Goal: Transaction & Acquisition: Subscribe to service/newsletter

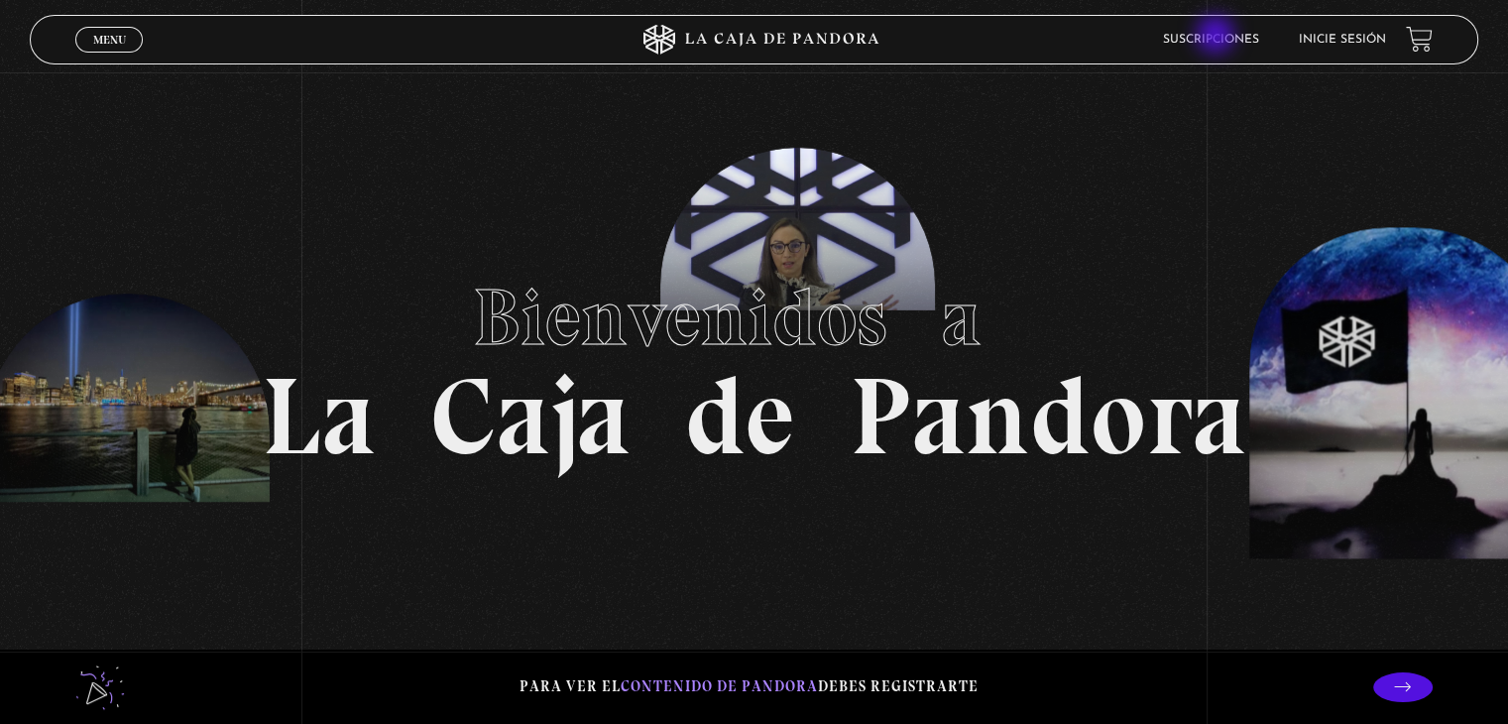
click at [1218, 37] on link "Suscripciones" at bounding box center [1211, 40] width 96 height 12
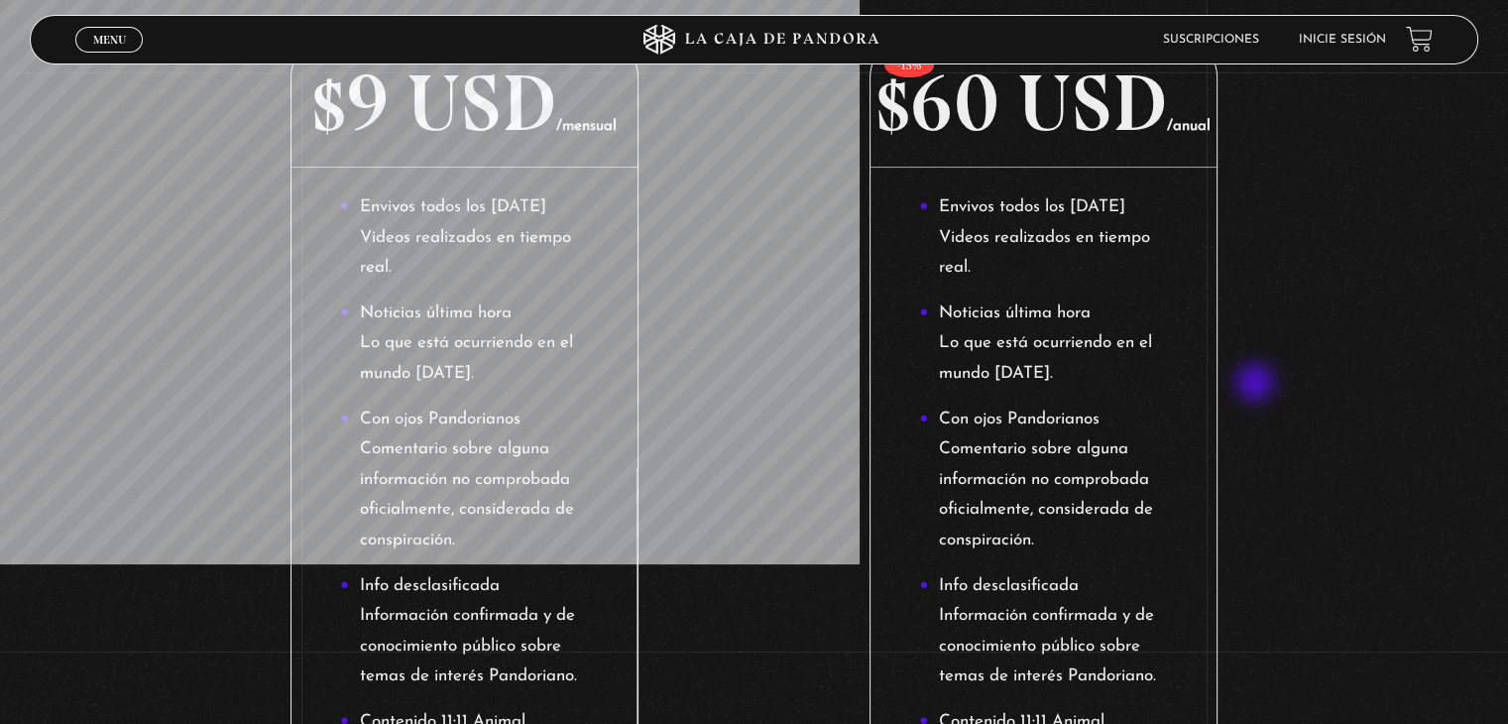
scroll to position [660, 0]
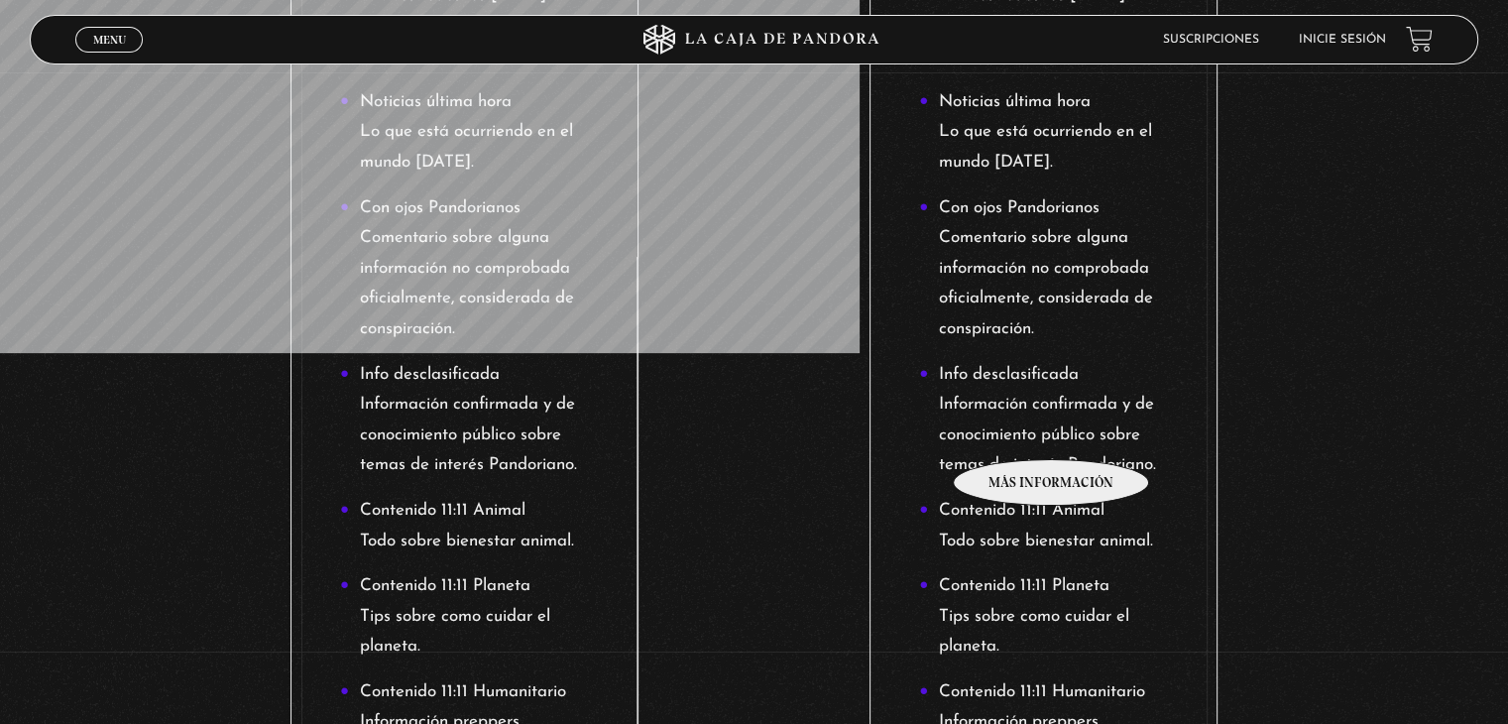
click at [1052, 429] on li "Info desclasificada Información confirmada y de conocimiento público sobre tema…" at bounding box center [1043, 420] width 249 height 121
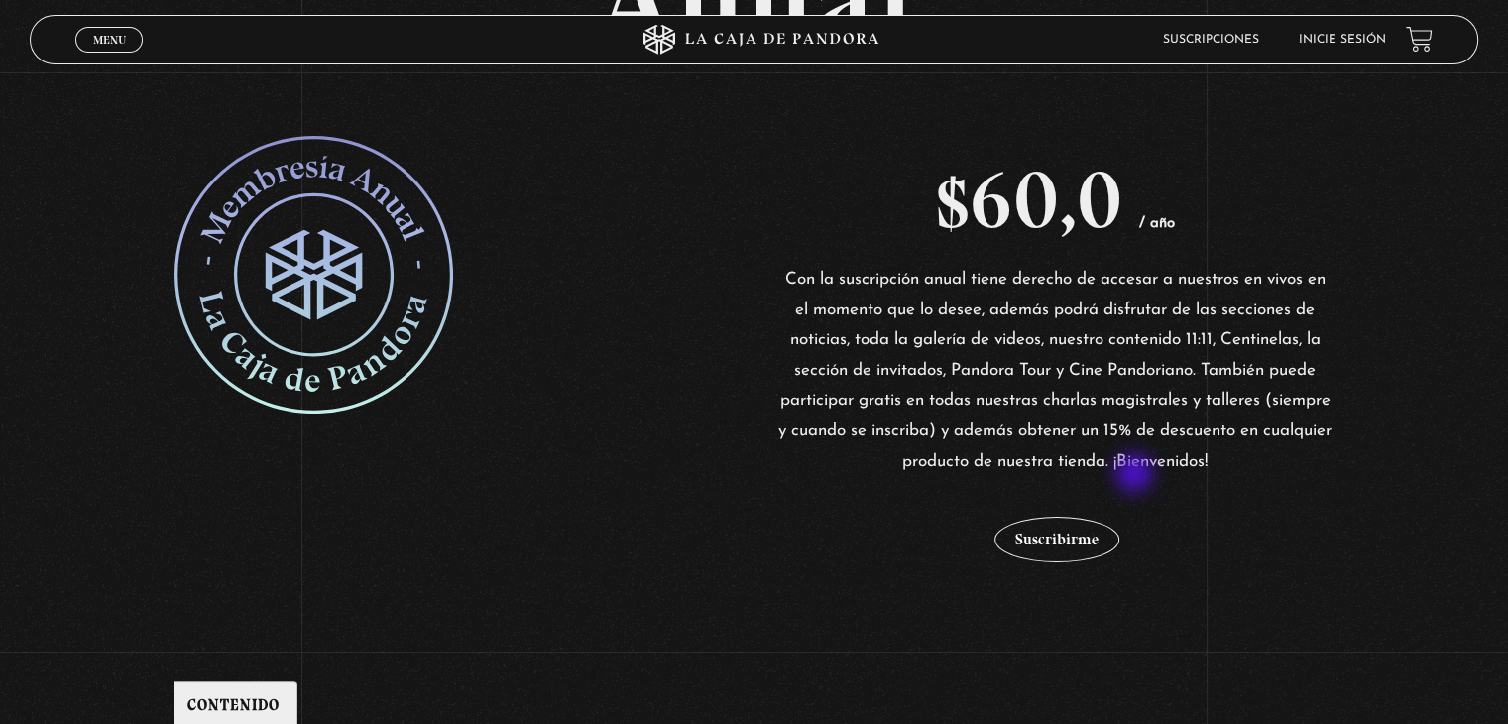
scroll to position [231, 0]
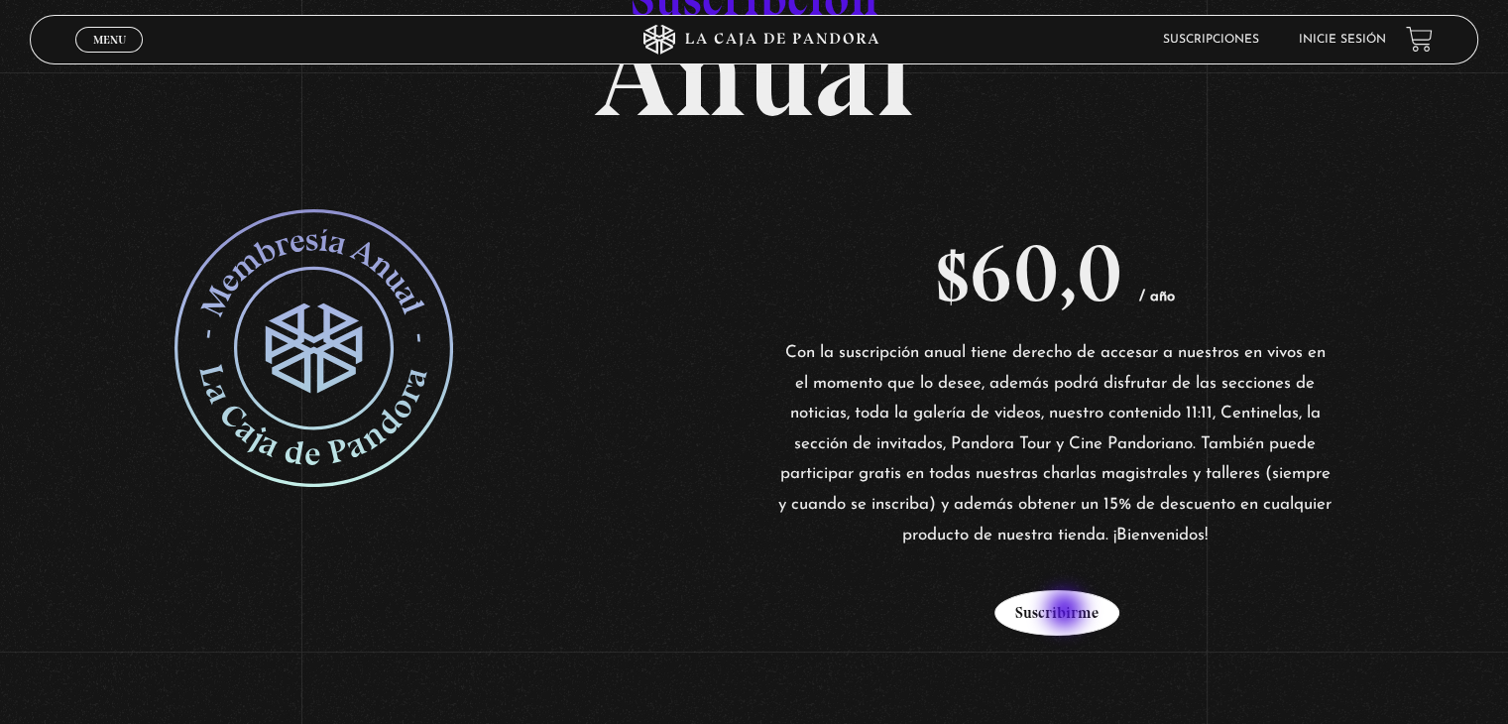
click at [1067, 612] on button "Suscribirme" at bounding box center [1057, 613] width 125 height 46
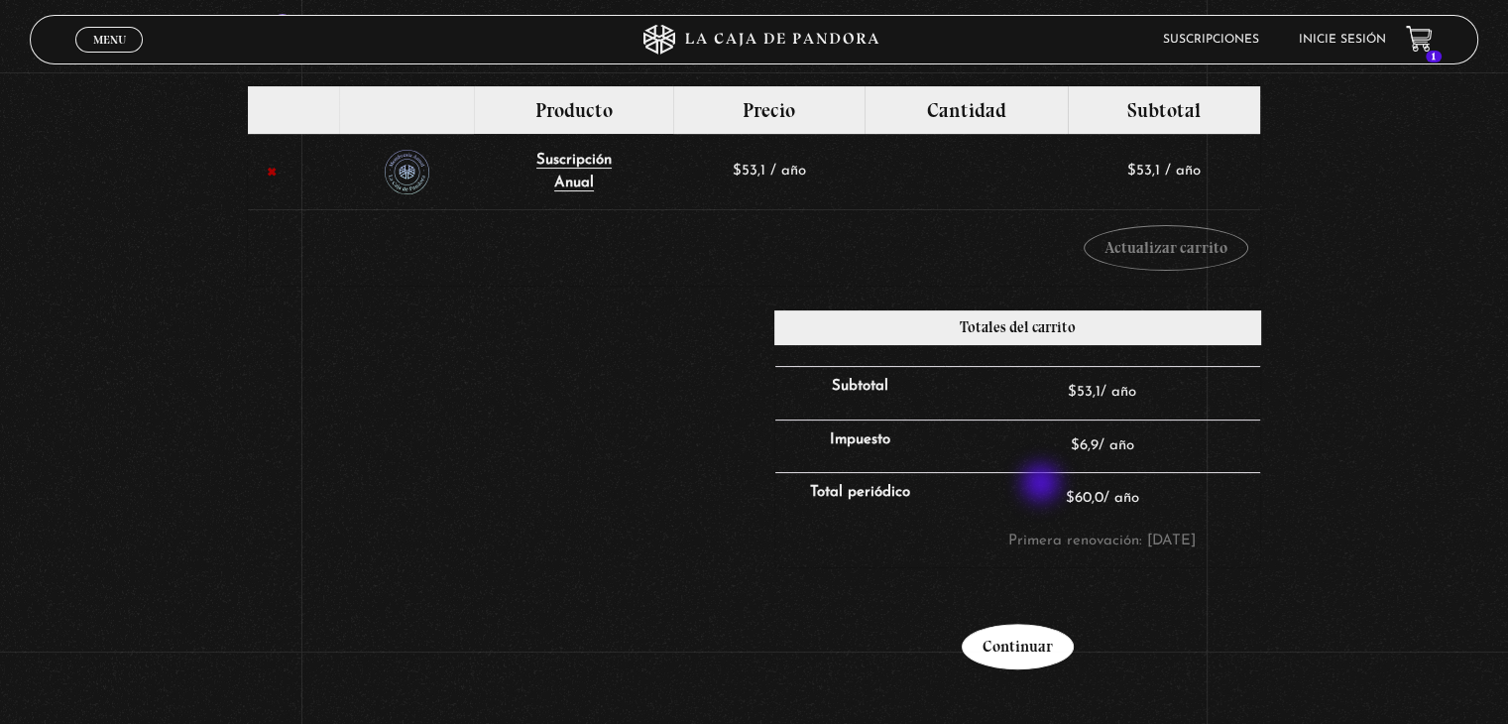
scroll to position [496, 0]
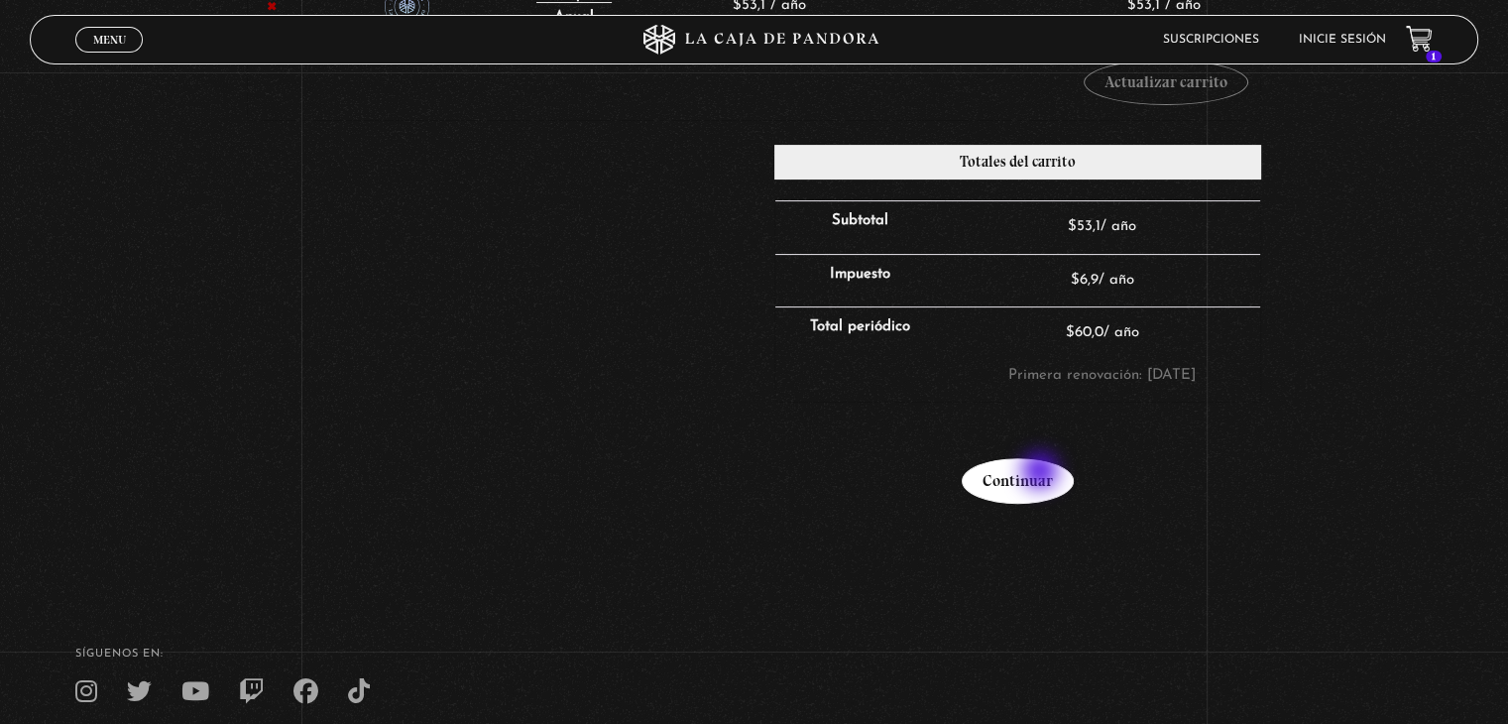
click at [1039, 483] on link "Continuar" at bounding box center [1018, 481] width 112 height 46
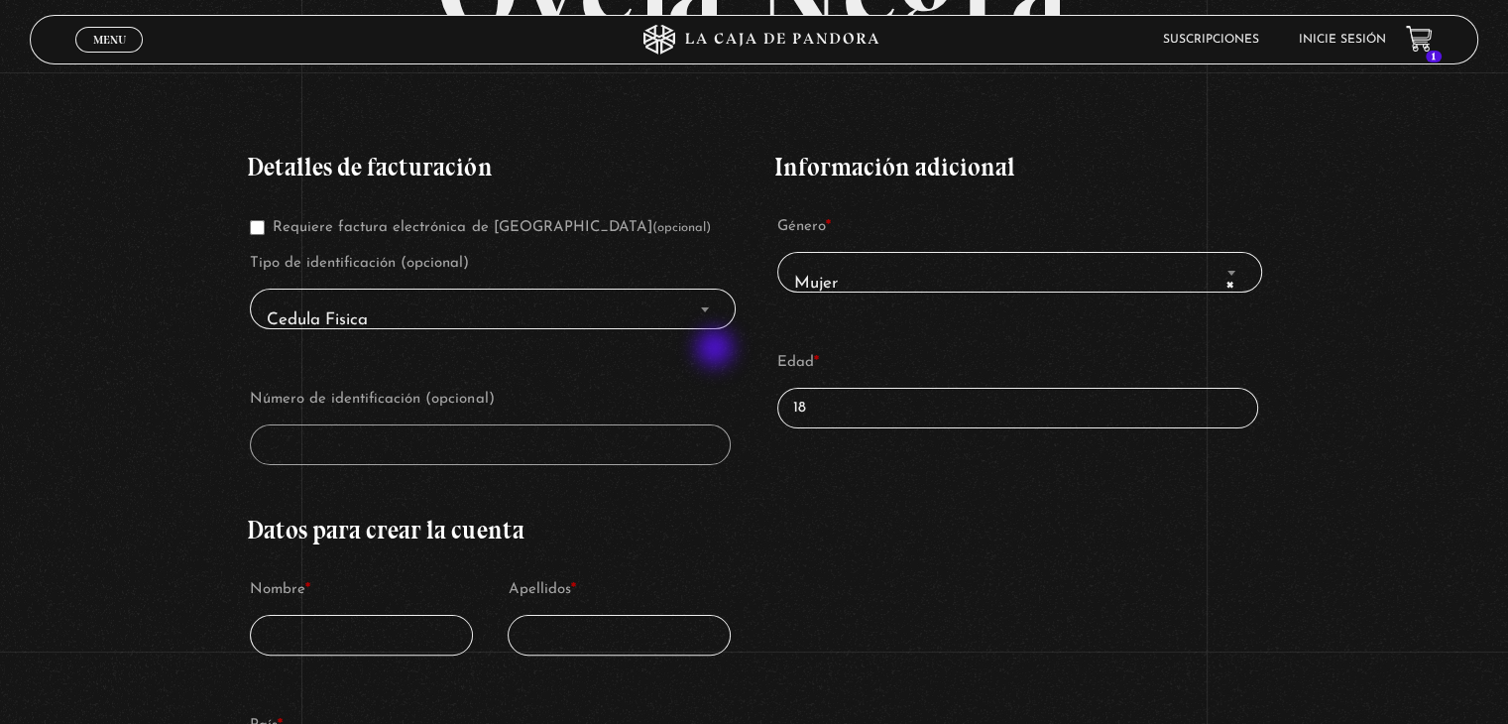
scroll to position [330, 0]
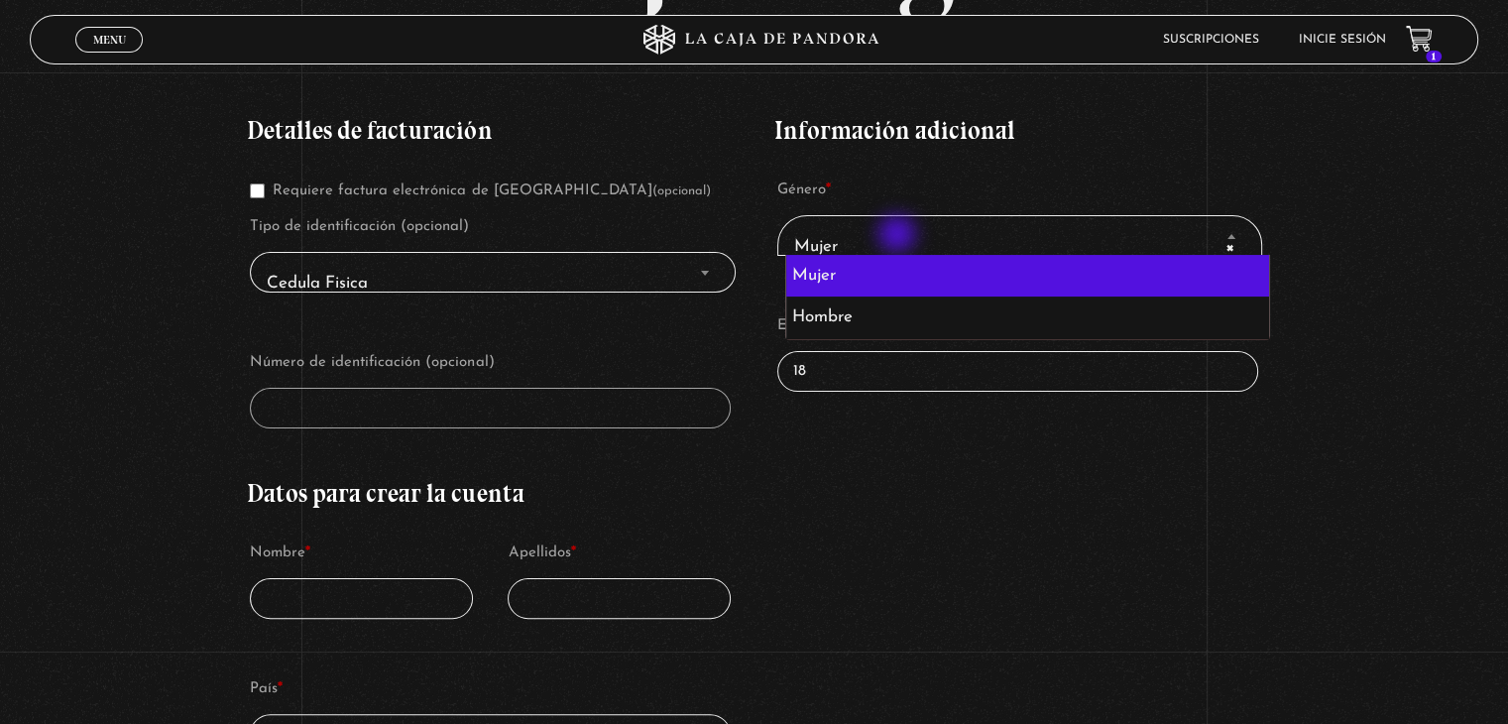
click at [899, 236] on span "× Mujer" at bounding box center [1019, 246] width 467 height 45
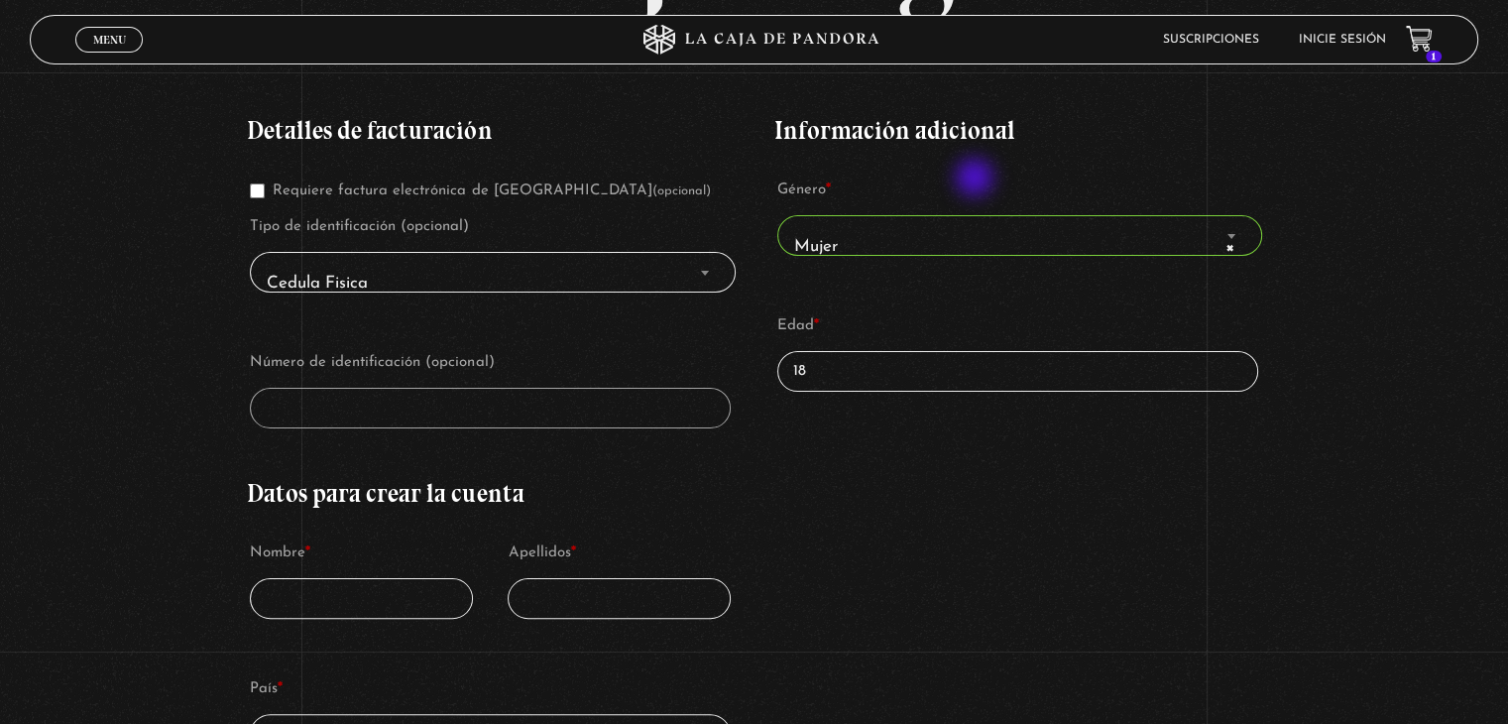
click at [977, 179] on label "Género *" at bounding box center [1017, 191] width 481 height 30
click at [807, 215] on select "Mujer Hombre" at bounding box center [792, 227] width 30 height 24
drag, startPoint x: 832, startPoint y: 368, endPoint x: 756, endPoint y: 361, distance: 76.7
type input "2"
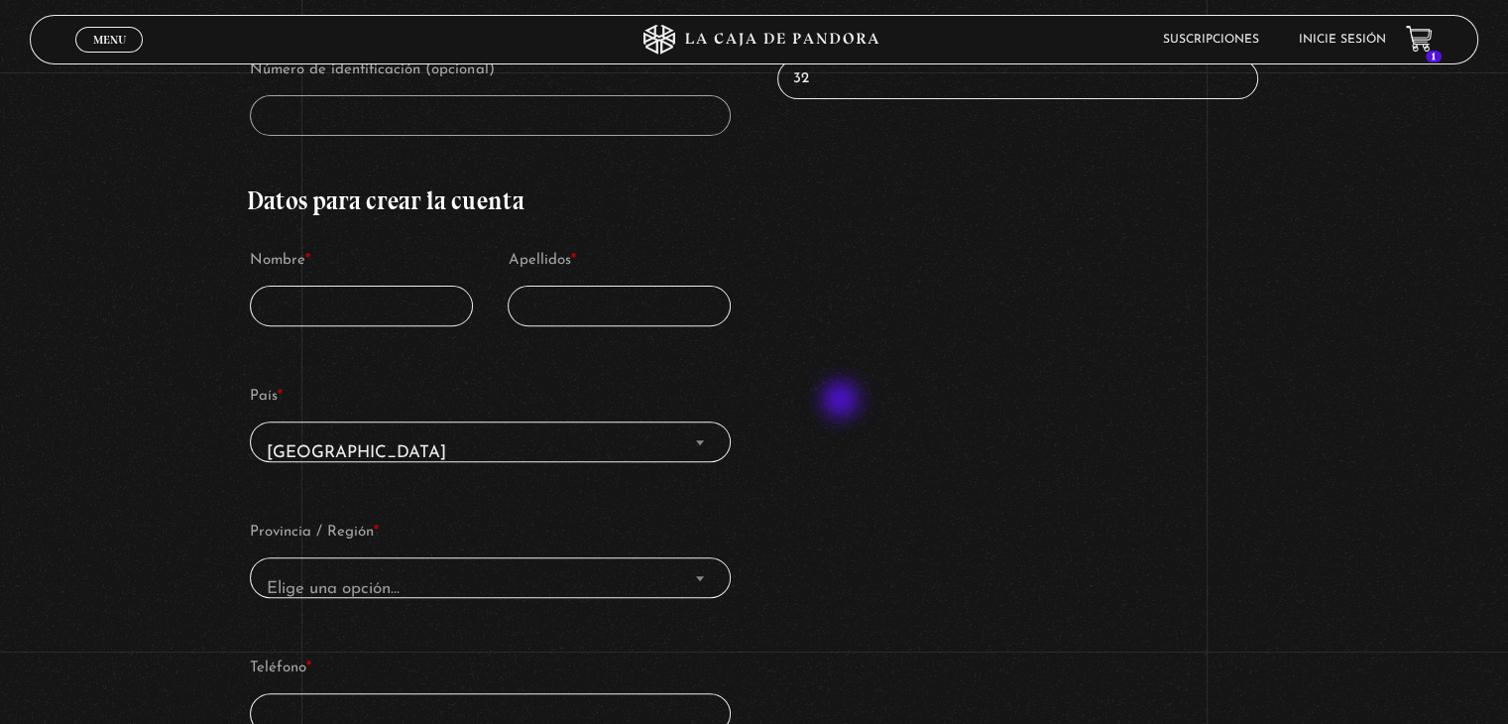
scroll to position [660, 0]
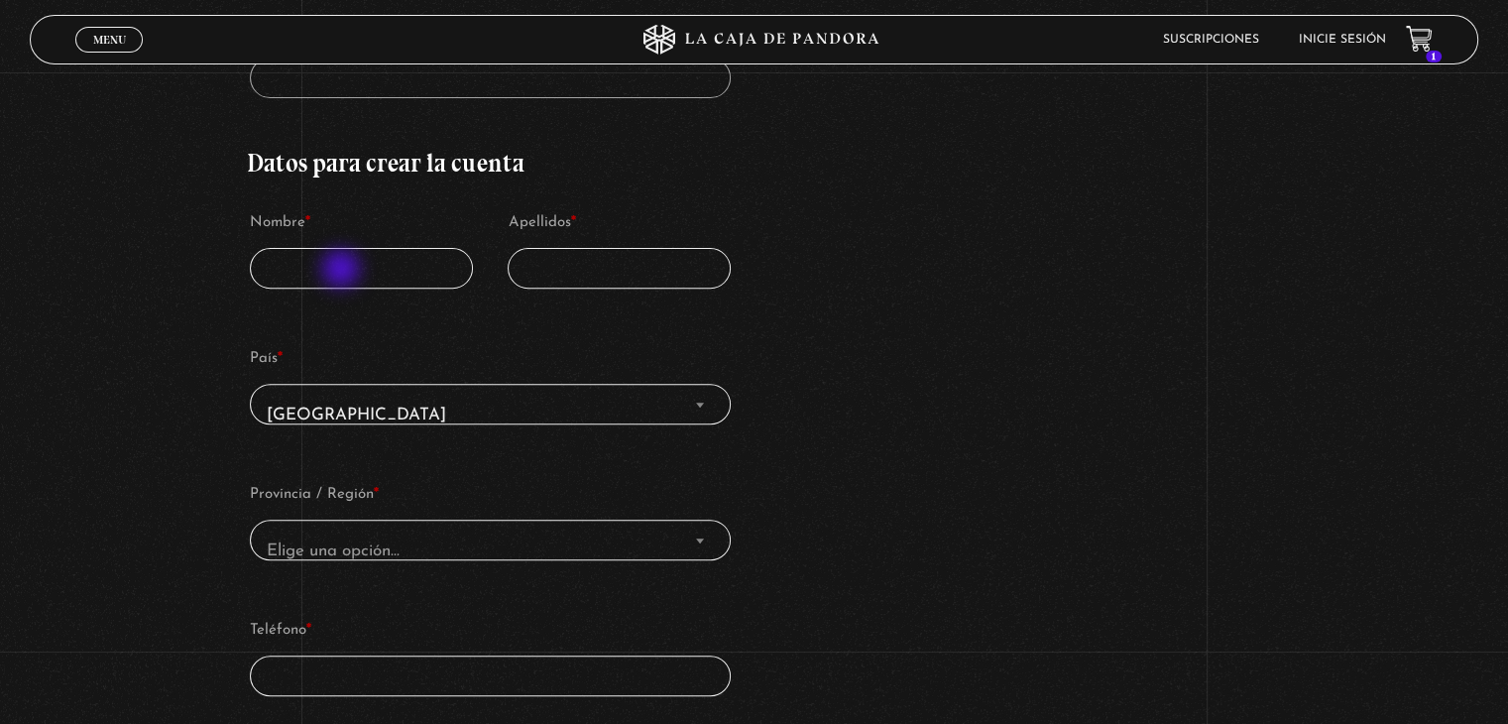
type input "32"
click at [343, 271] on input "Nombre *" at bounding box center [361, 268] width 223 height 41
type input "Geysel"
click at [572, 273] on input "Apellidos *" at bounding box center [619, 268] width 223 height 41
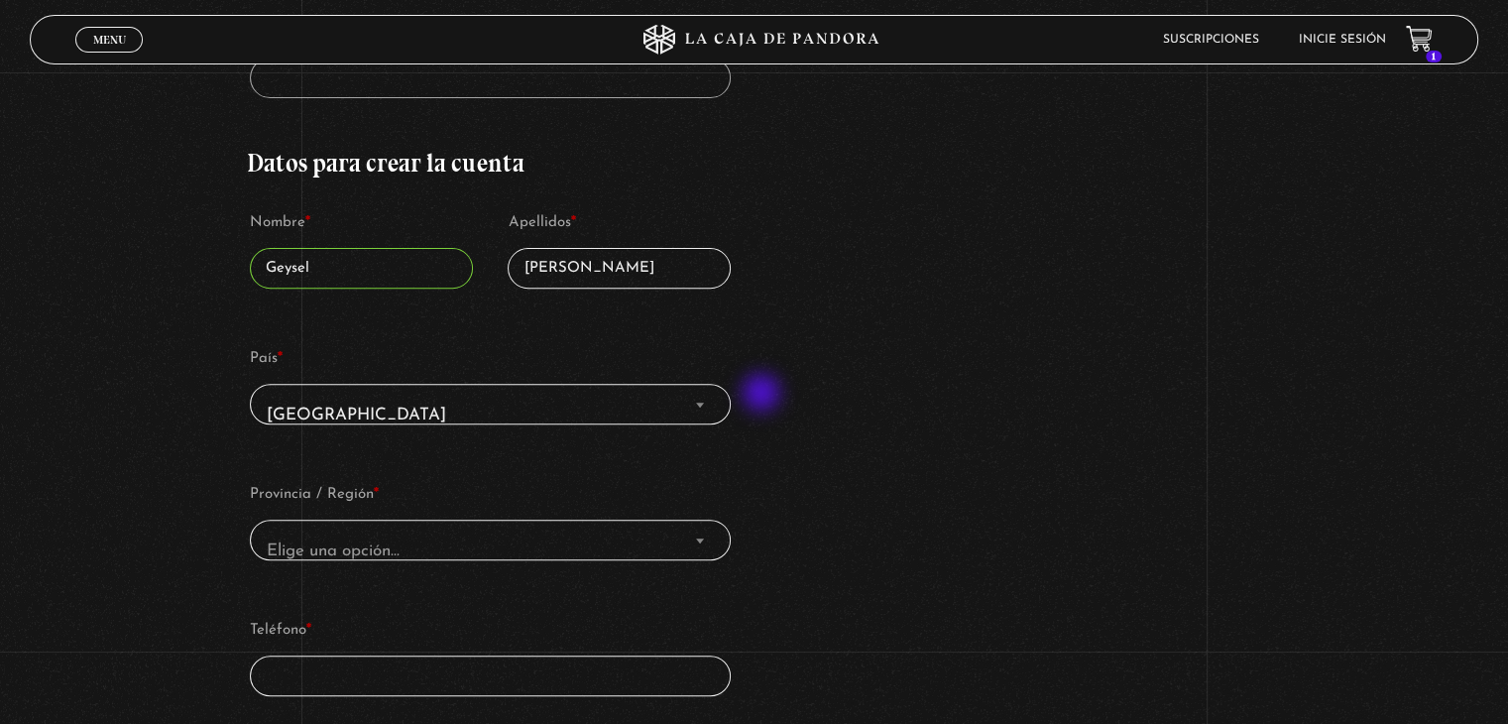
scroll to position [826, 0]
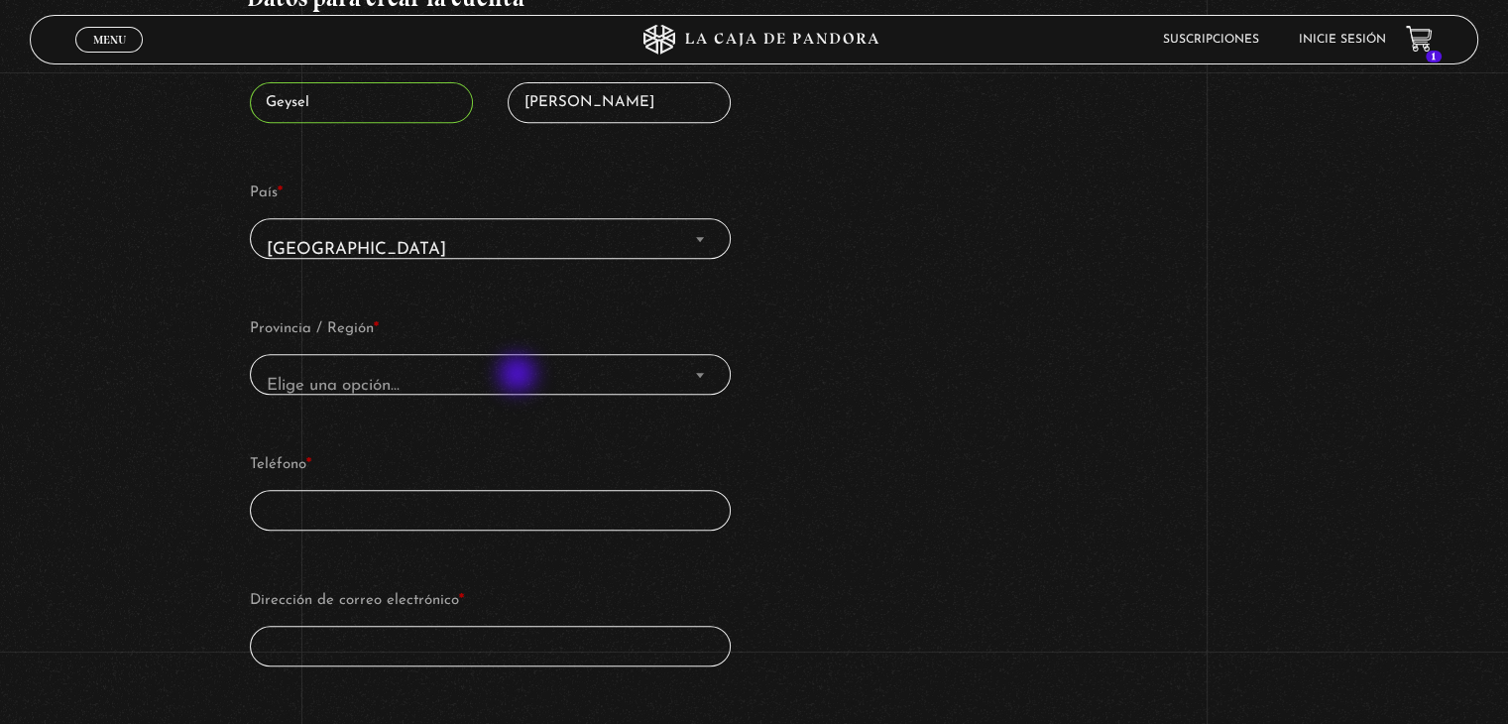
type input "Mendoza Ortiz"
click at [519, 376] on span "Elige una opción…" at bounding box center [490, 385] width 463 height 45
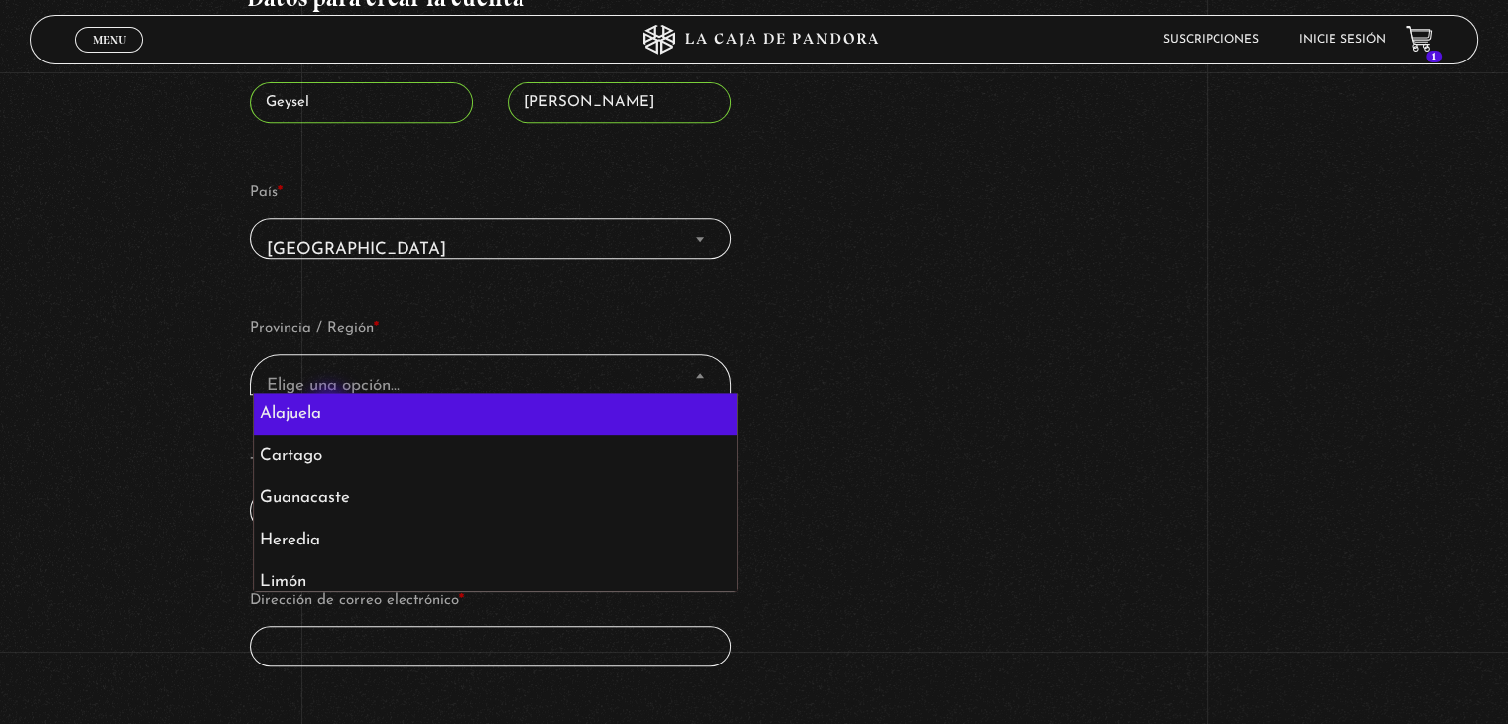
select select "CR-A"
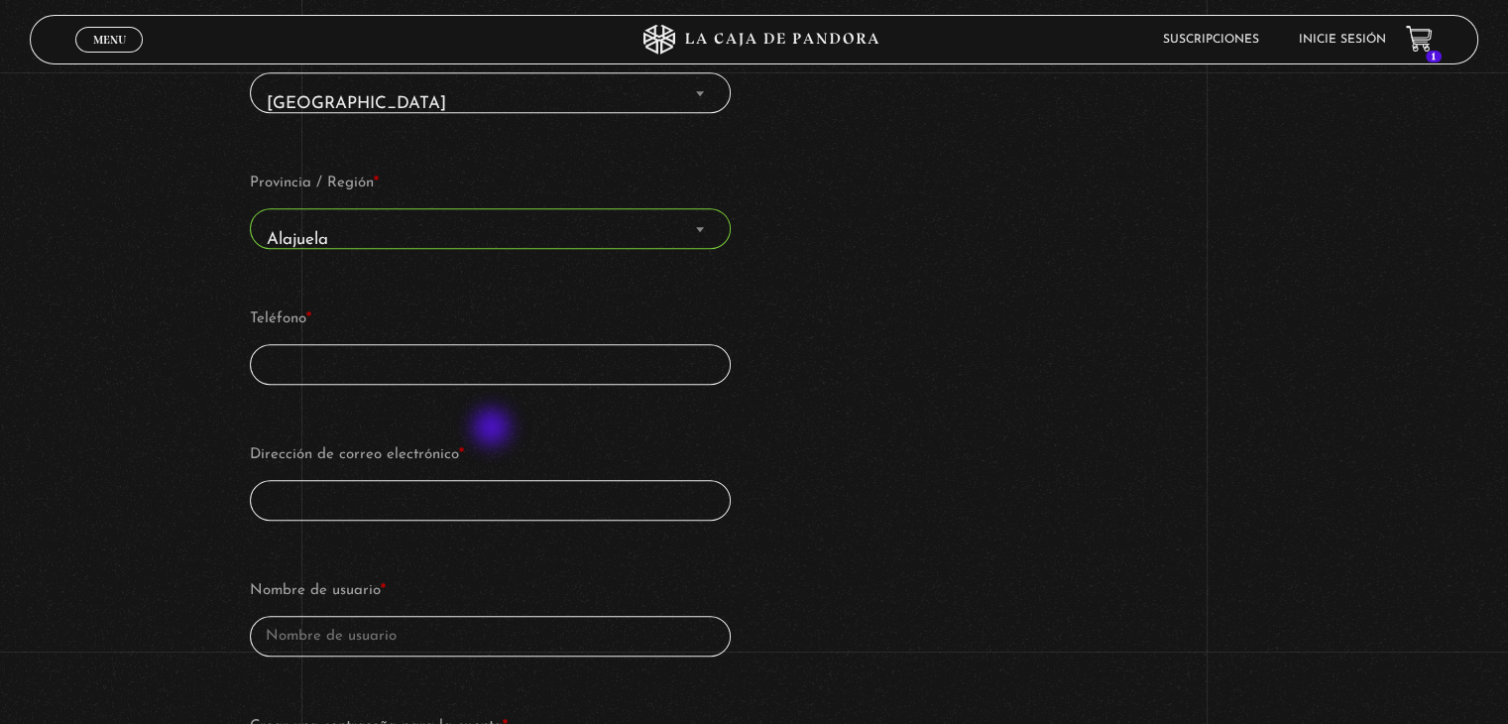
scroll to position [992, 0]
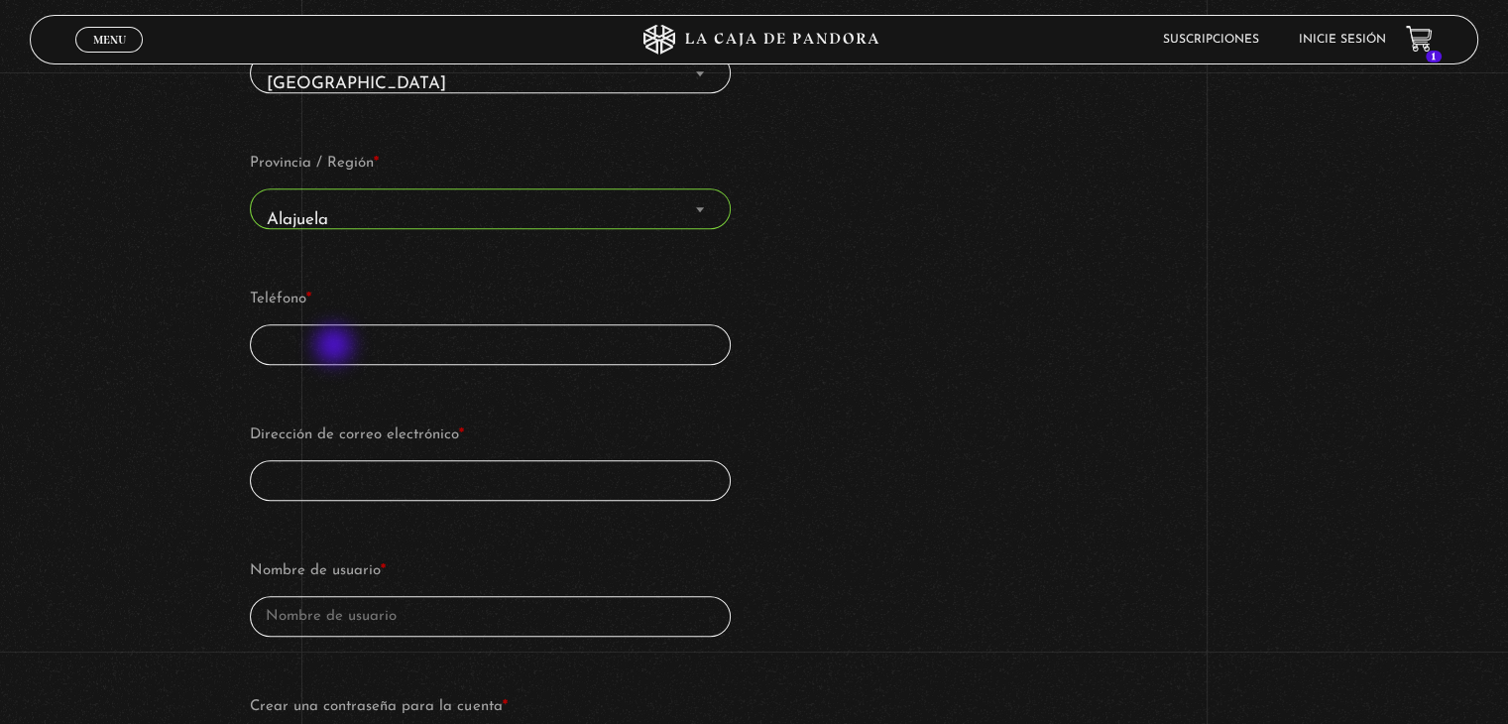
click at [336, 347] on input "Teléfono *" at bounding box center [490, 344] width 481 height 41
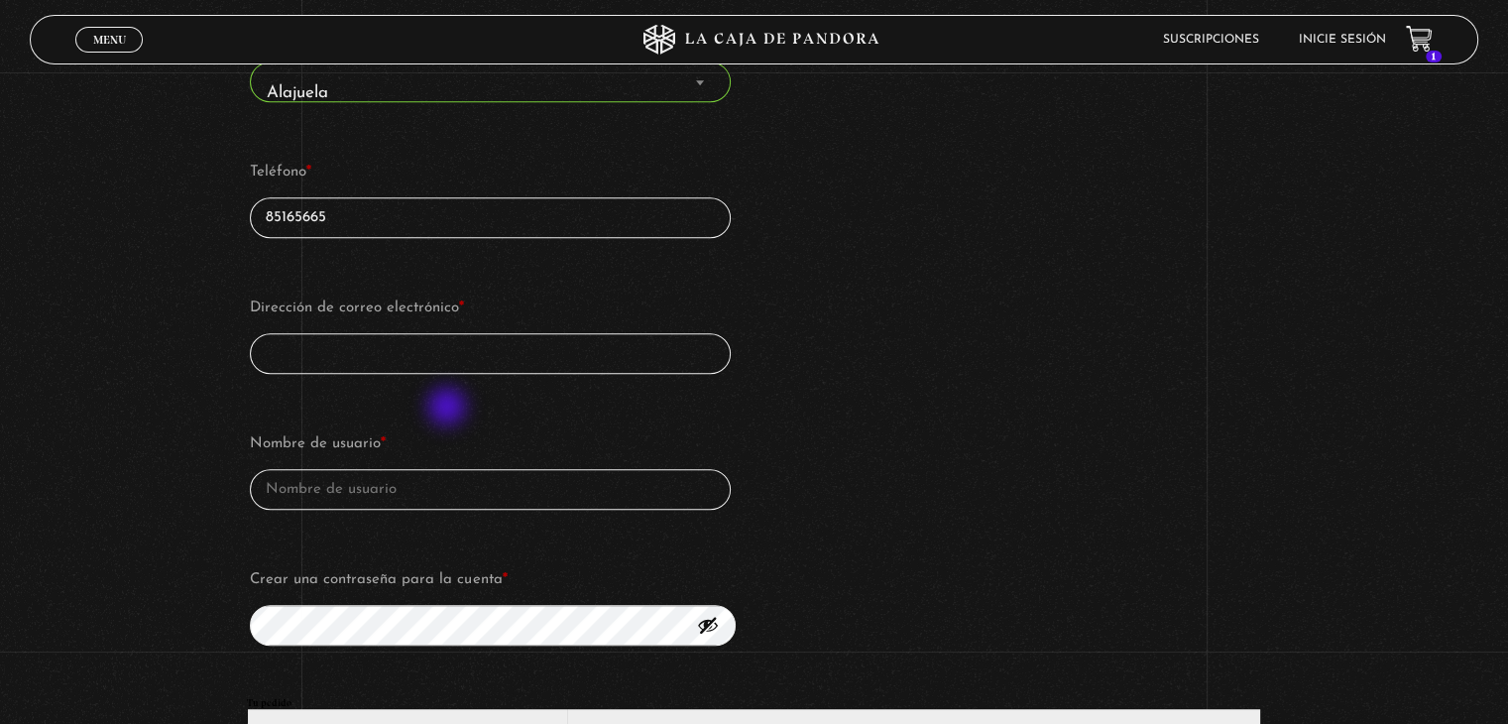
scroll to position [1156, 0]
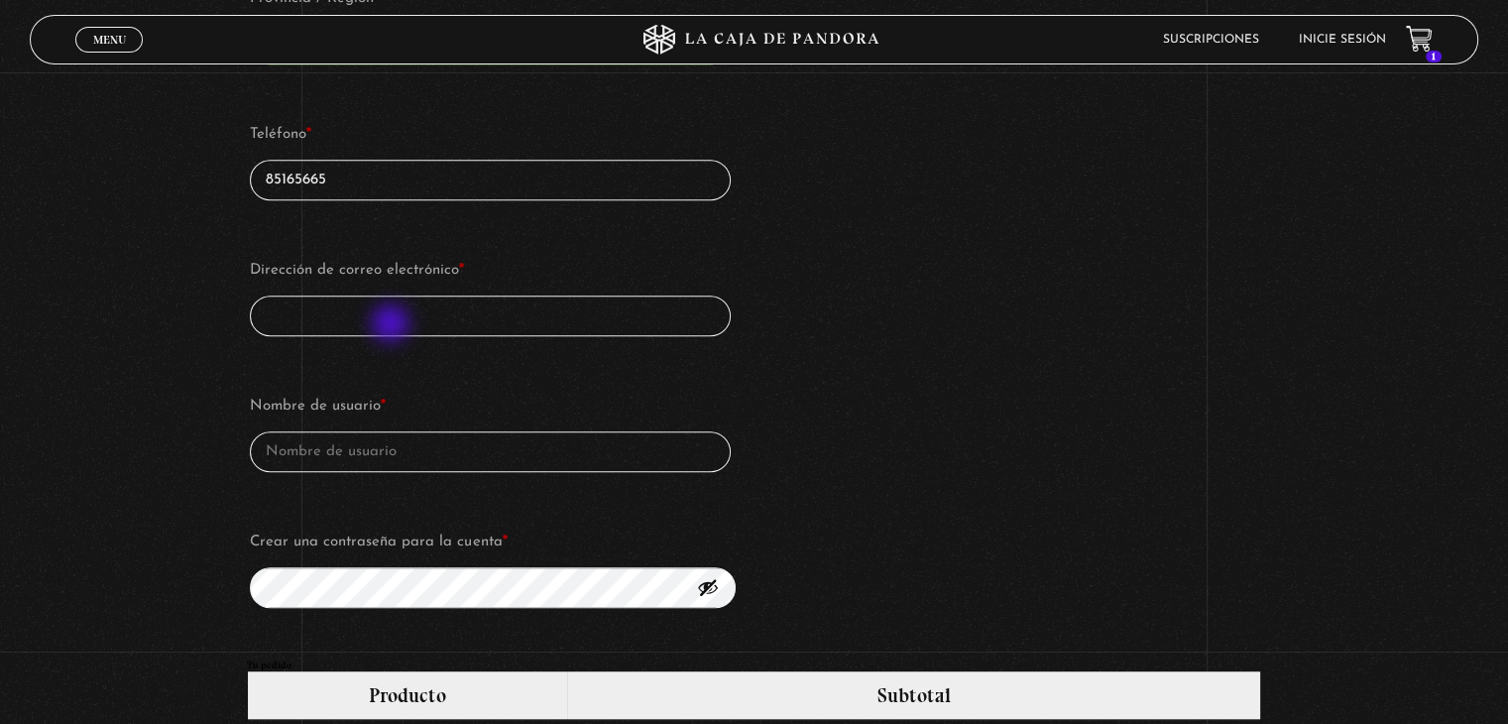
type input "85165665"
click at [393, 325] on input "Dirección de correo electrónico *" at bounding box center [490, 315] width 481 height 41
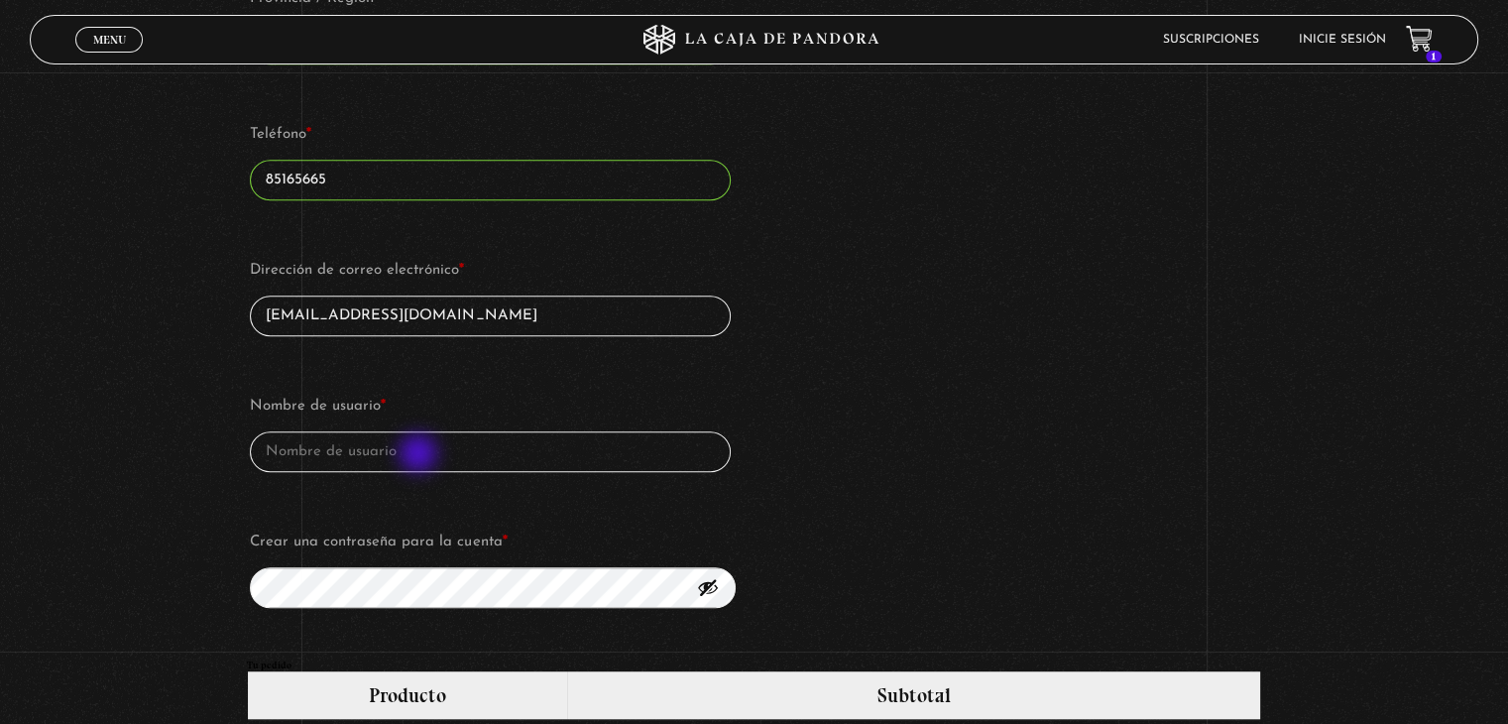
type input "ghmendoza17@gmail.com"
click at [420, 456] on input "Nombre de usuario *" at bounding box center [490, 451] width 481 height 41
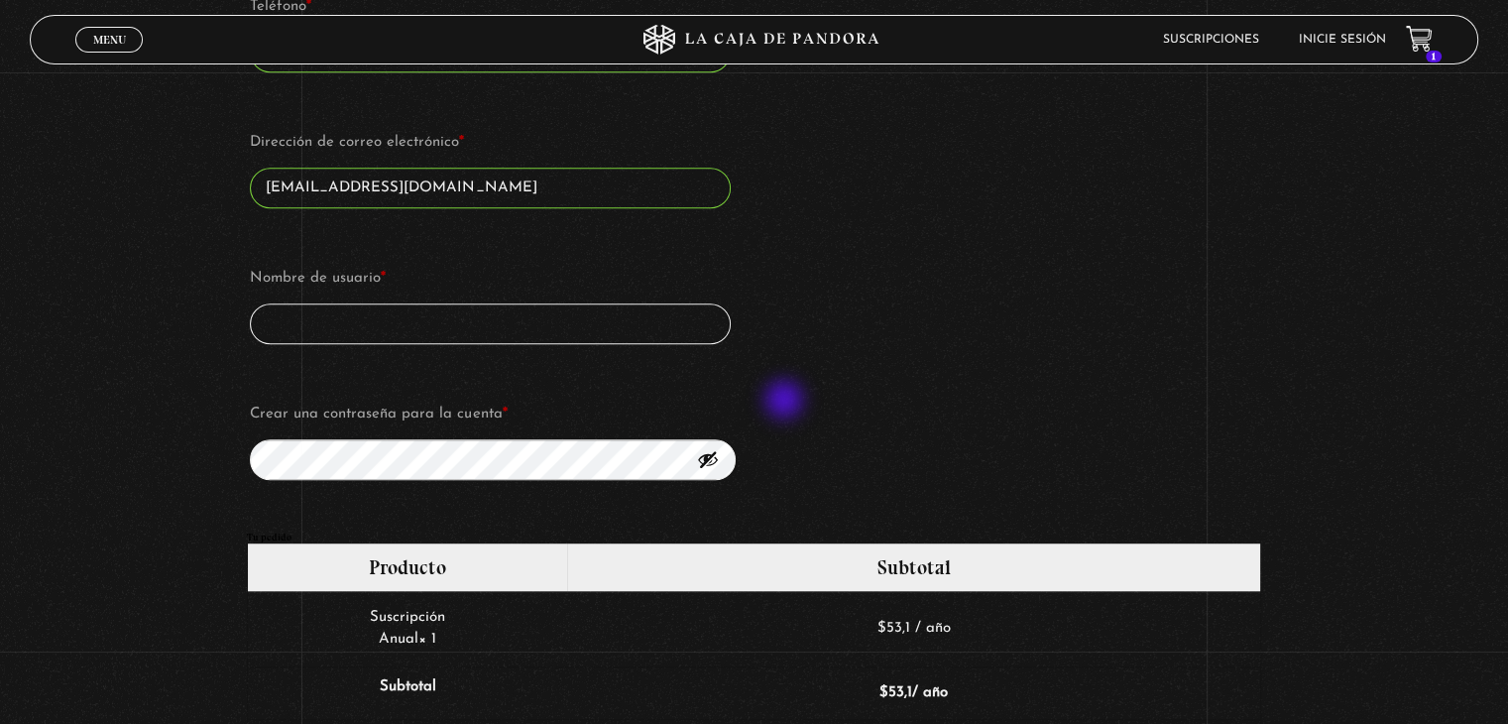
scroll to position [1322, 0]
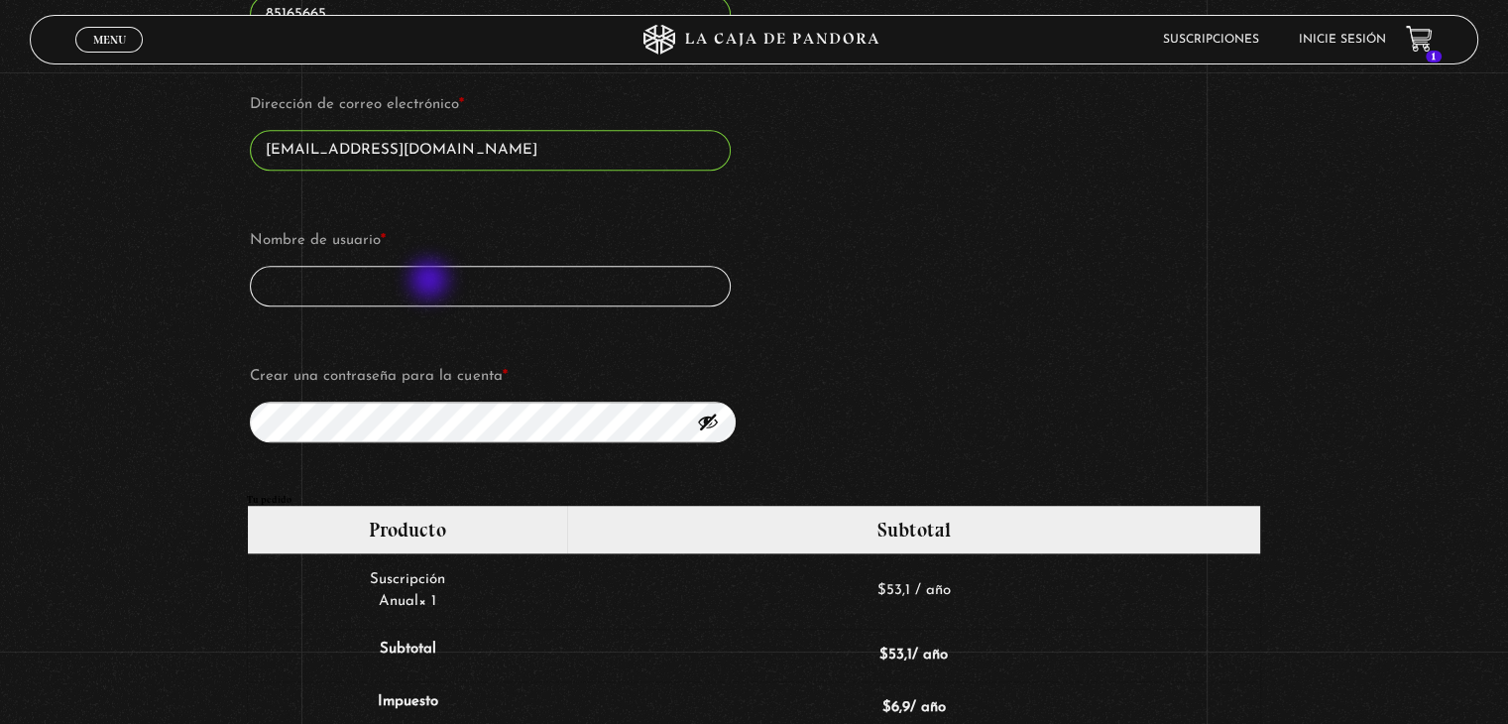
click at [431, 282] on input "Nombre de usuario *" at bounding box center [490, 286] width 481 height 41
type input "G"
type input "L"
type input "Geysel"
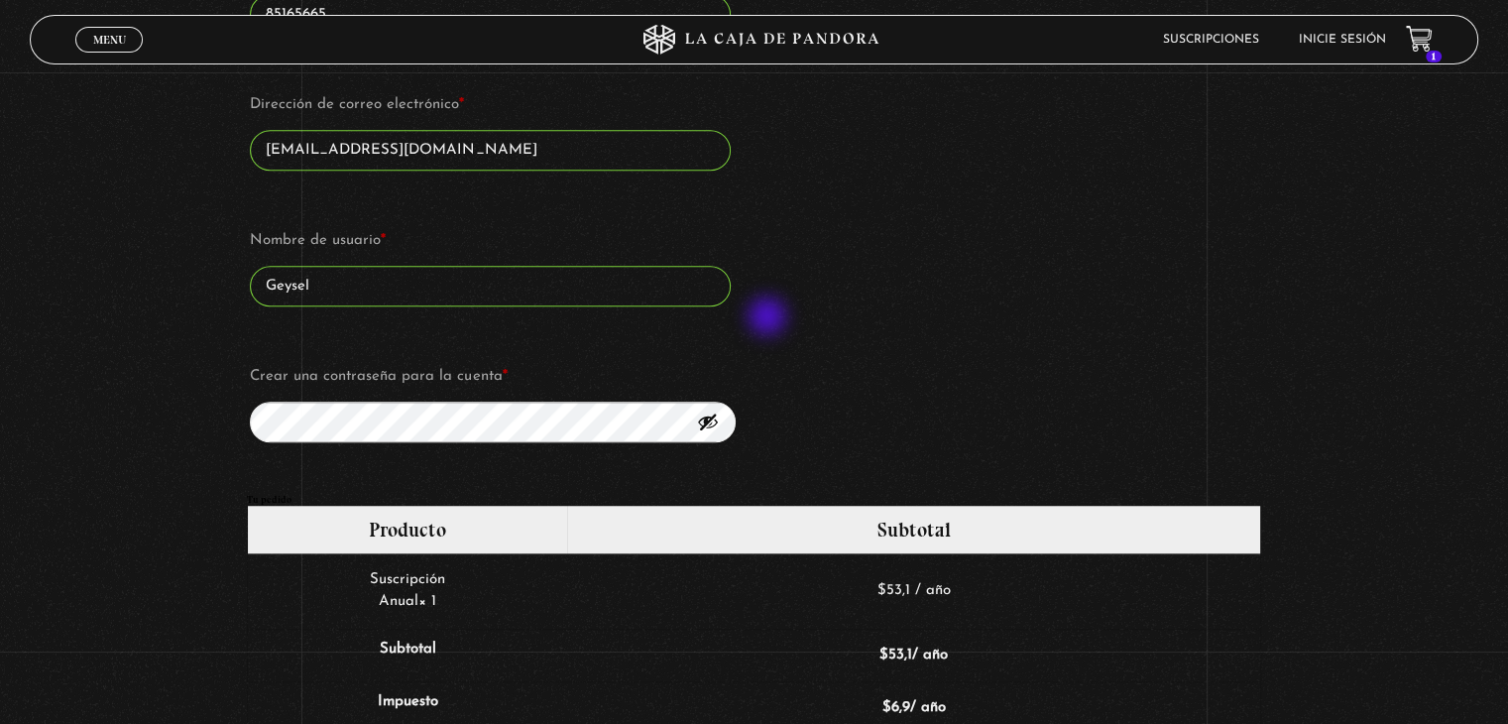
click at [428, 342] on div "Nombre de usuario * Geysel Crear una contraseña para la cuenta *" at bounding box center [490, 334] width 487 height 222
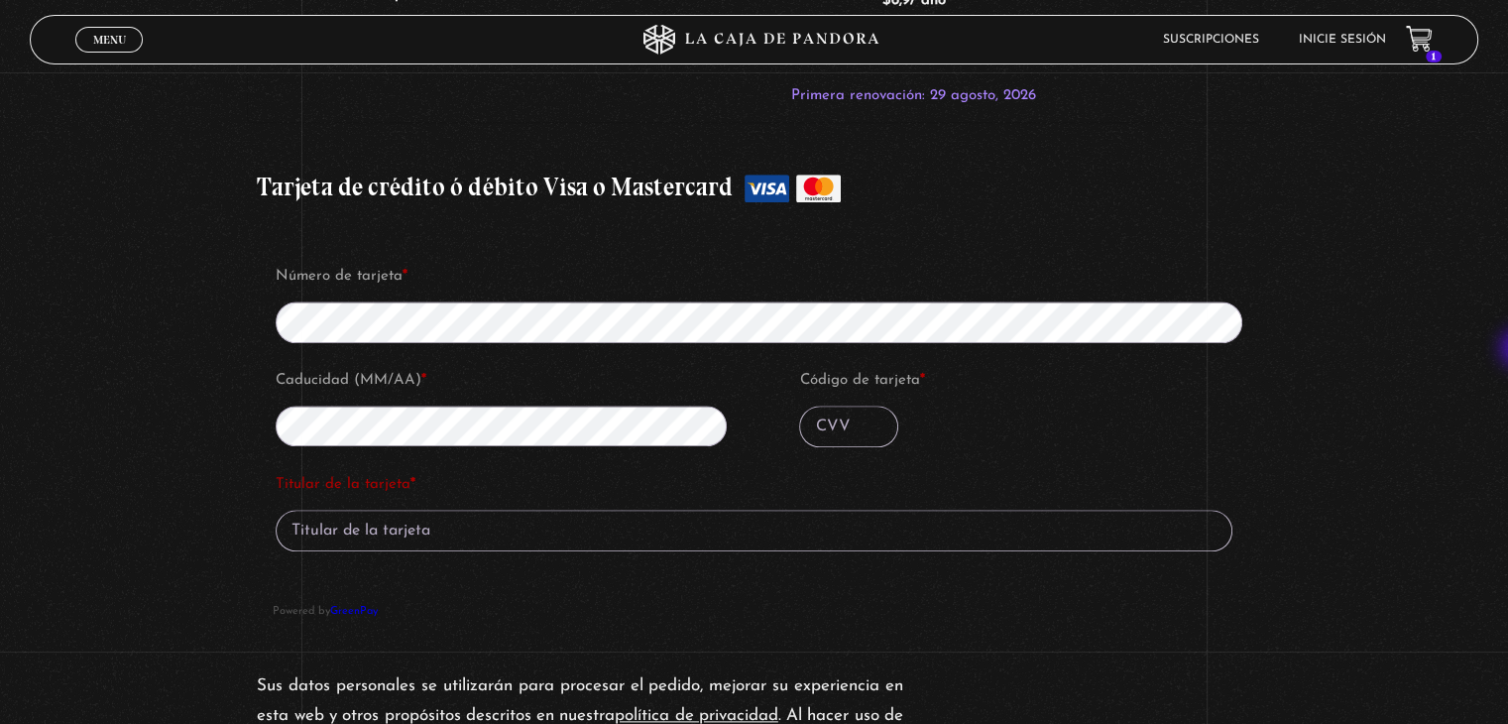
scroll to position [2073, 0]
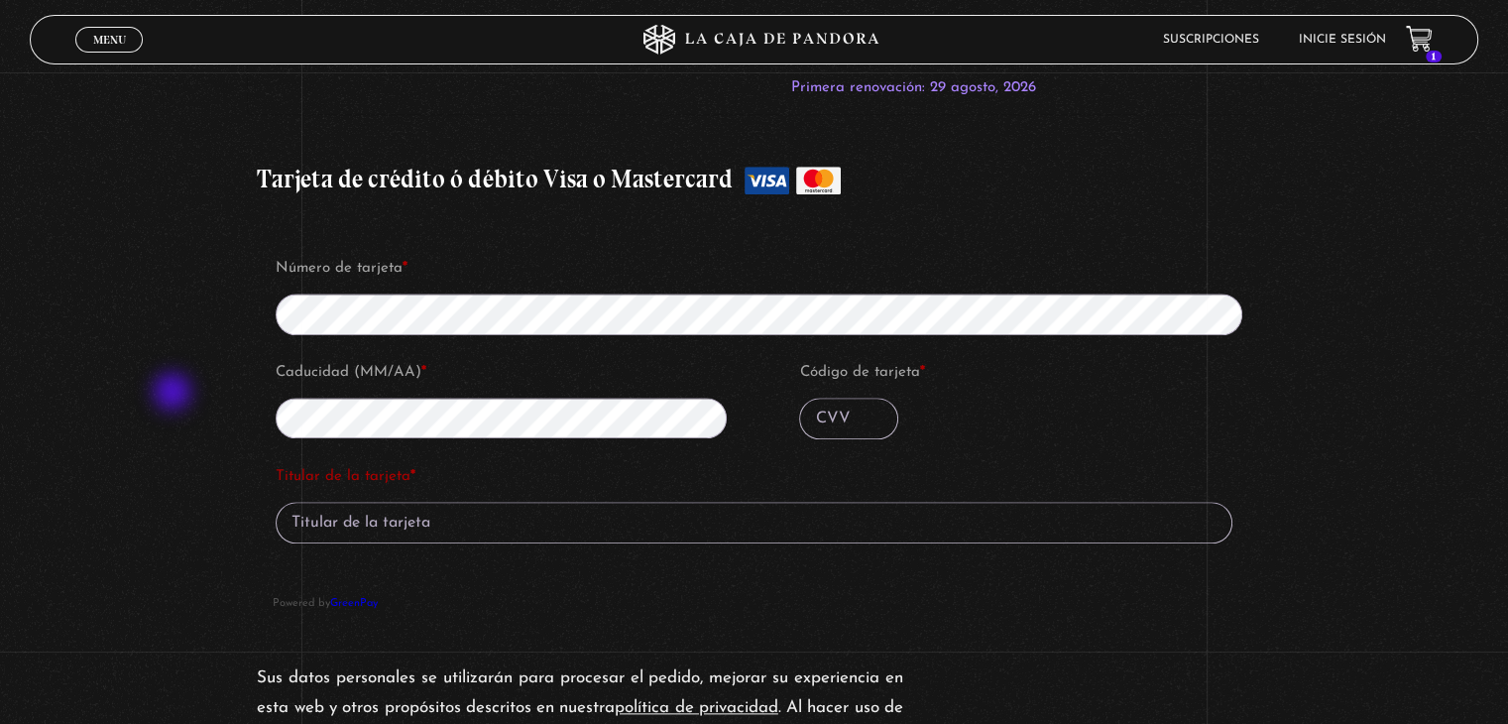
drag, startPoint x: 175, startPoint y: 394, endPoint x: 241, endPoint y: 406, distance: 67.5
click at [833, 418] on input "Código de tarjeta *" at bounding box center [848, 419] width 99 height 42
type input "468"
click at [380, 513] on input "Titular de la tarjeta *" at bounding box center [754, 523] width 957 height 42
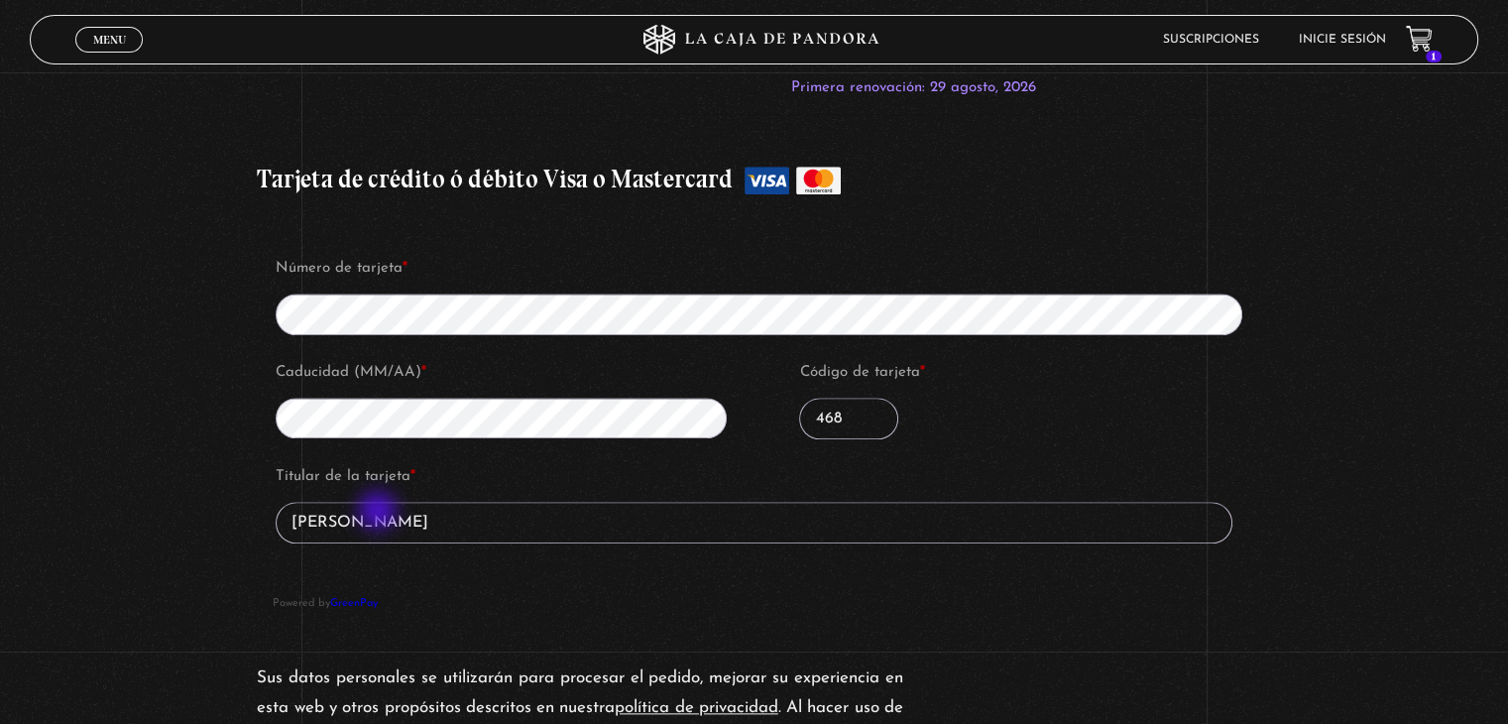
type input "Geysel Mendoza O"
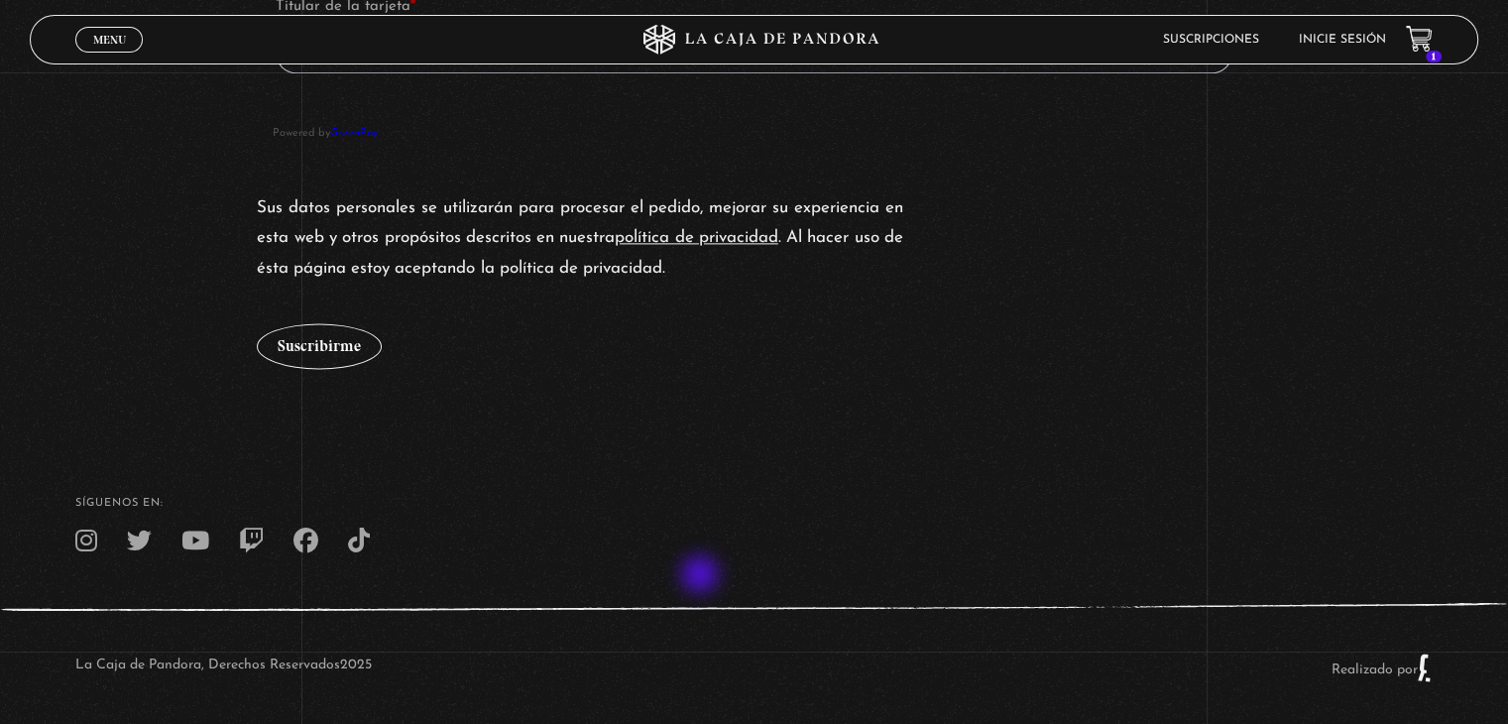
scroll to position [2547, 0]
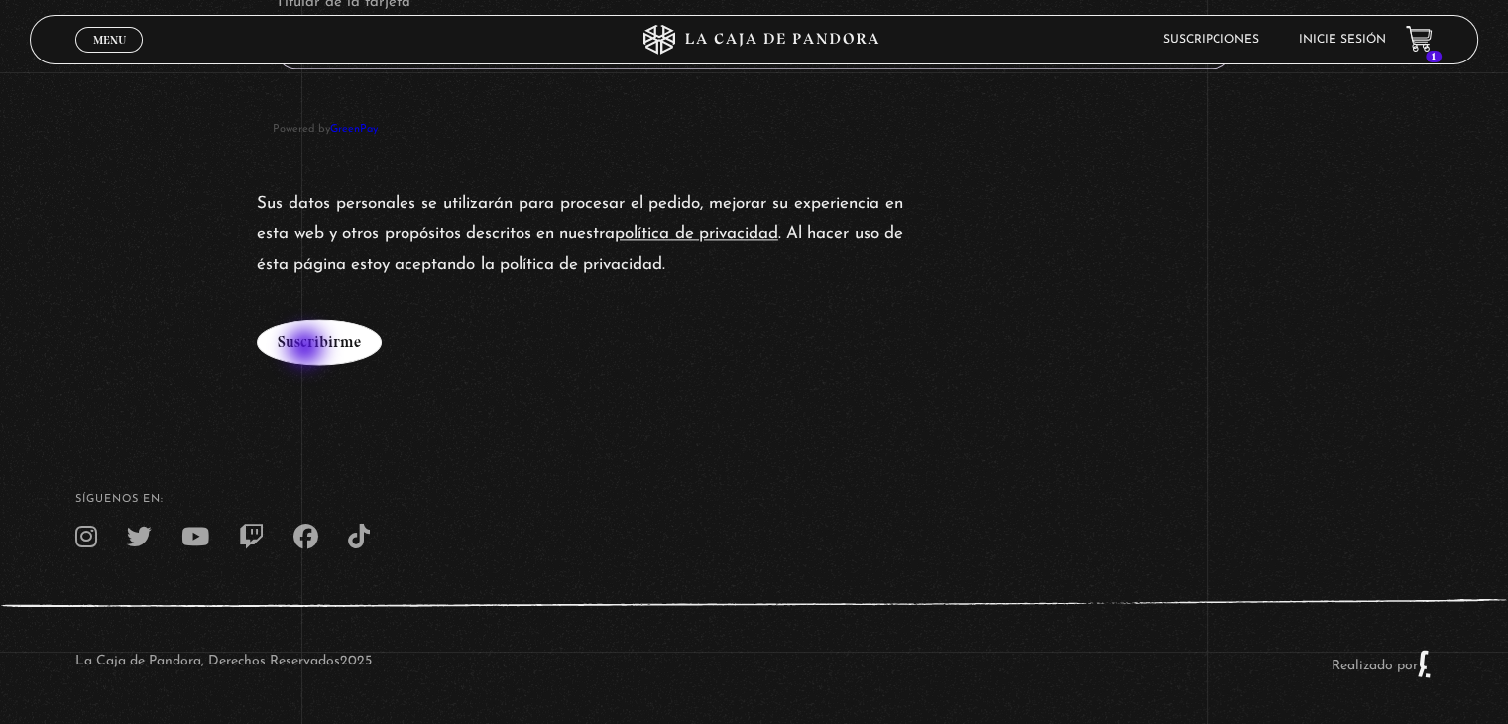
click at [307, 349] on button "Suscribirme" at bounding box center [319, 342] width 125 height 46
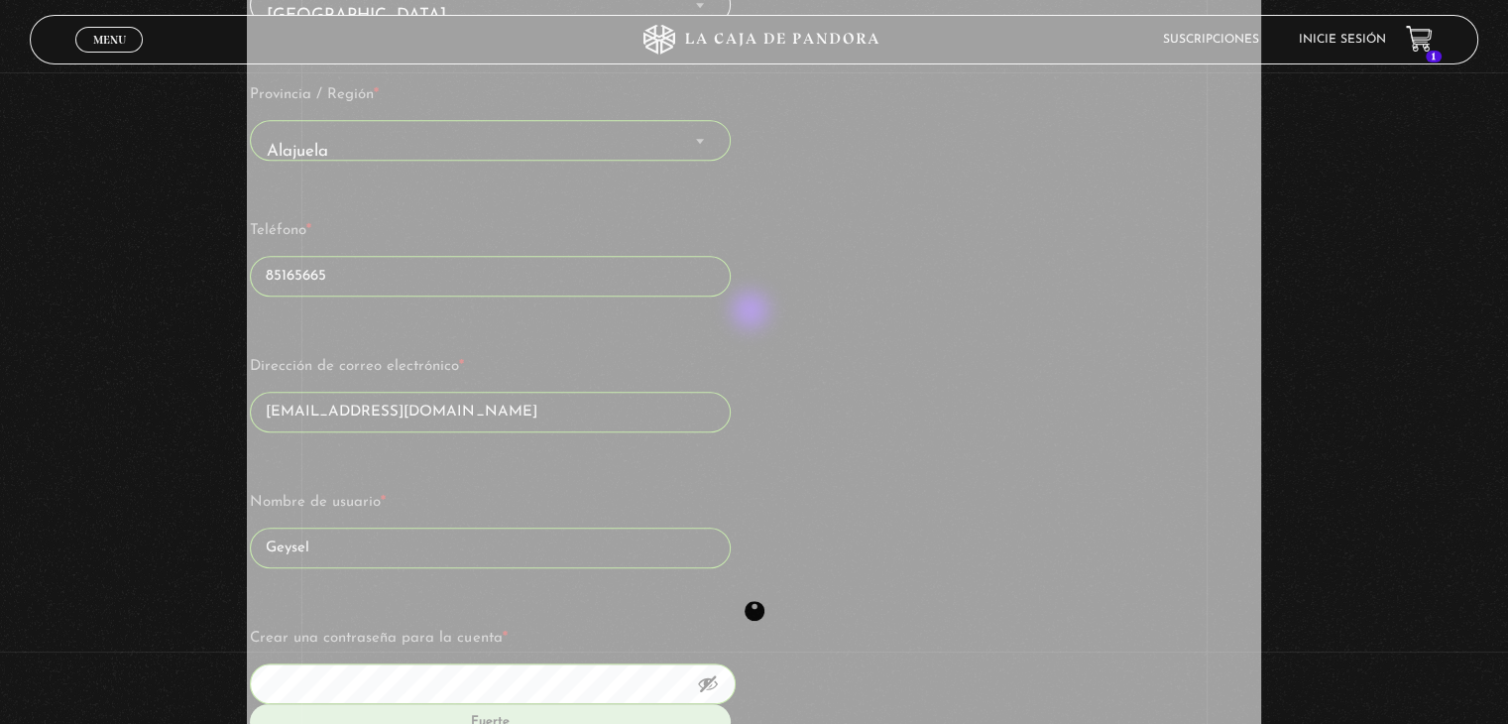
scroll to position [1226, 0]
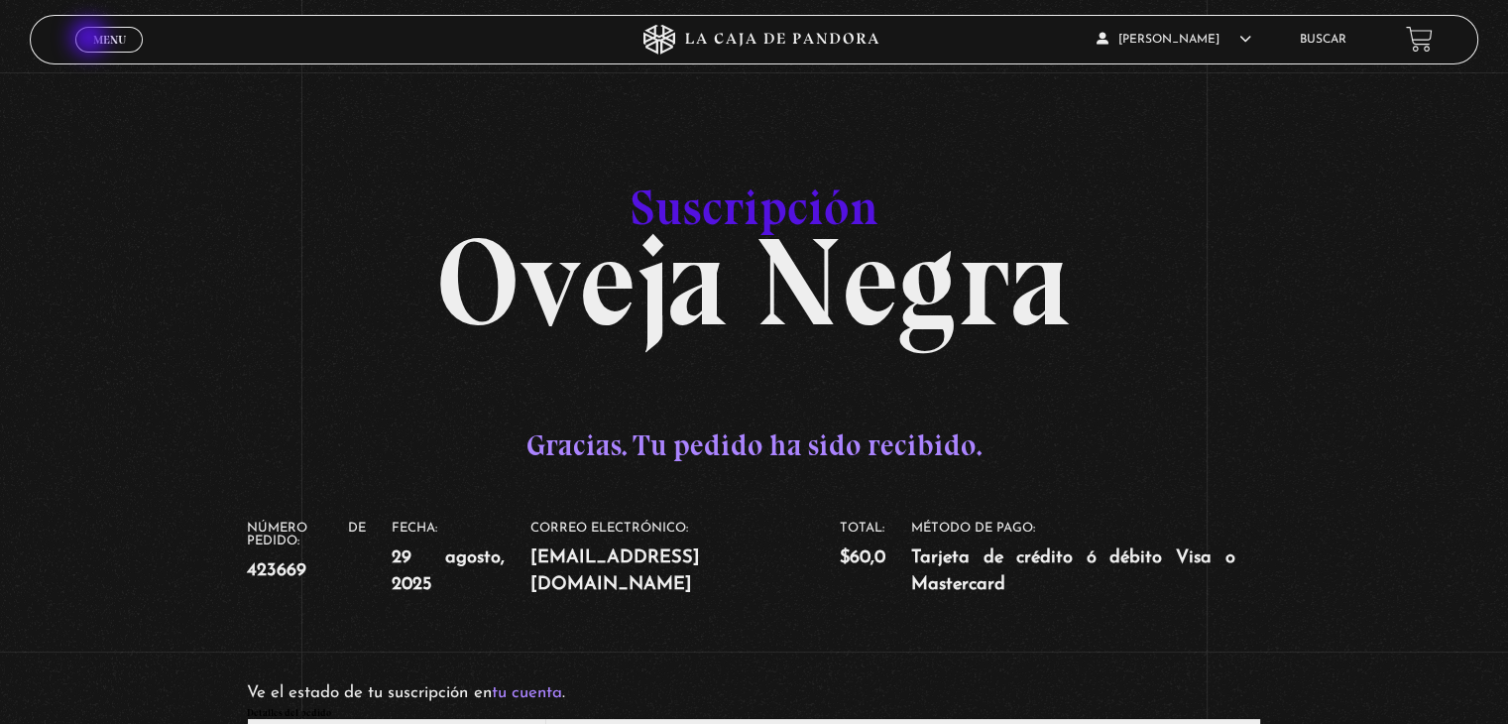
click at [100, 38] on span "Menu" at bounding box center [109, 40] width 33 height 12
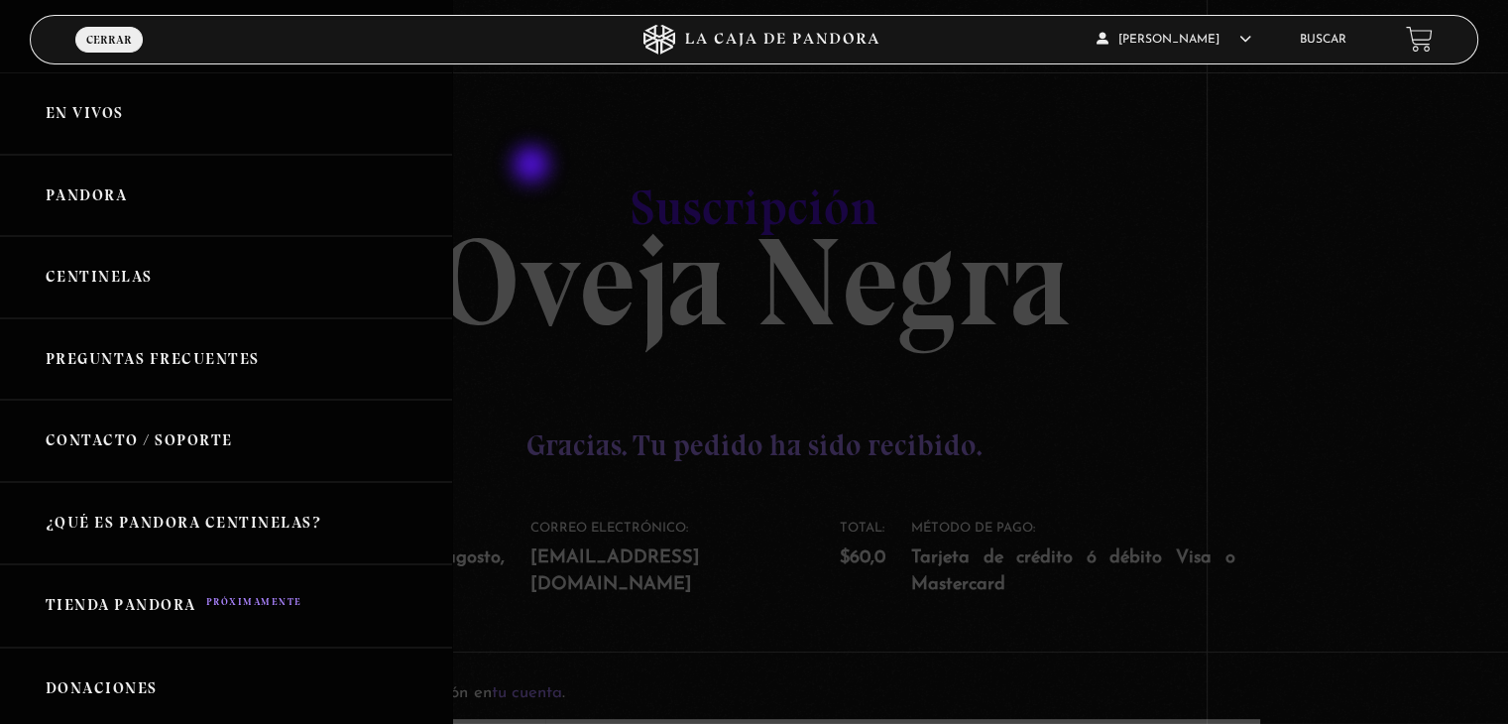
click at [533, 167] on div at bounding box center [754, 362] width 1508 height 724
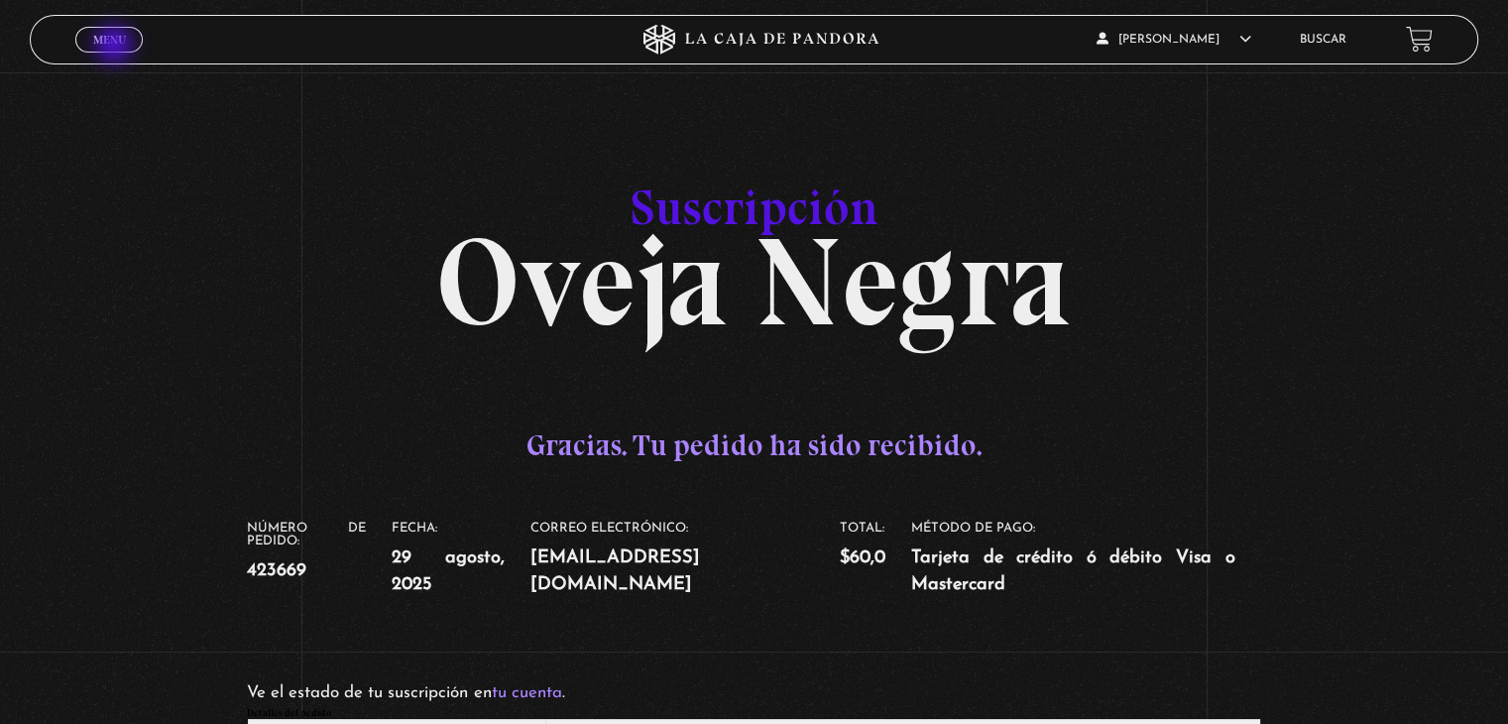
click at [116, 47] on link "Menu Cerrar" at bounding box center [108, 40] width 67 height 26
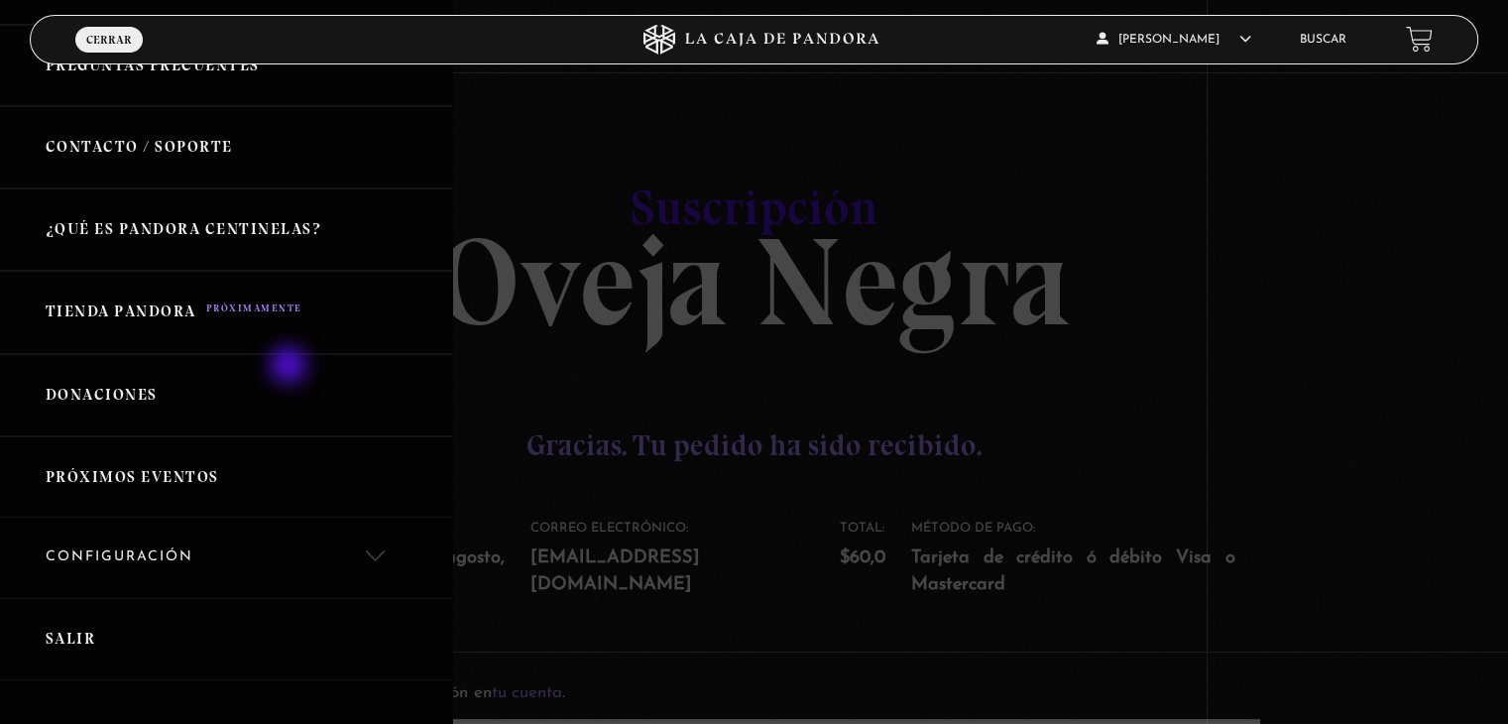
scroll to position [330, 0]
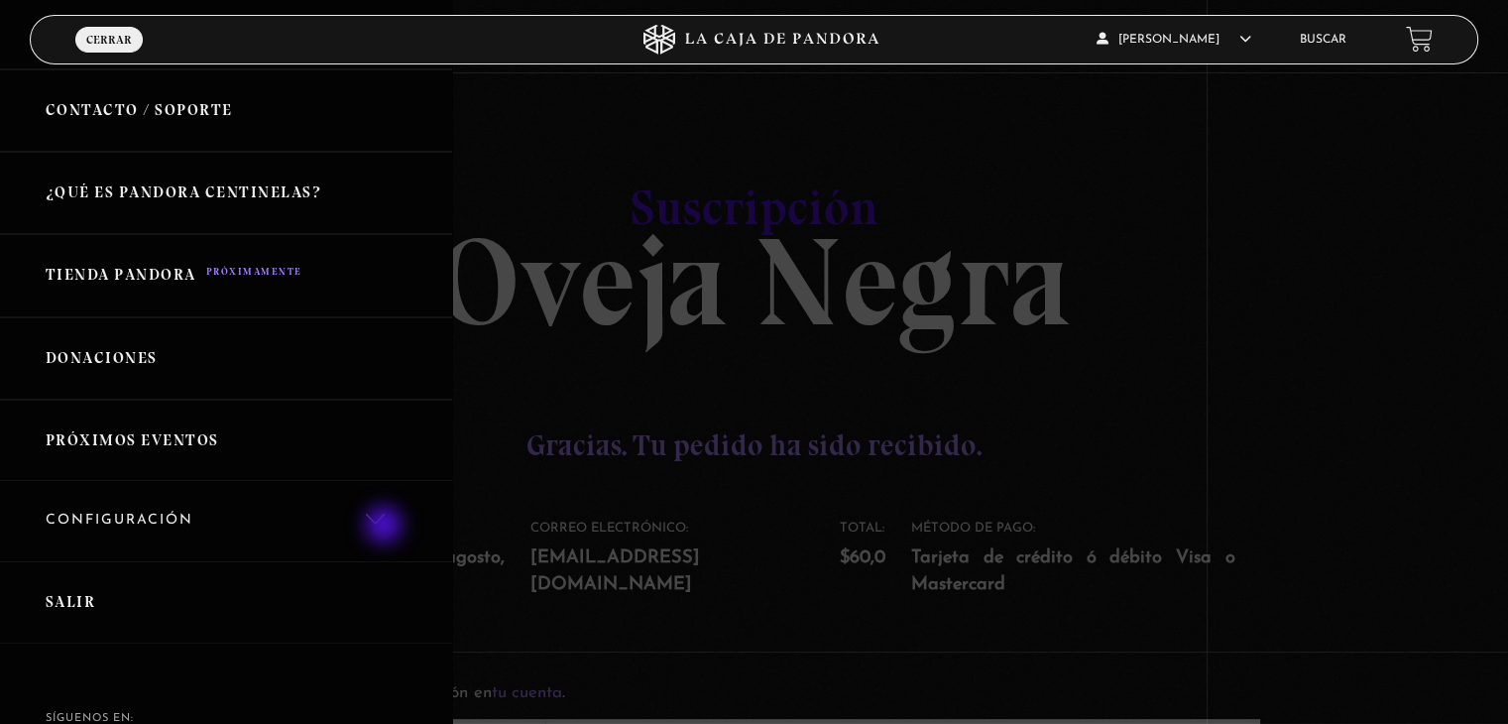
click at [388, 527] on link "Configuración" at bounding box center [226, 521] width 452 height 80
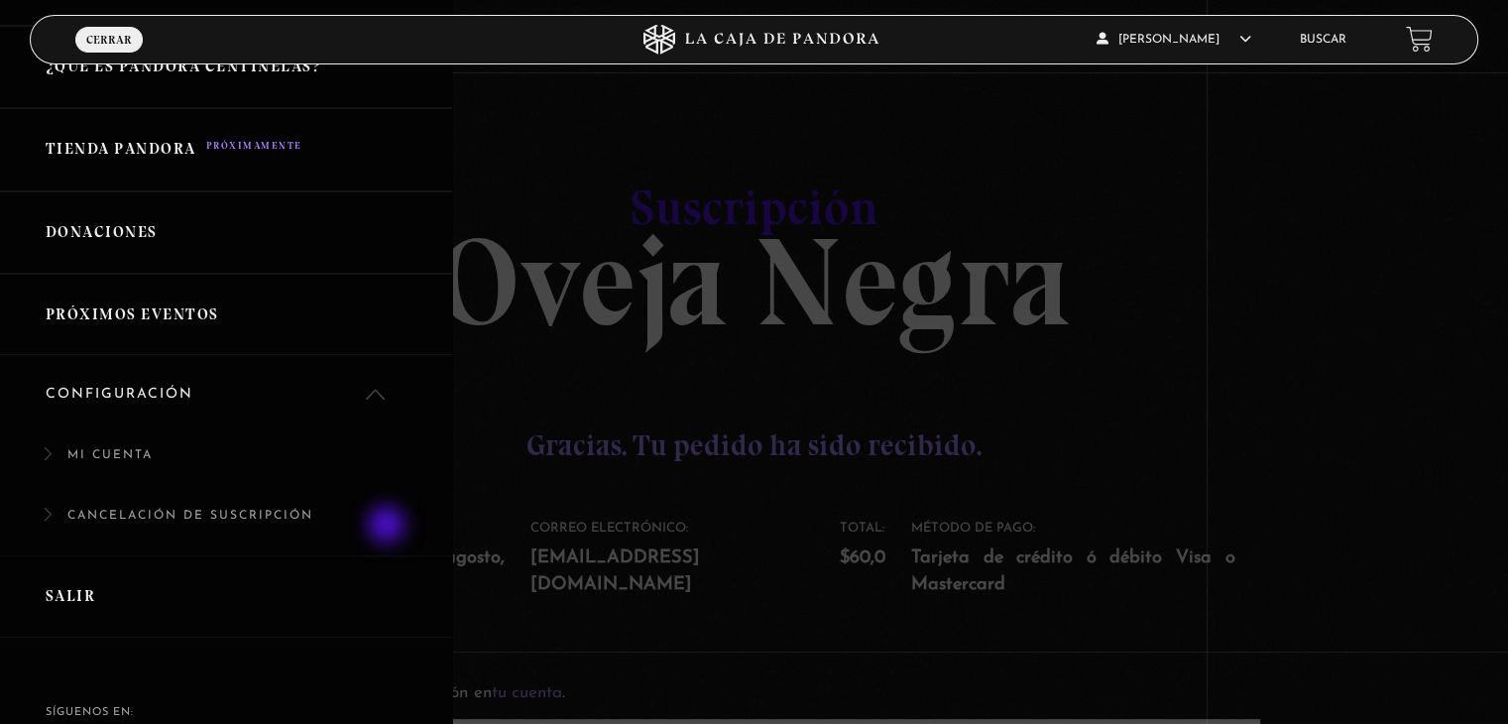
scroll to position [496, 0]
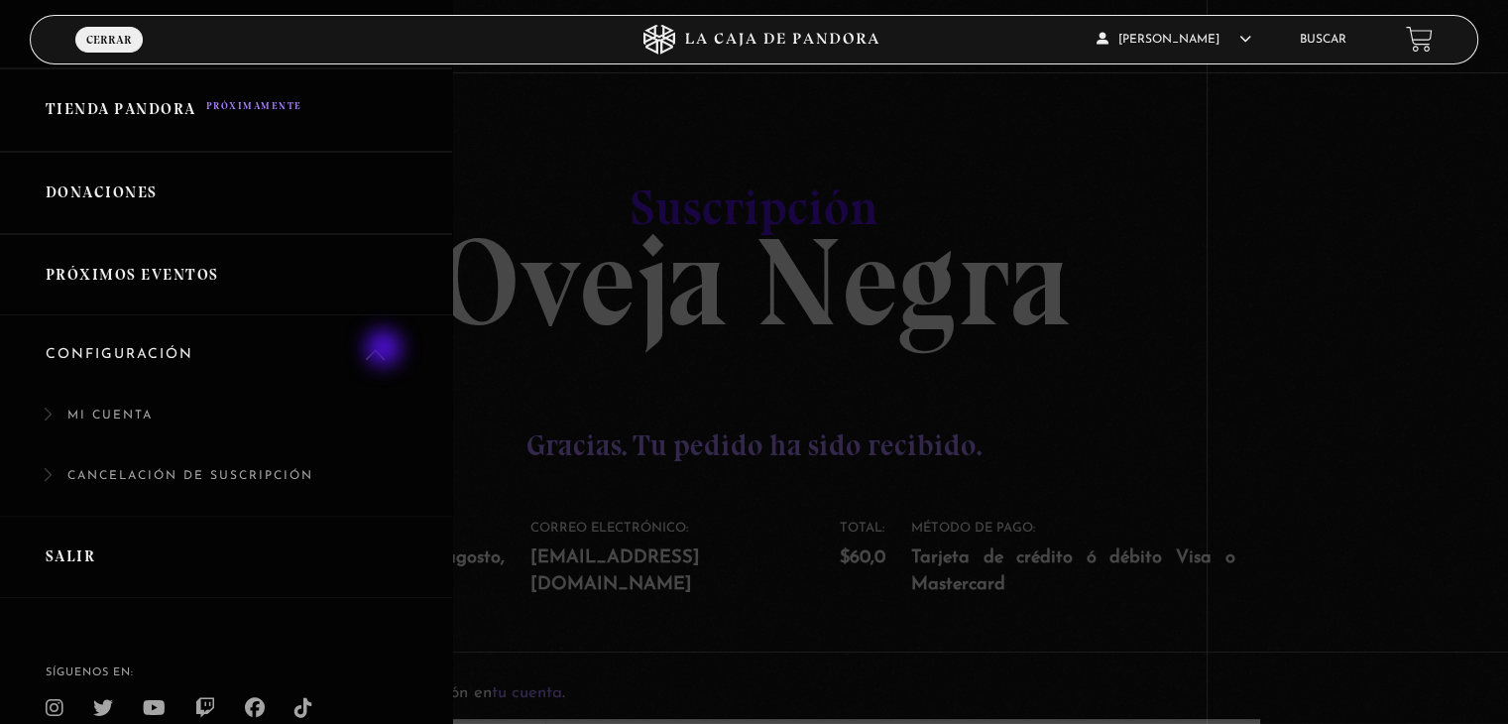
click at [384, 350] on link "Configuración" at bounding box center [226, 355] width 452 height 80
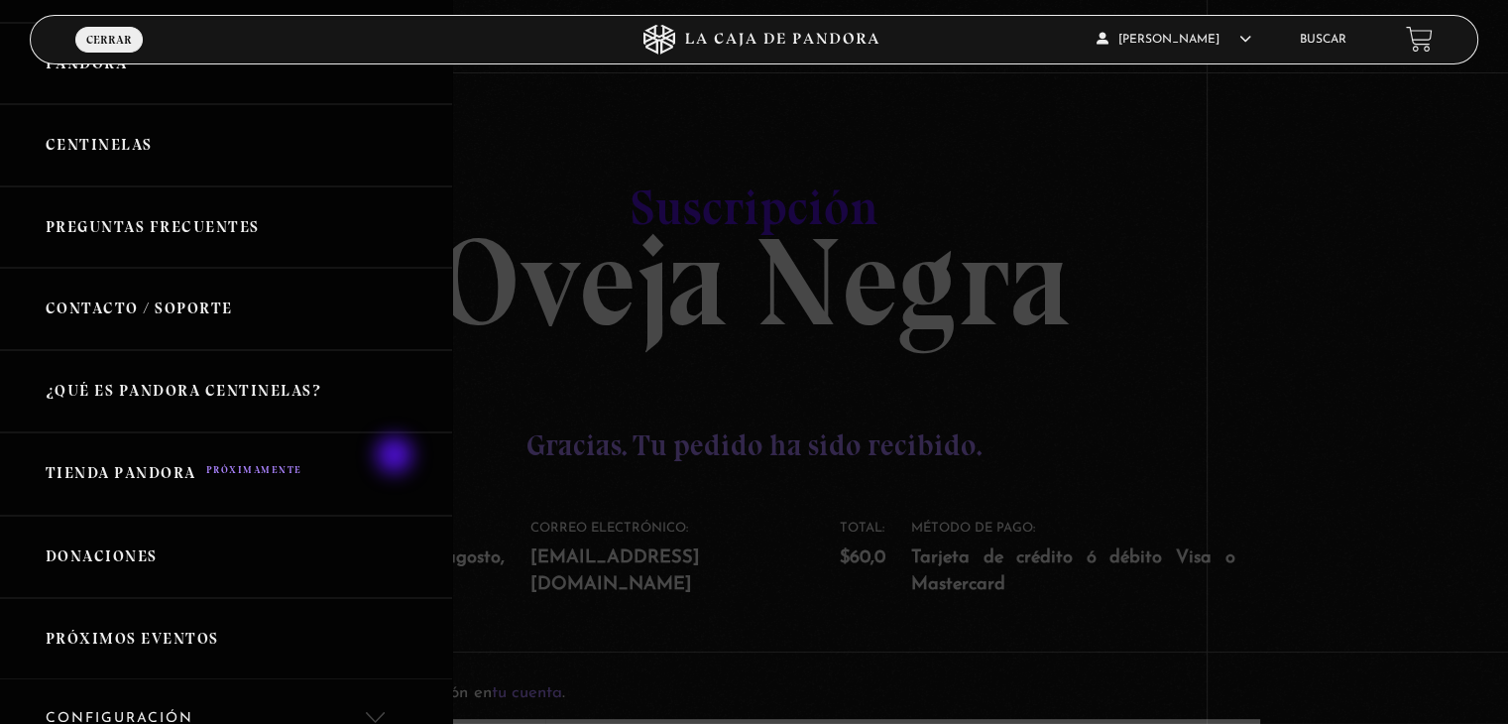
scroll to position [0, 0]
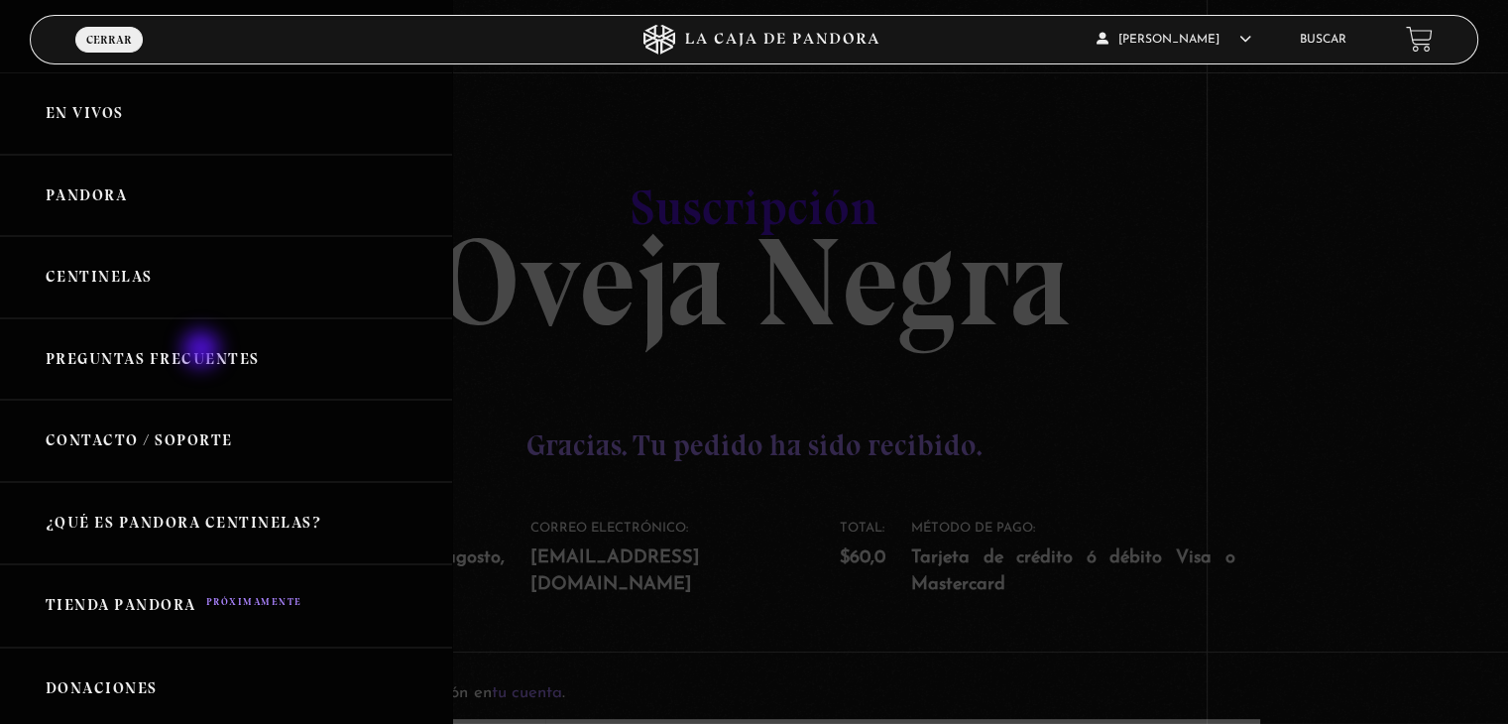
click at [203, 351] on link "Preguntas Frecuentes" at bounding box center [226, 359] width 452 height 82
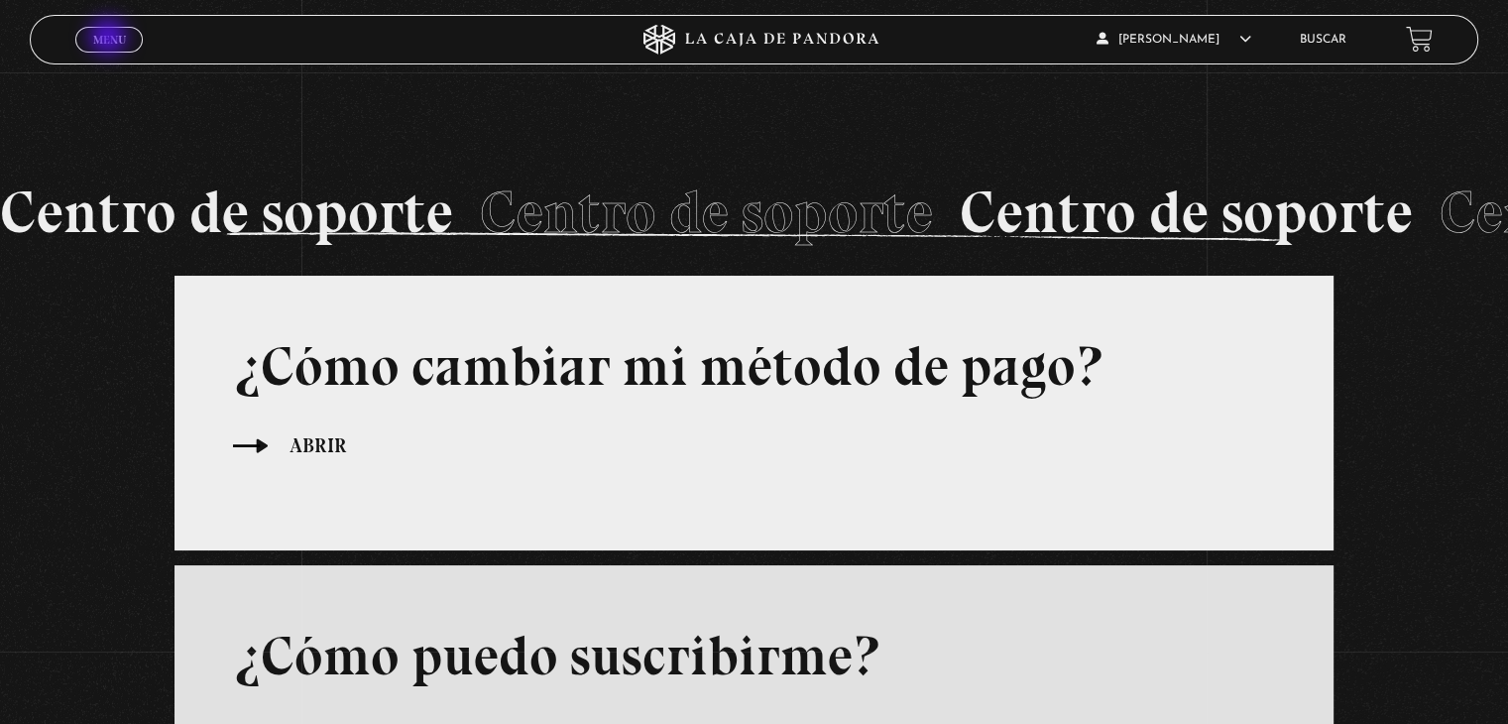
click at [114, 39] on span "Menu" at bounding box center [109, 40] width 33 height 12
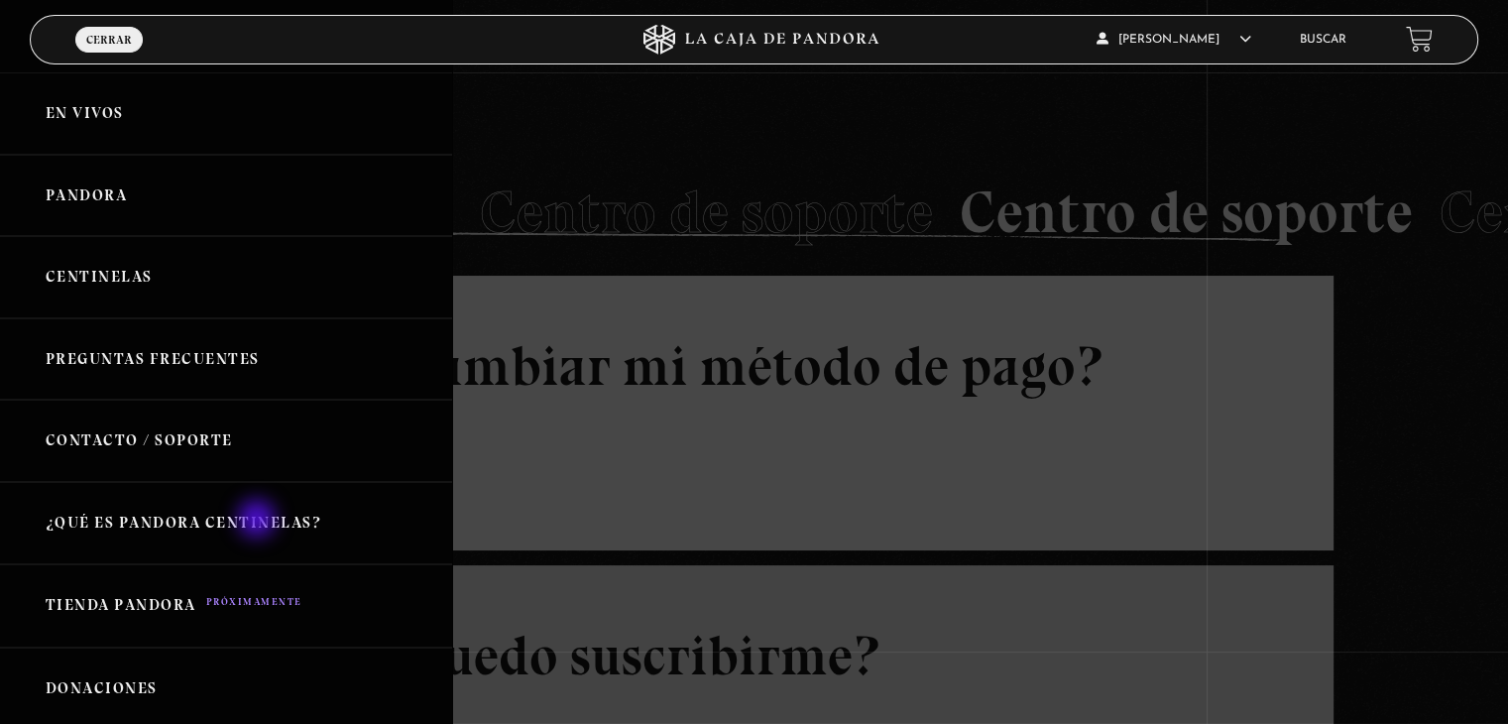
click at [259, 521] on link "¿Qué es Pandora Centinelas?" at bounding box center [226, 523] width 452 height 82
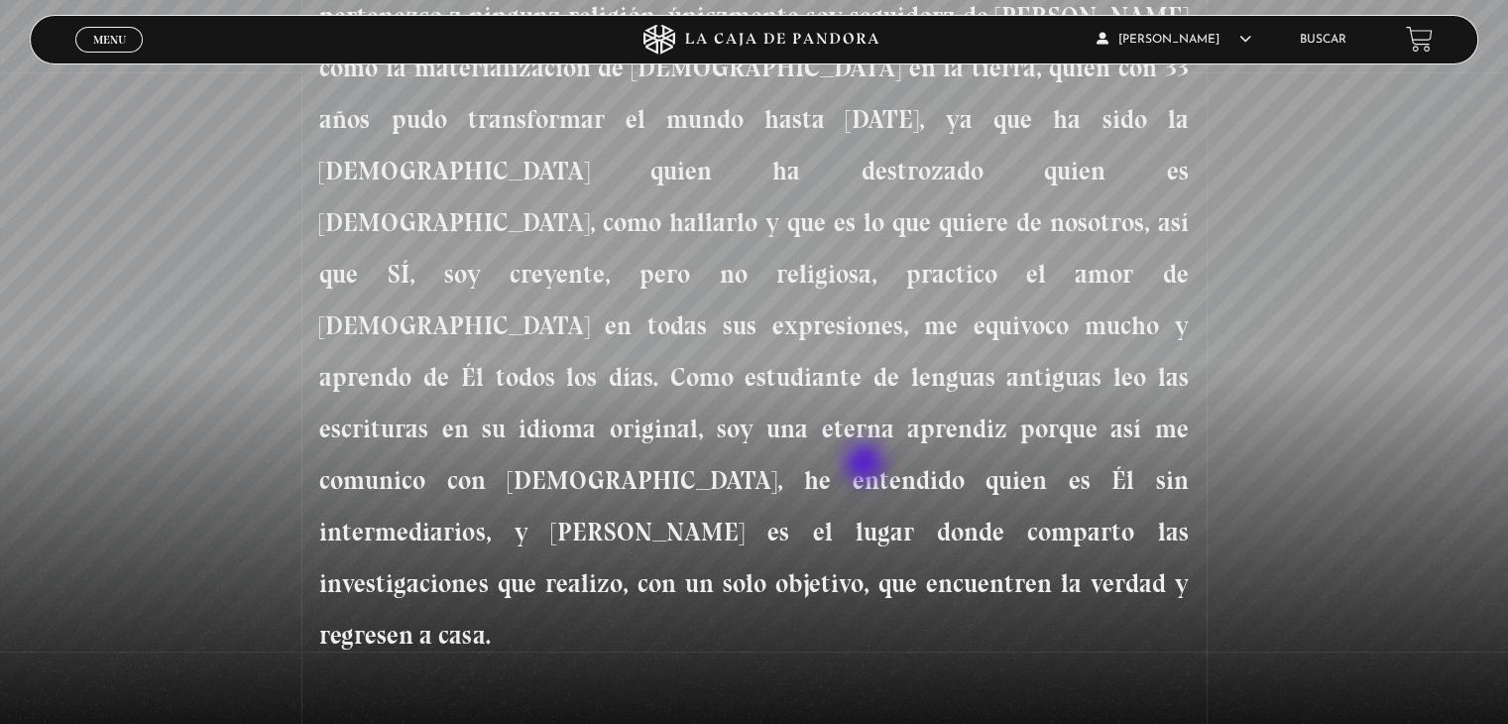
scroll to position [992, 0]
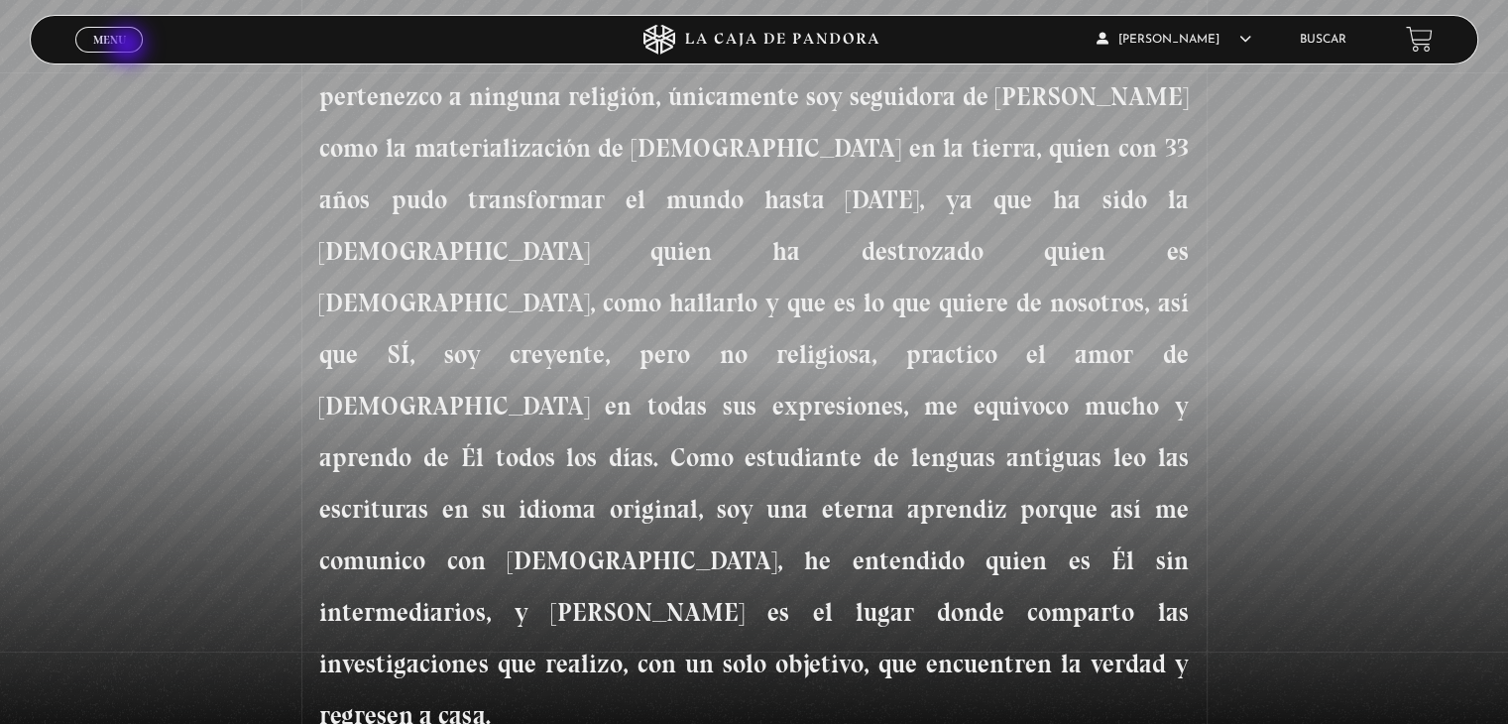
click at [113, 38] on span "Menu" at bounding box center [109, 40] width 33 height 12
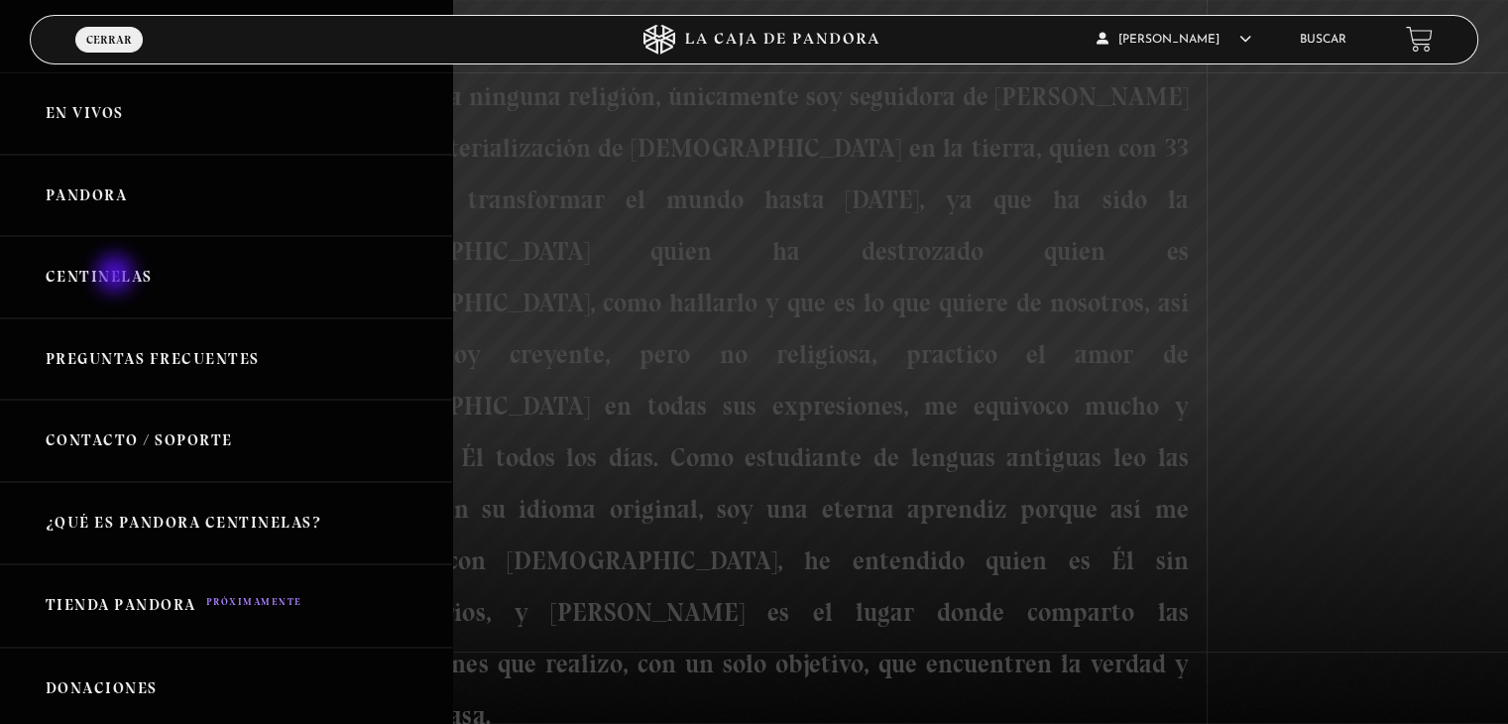
click at [117, 276] on link "Centinelas" at bounding box center [226, 277] width 452 height 82
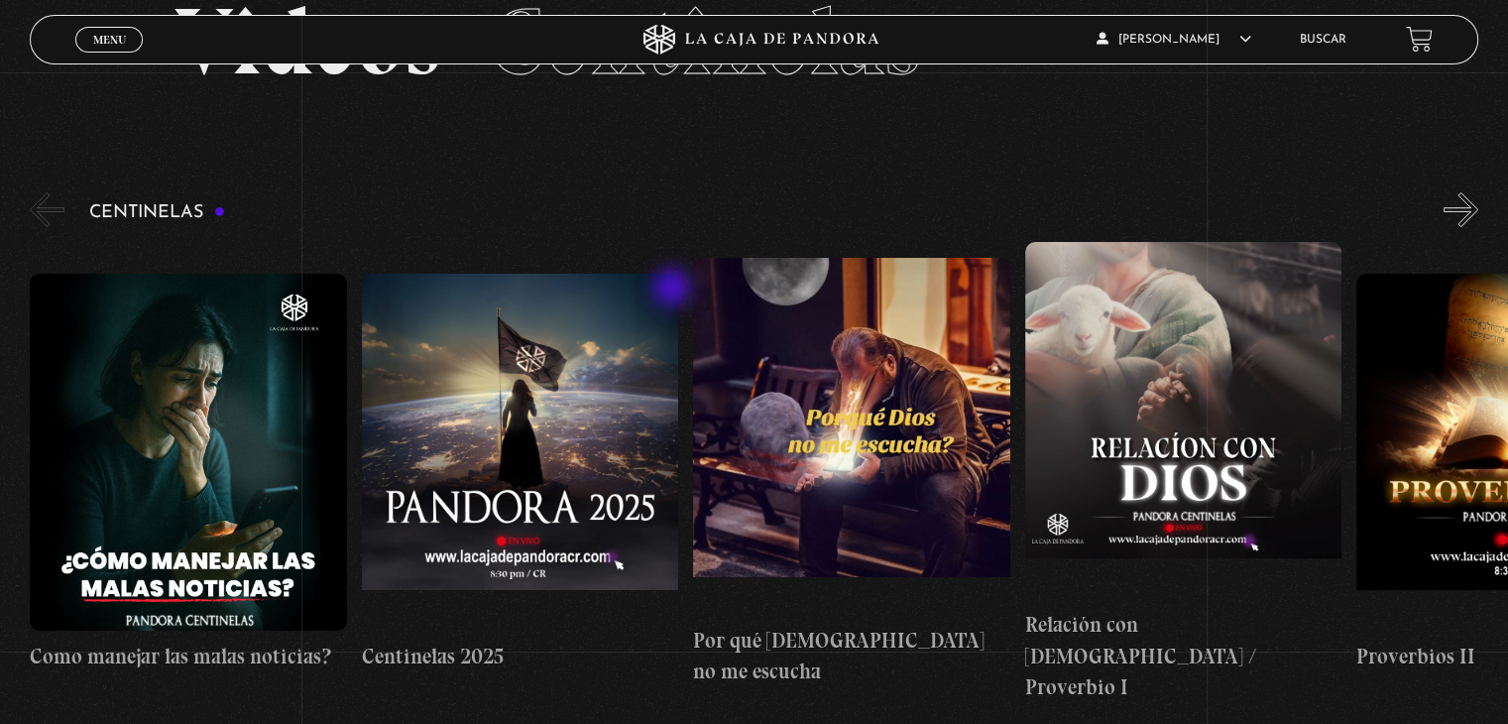
scroll to position [165, 0]
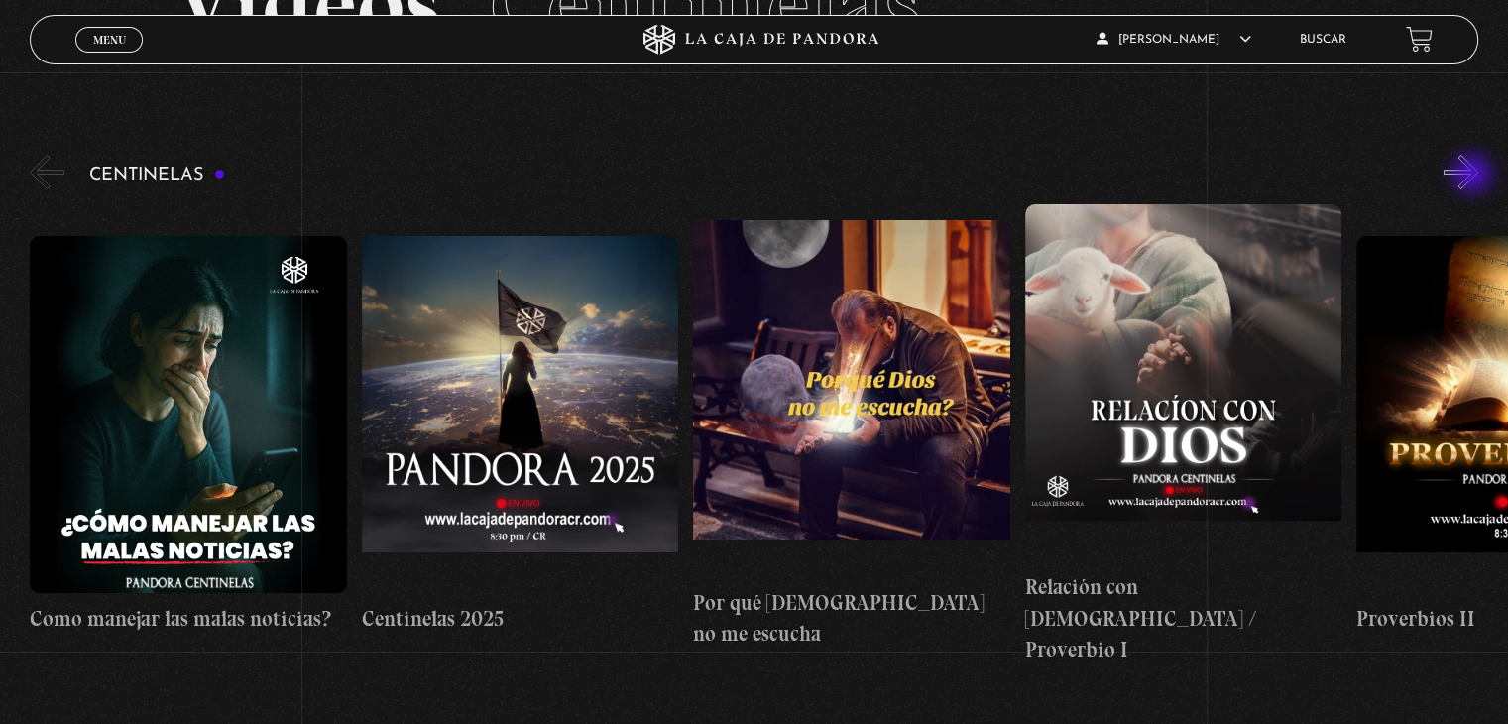
click at [1474, 176] on button "»" at bounding box center [1461, 172] width 35 height 35
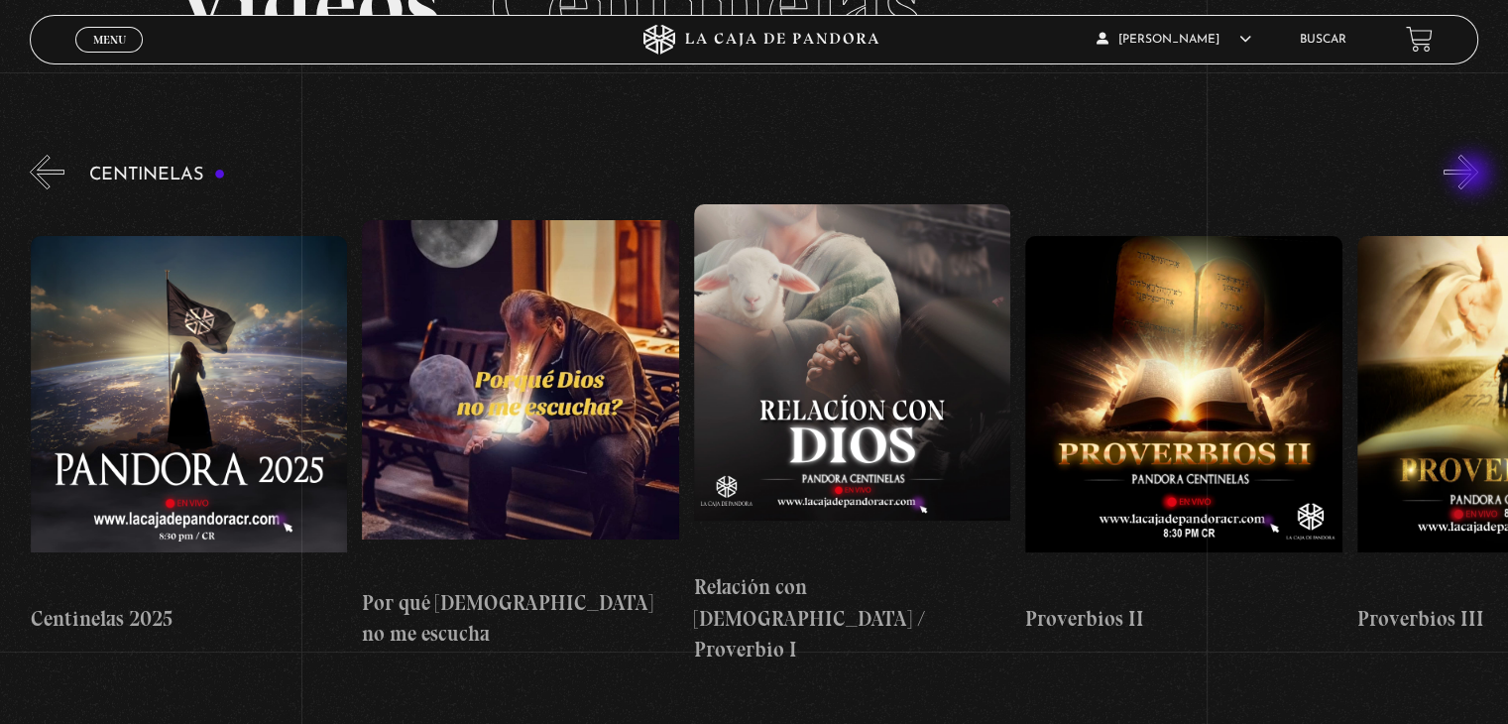
click at [1473, 176] on button "»" at bounding box center [1461, 172] width 35 height 35
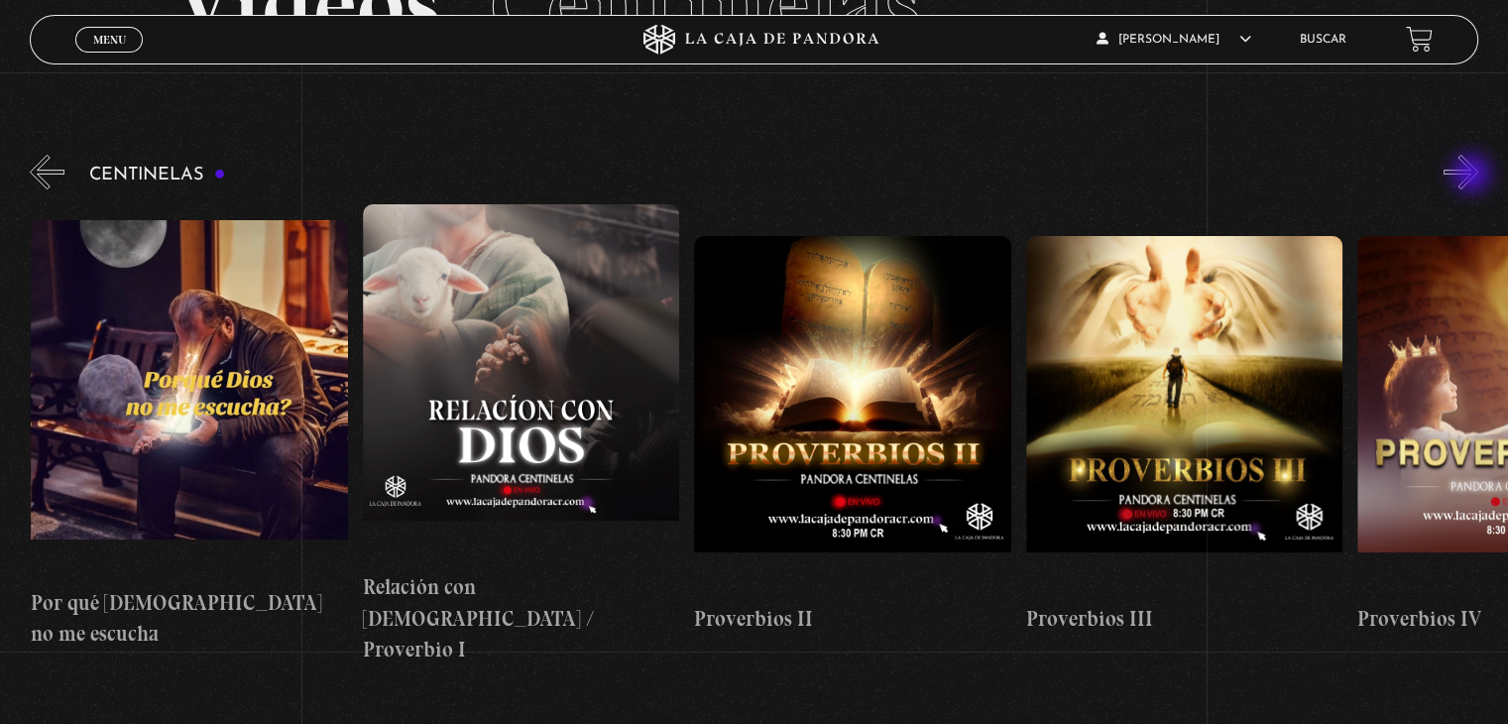
click at [1473, 176] on button "»" at bounding box center [1461, 172] width 35 height 35
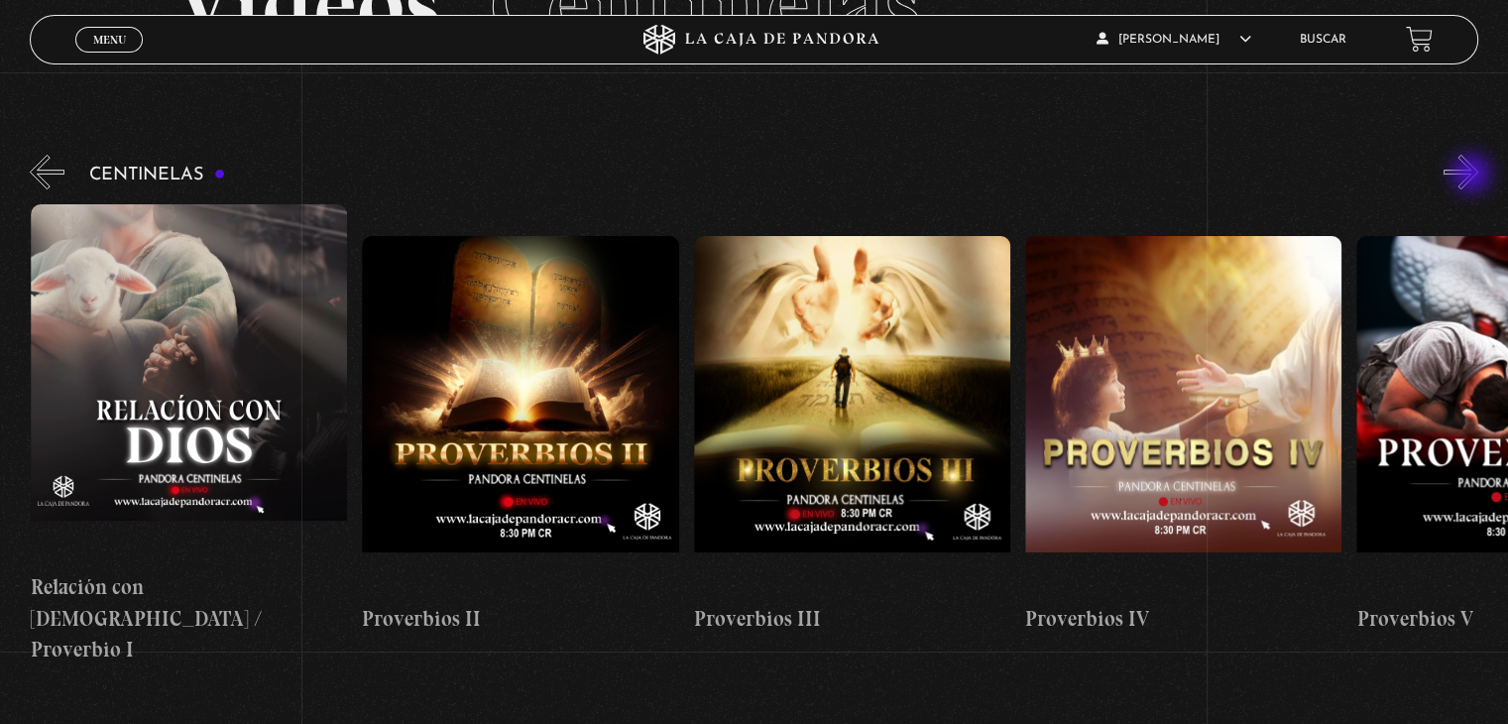
click at [1473, 176] on button "»" at bounding box center [1461, 172] width 35 height 35
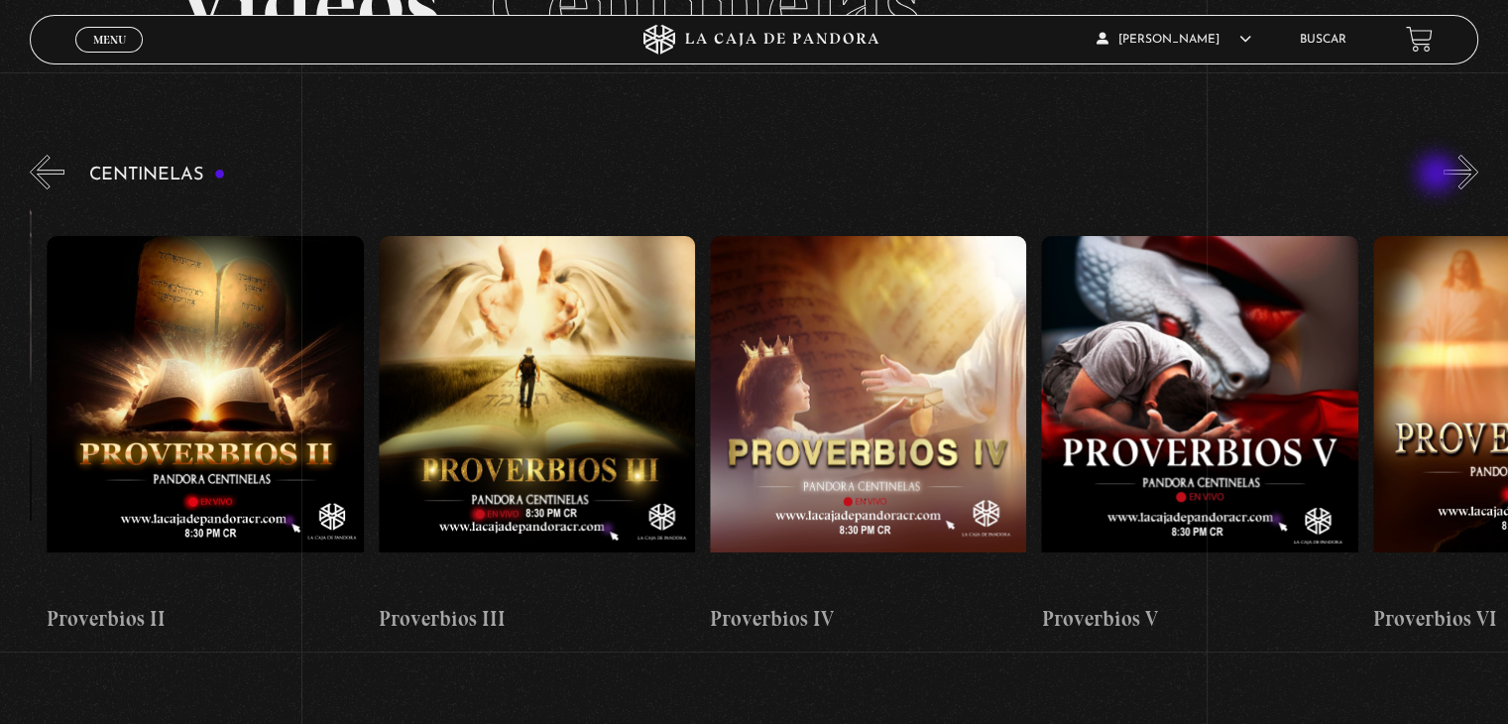
scroll to position [0, 1326]
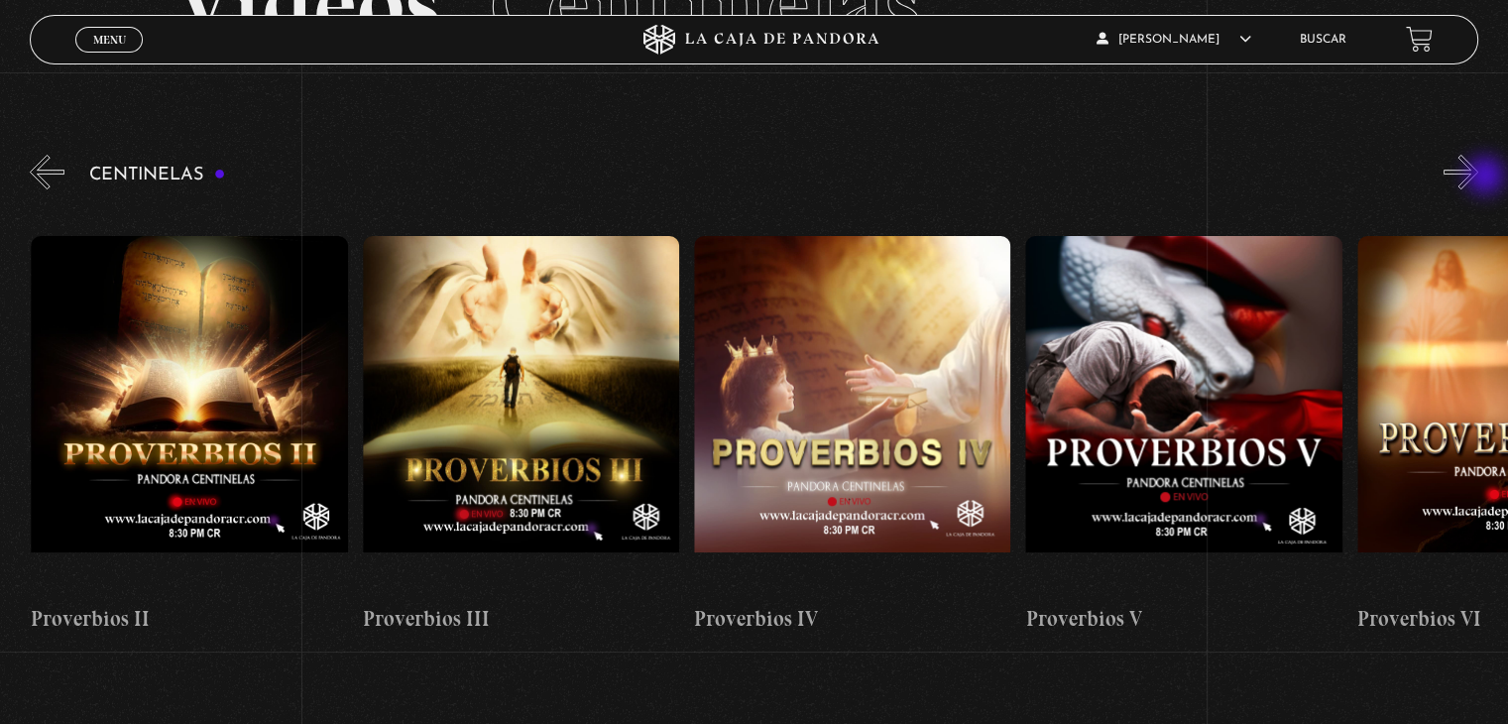
click at [1478, 177] on button "»" at bounding box center [1461, 172] width 35 height 35
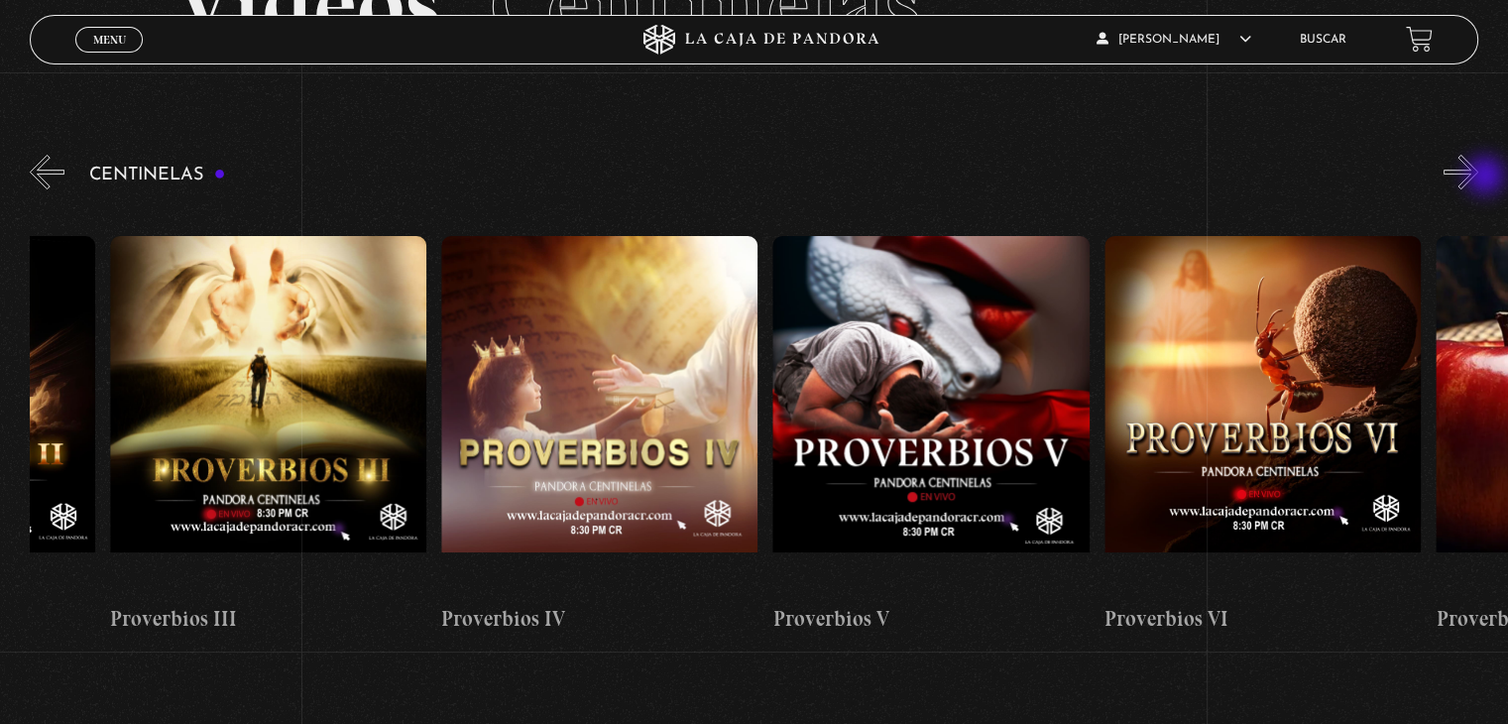
click at [1478, 177] on button "»" at bounding box center [1461, 172] width 35 height 35
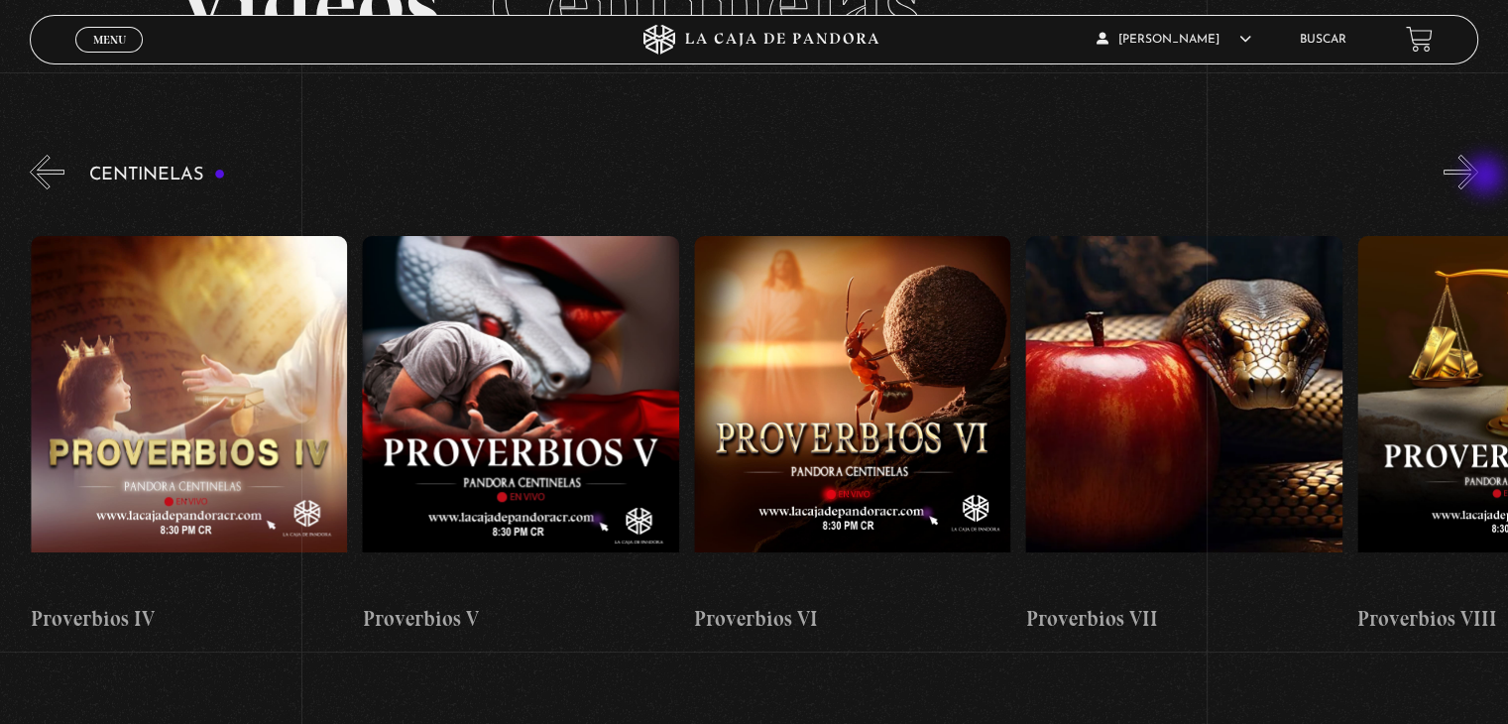
click at [1478, 177] on button "»" at bounding box center [1461, 172] width 35 height 35
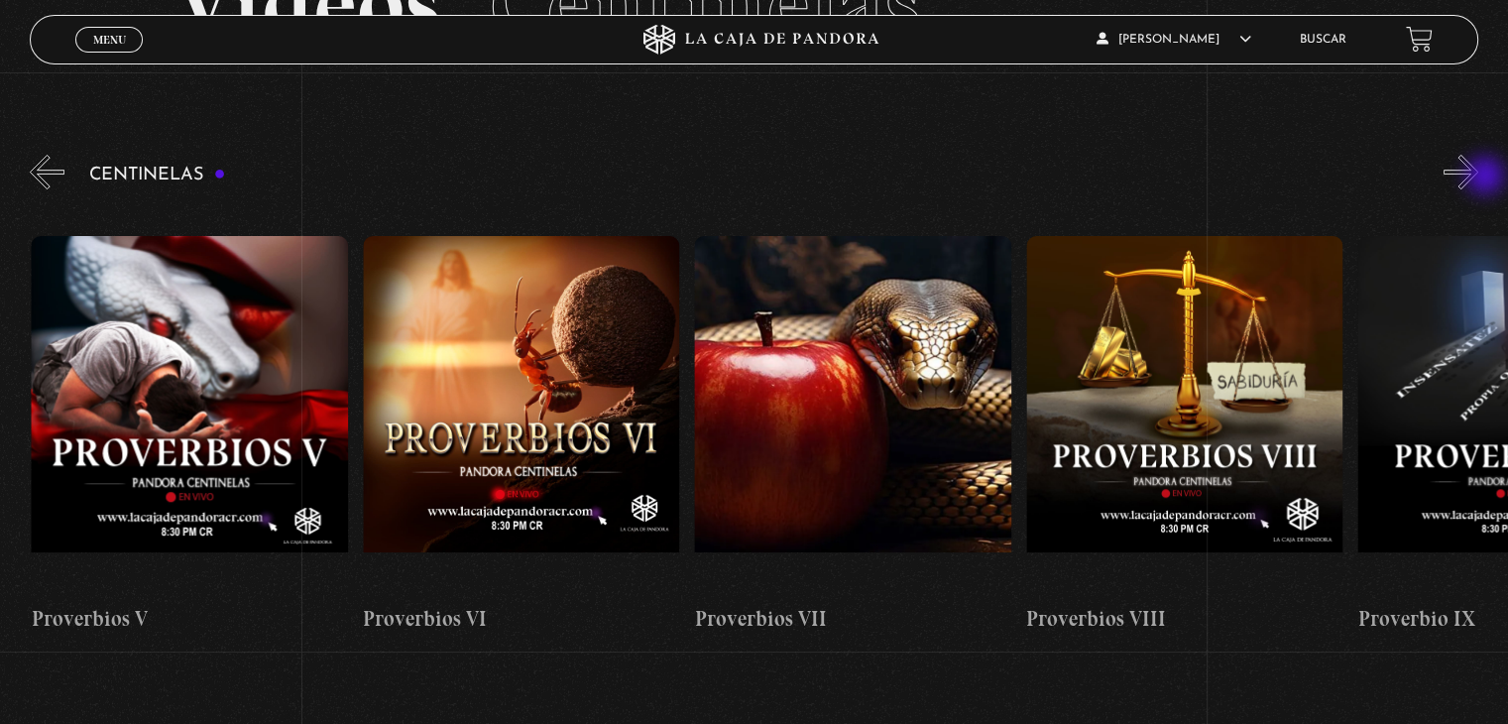
click at [1478, 177] on button "»" at bounding box center [1461, 172] width 35 height 35
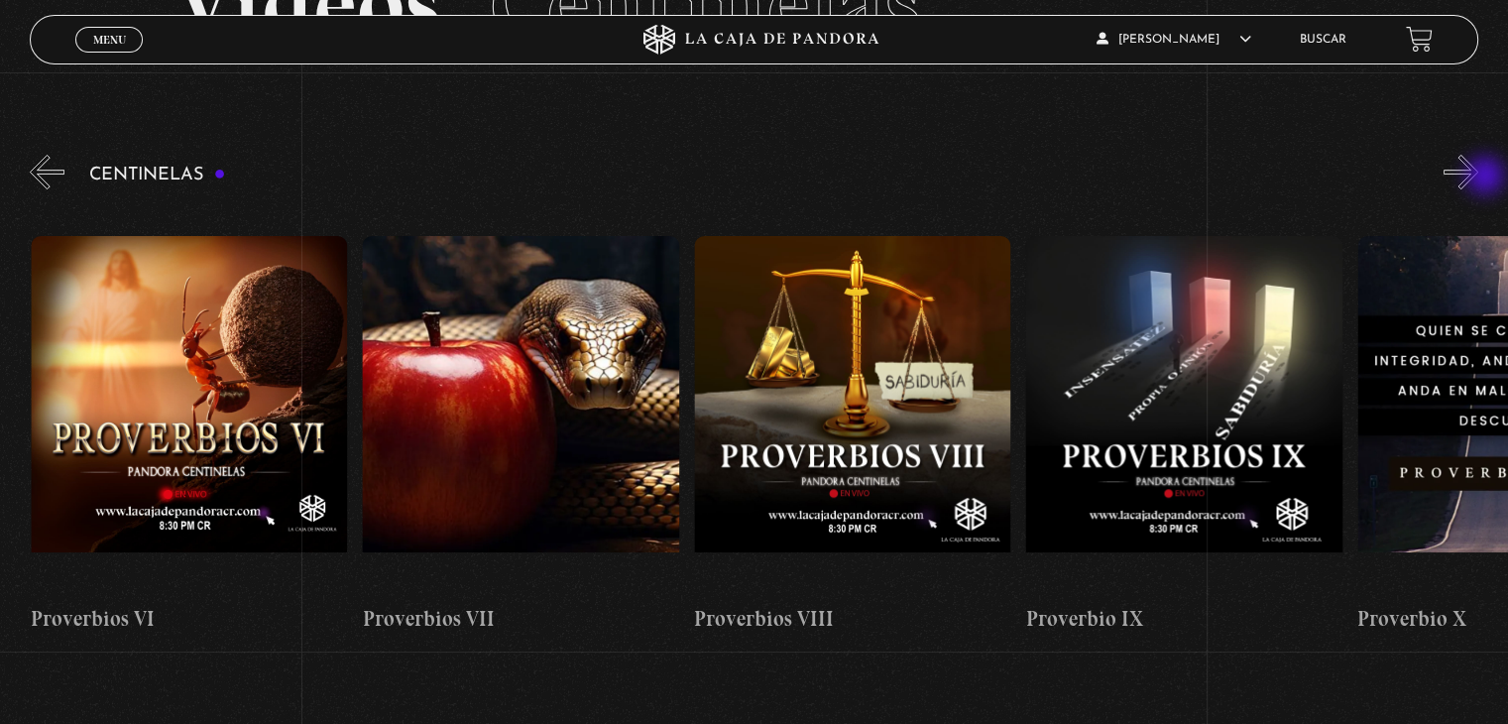
click at [1478, 177] on button "»" at bounding box center [1461, 172] width 35 height 35
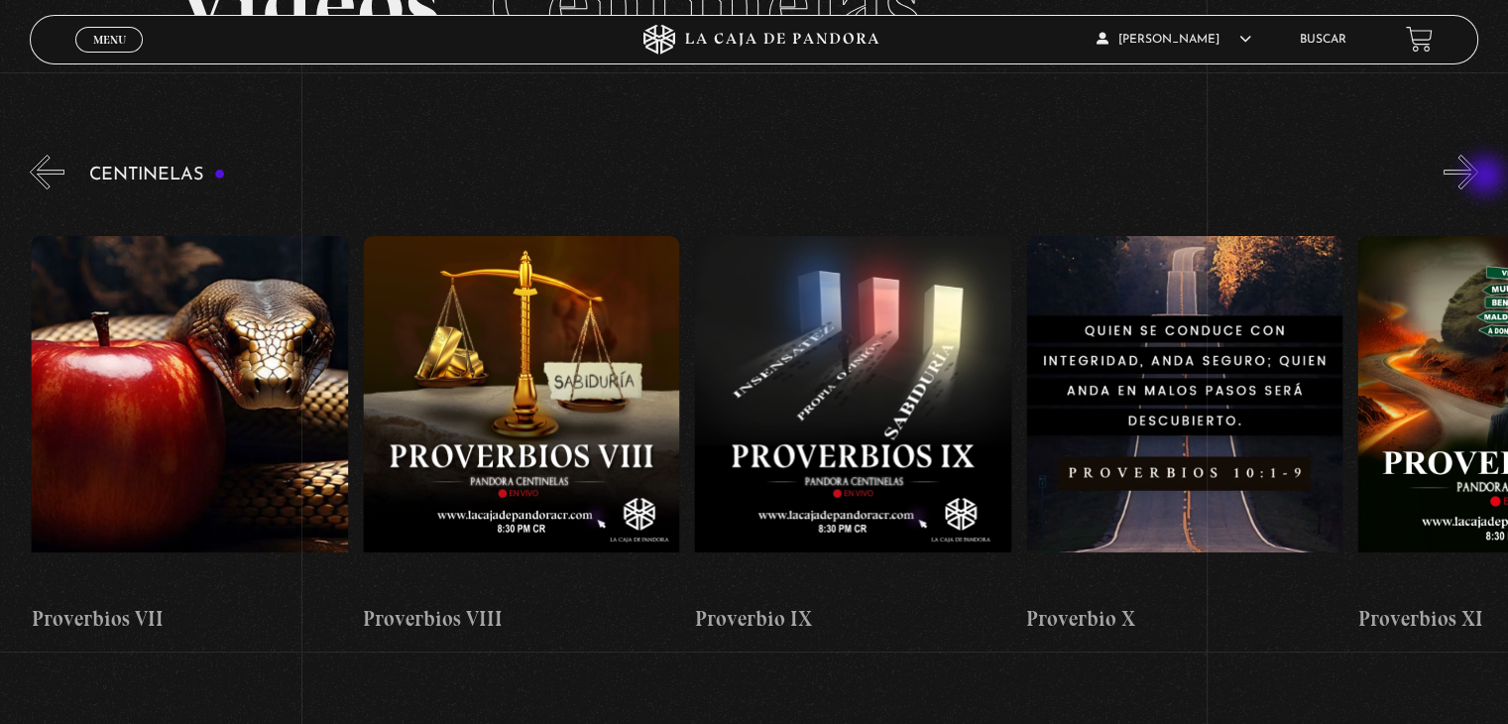
click at [1478, 177] on button "»" at bounding box center [1461, 172] width 35 height 35
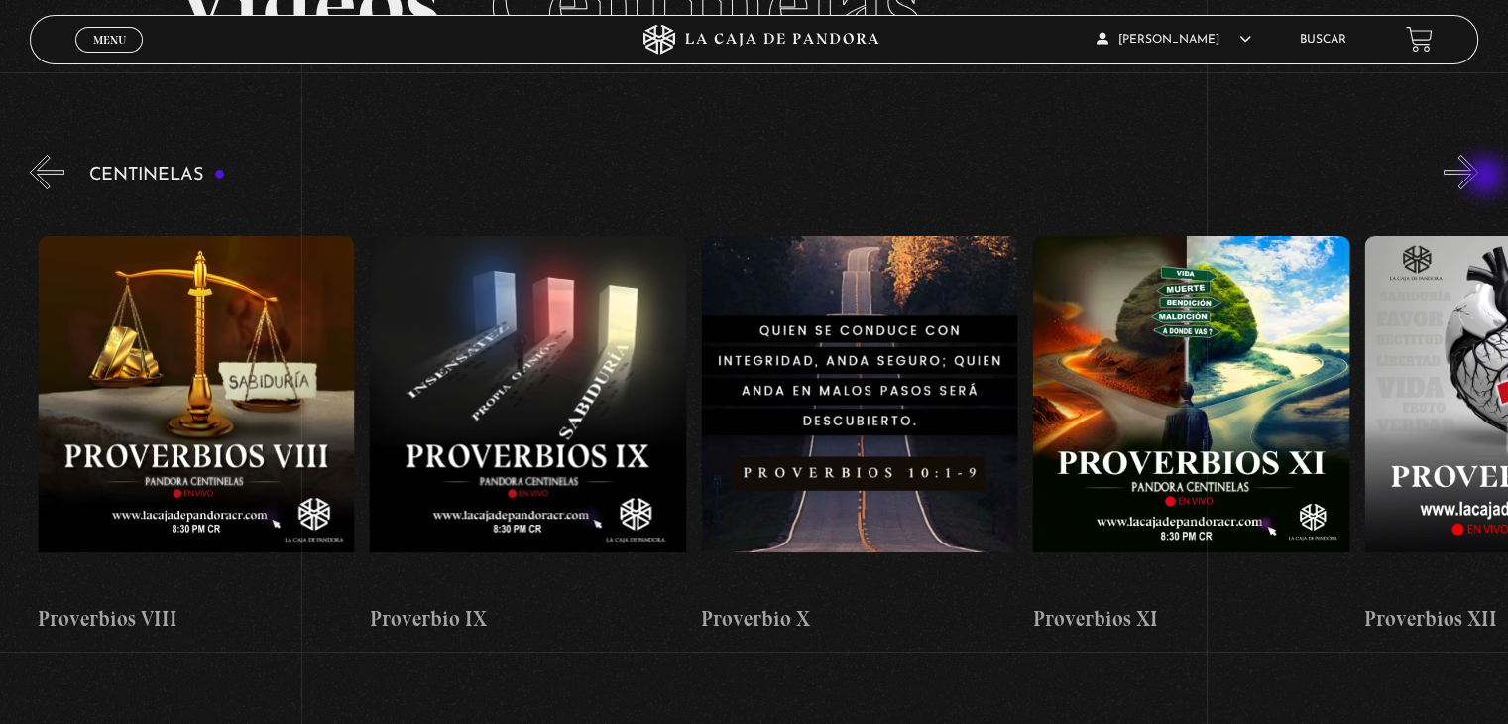
click at [1478, 177] on button "»" at bounding box center [1461, 172] width 35 height 35
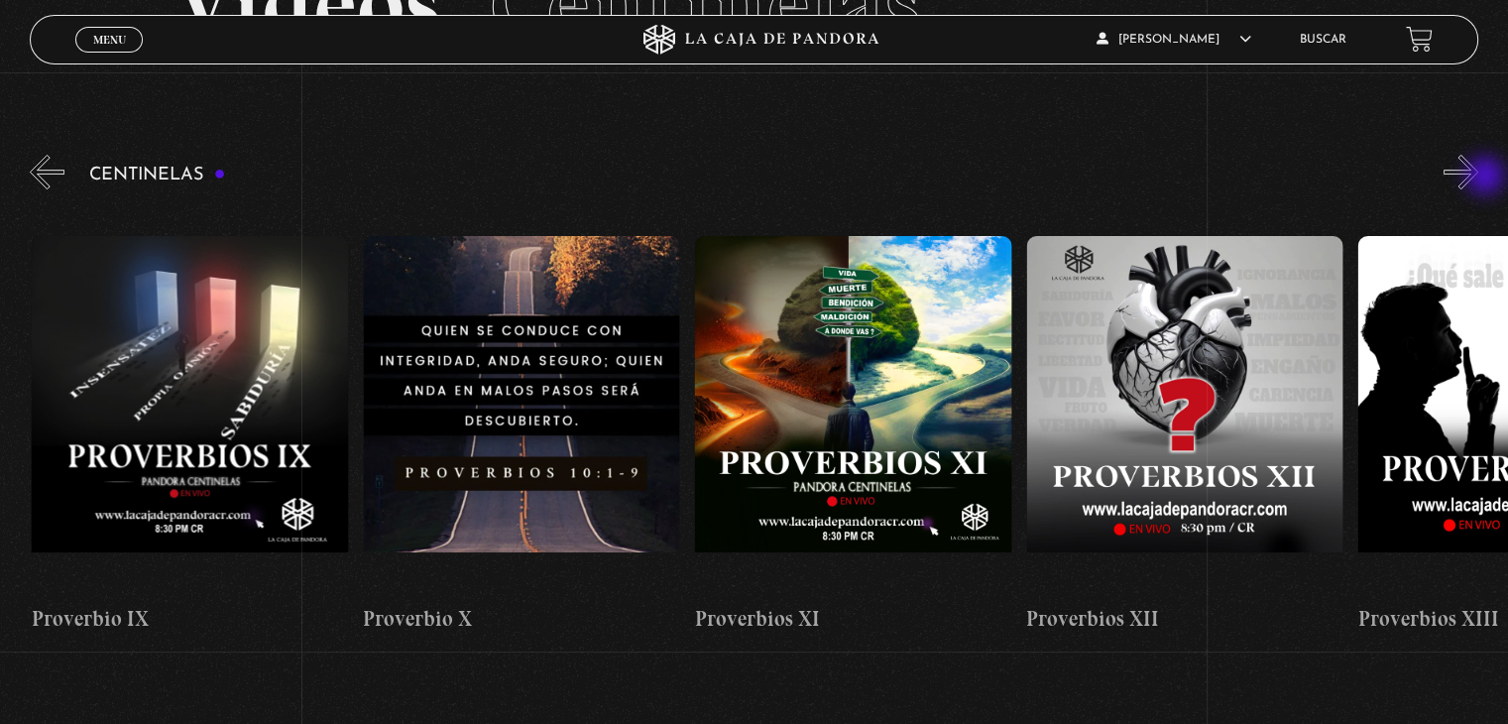
click at [1478, 177] on button "»" at bounding box center [1461, 172] width 35 height 35
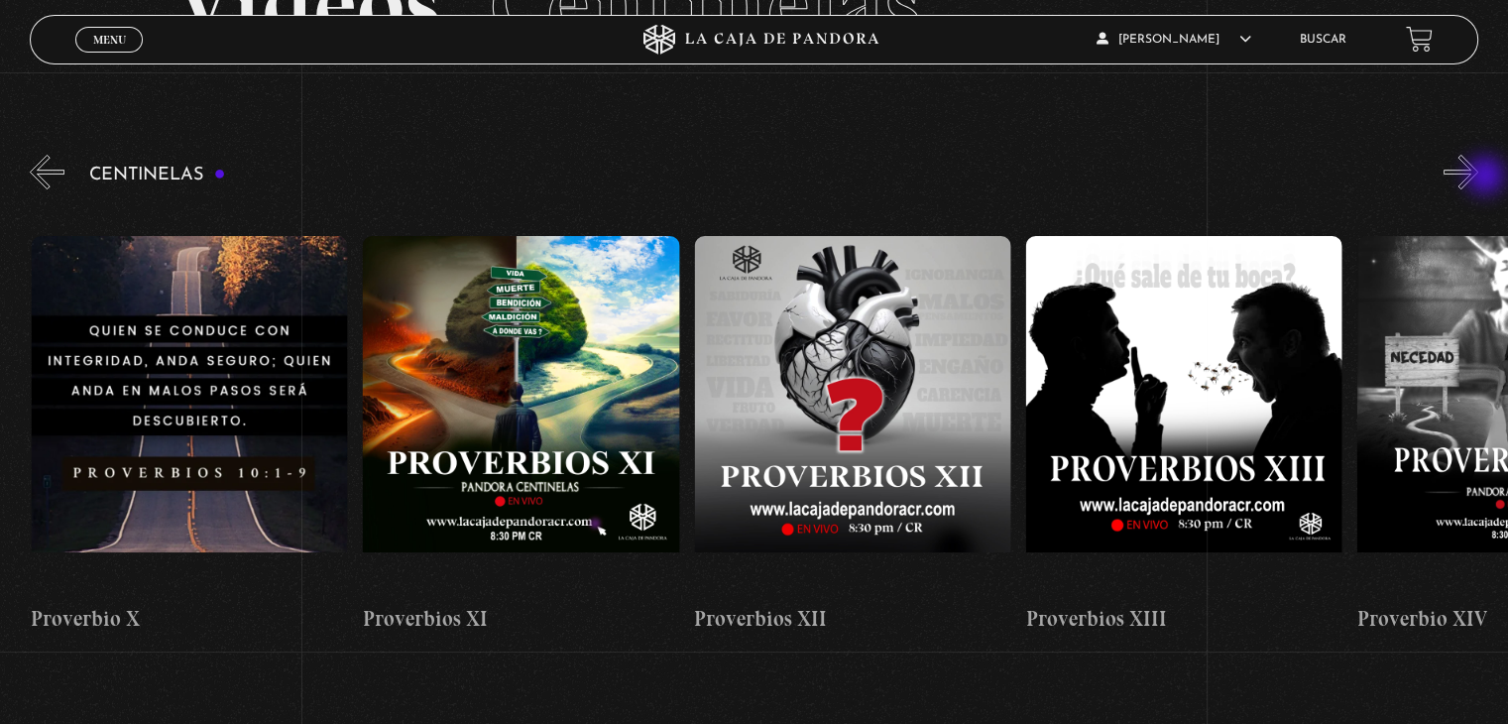
click at [1478, 177] on button "»" at bounding box center [1461, 172] width 35 height 35
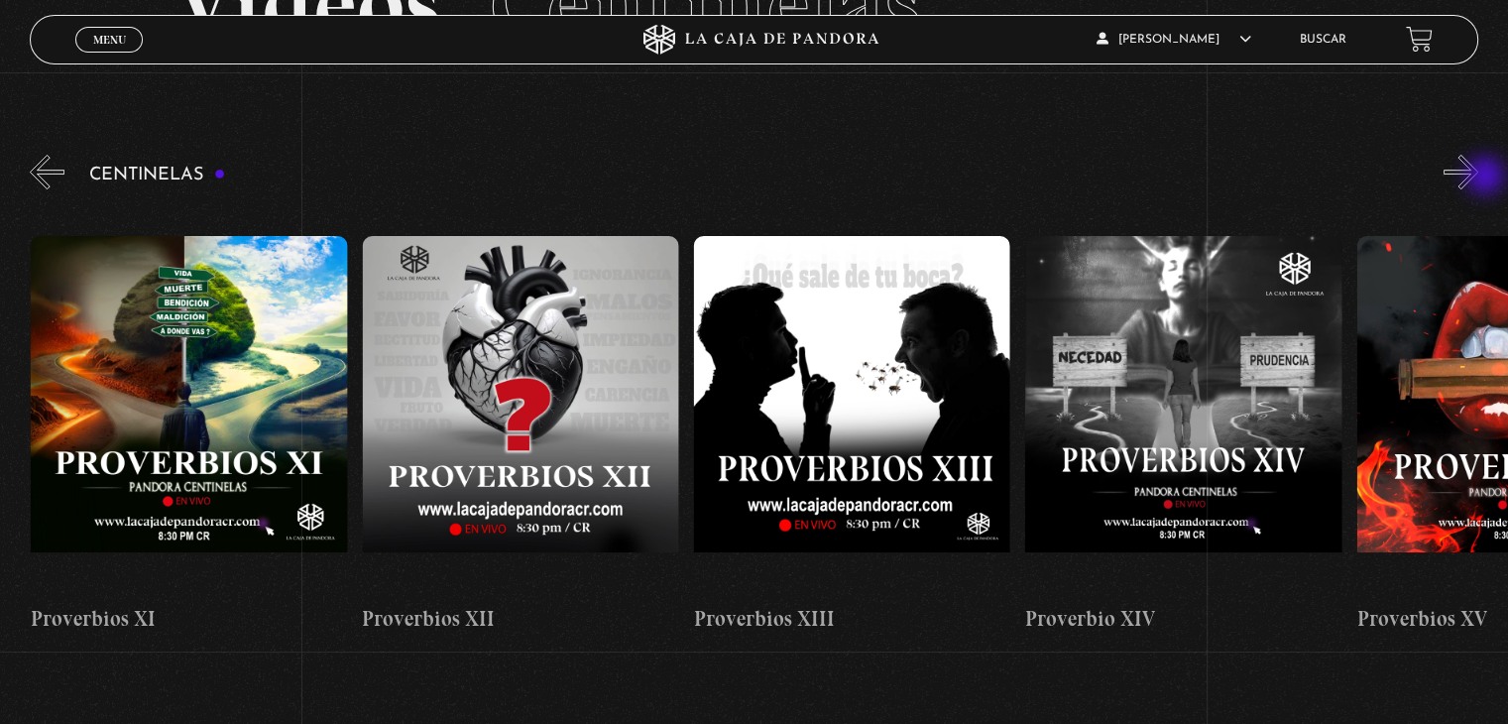
click at [1478, 177] on button "»" at bounding box center [1461, 172] width 35 height 35
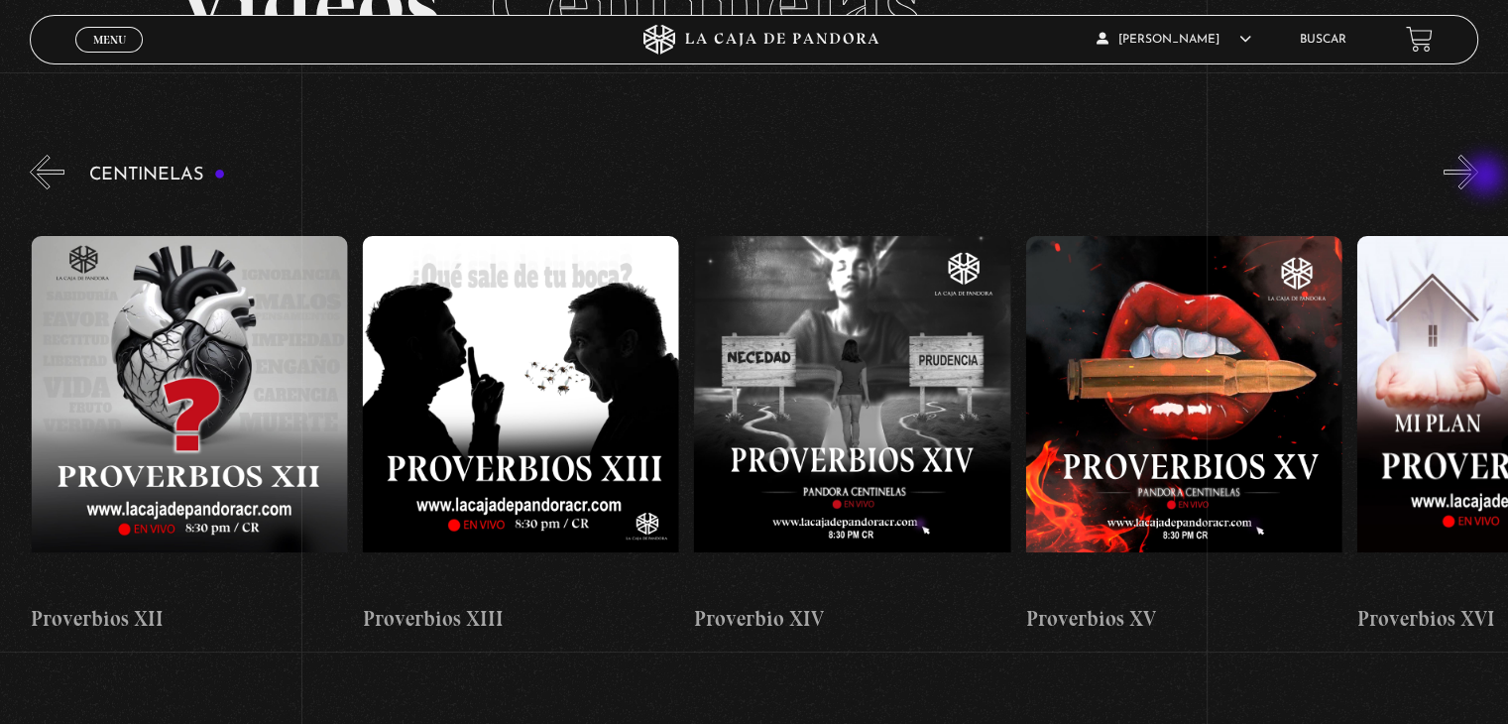
click at [1478, 177] on button "»" at bounding box center [1461, 172] width 35 height 35
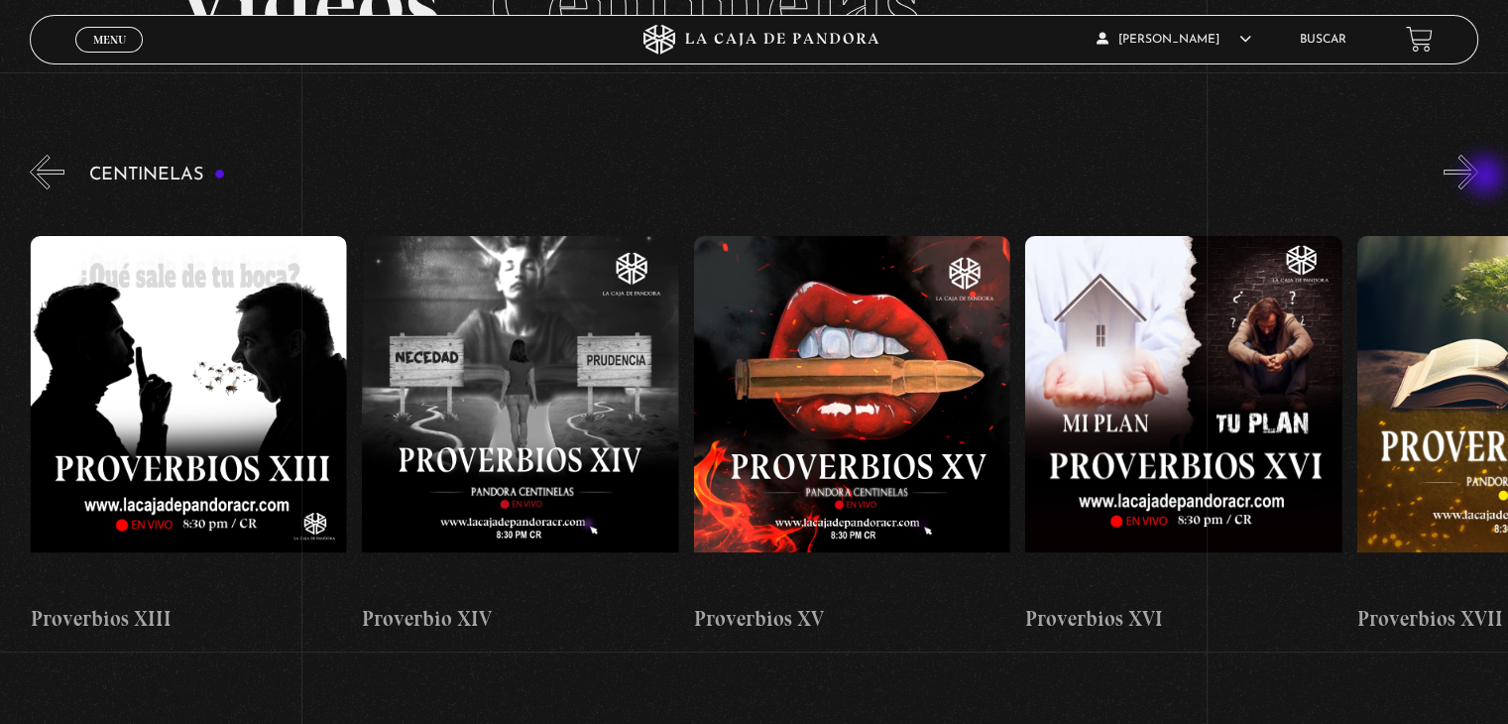
click at [1478, 177] on button "»" at bounding box center [1461, 172] width 35 height 35
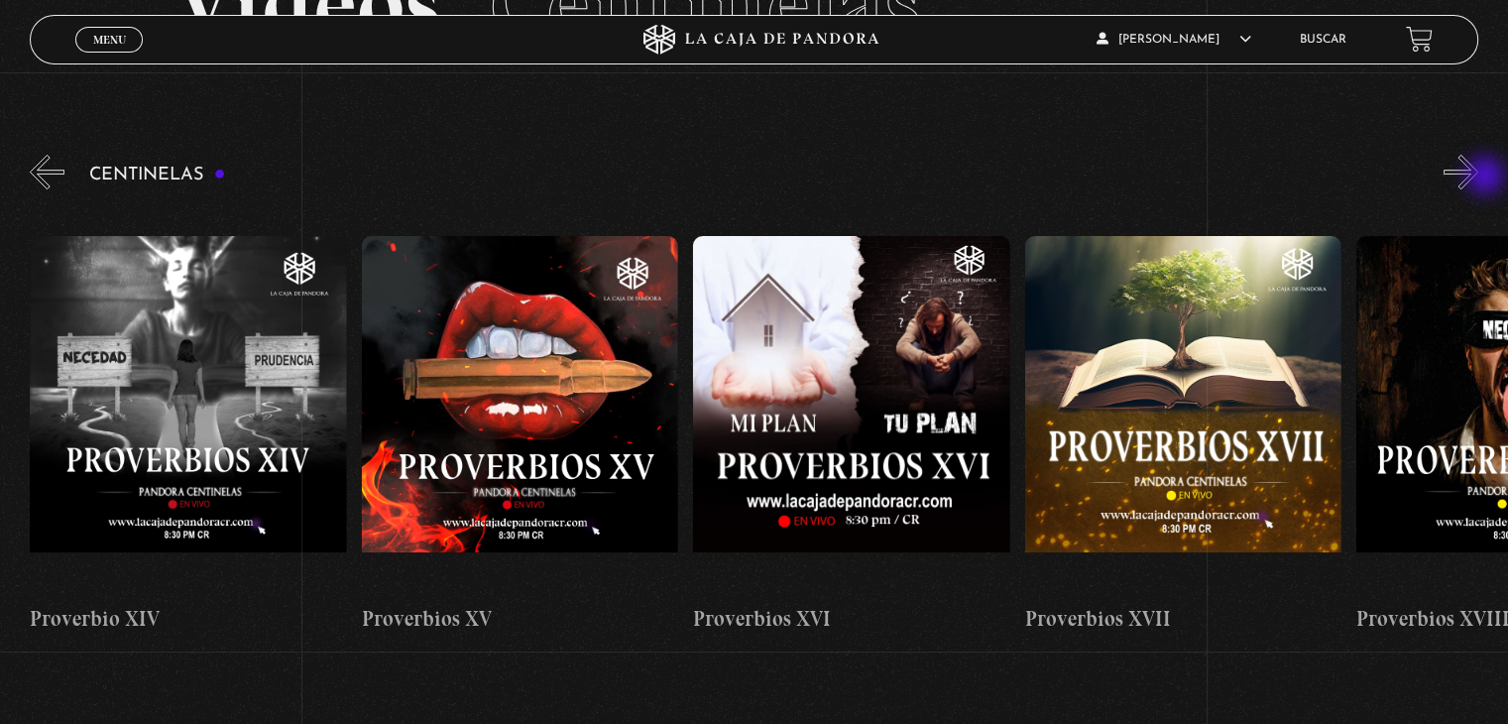
click at [1478, 177] on button "»" at bounding box center [1461, 172] width 35 height 35
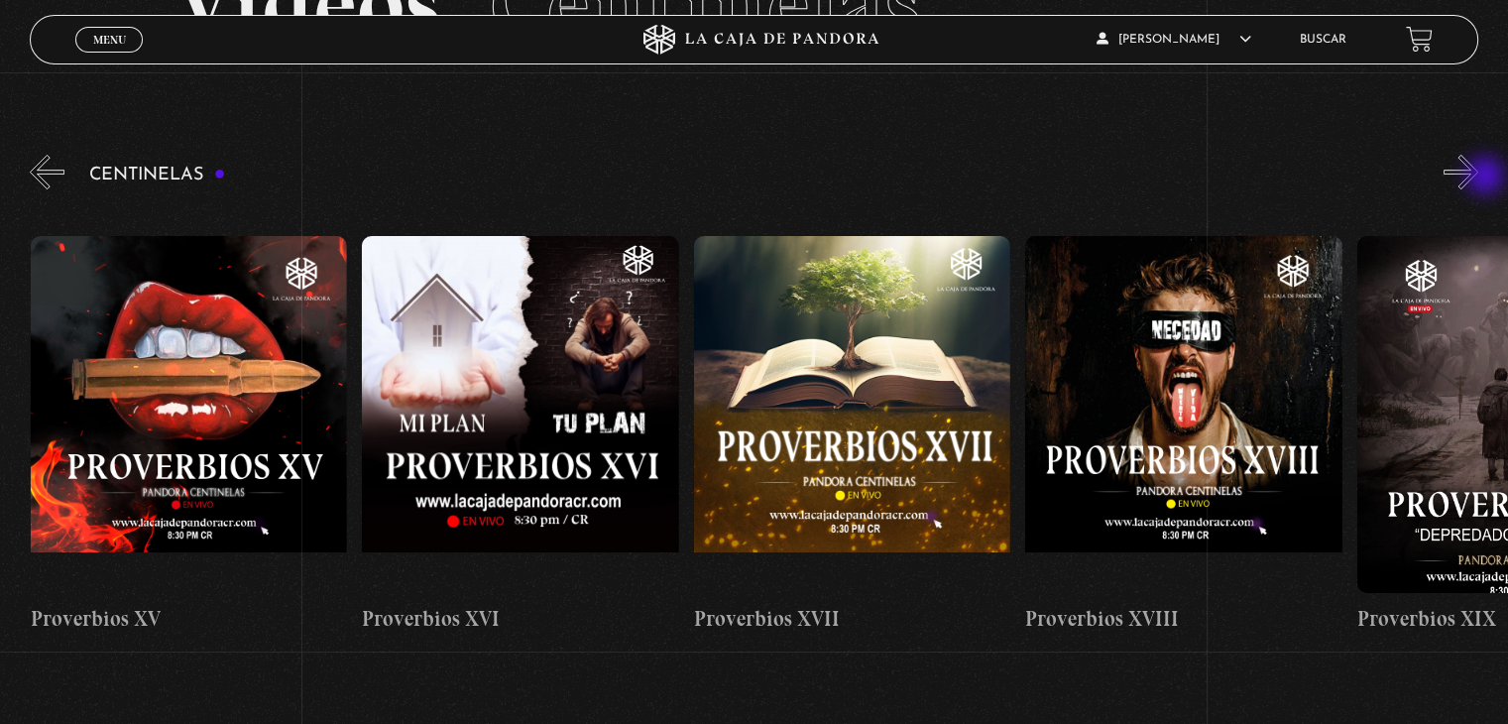
click at [1478, 177] on button "»" at bounding box center [1461, 172] width 35 height 35
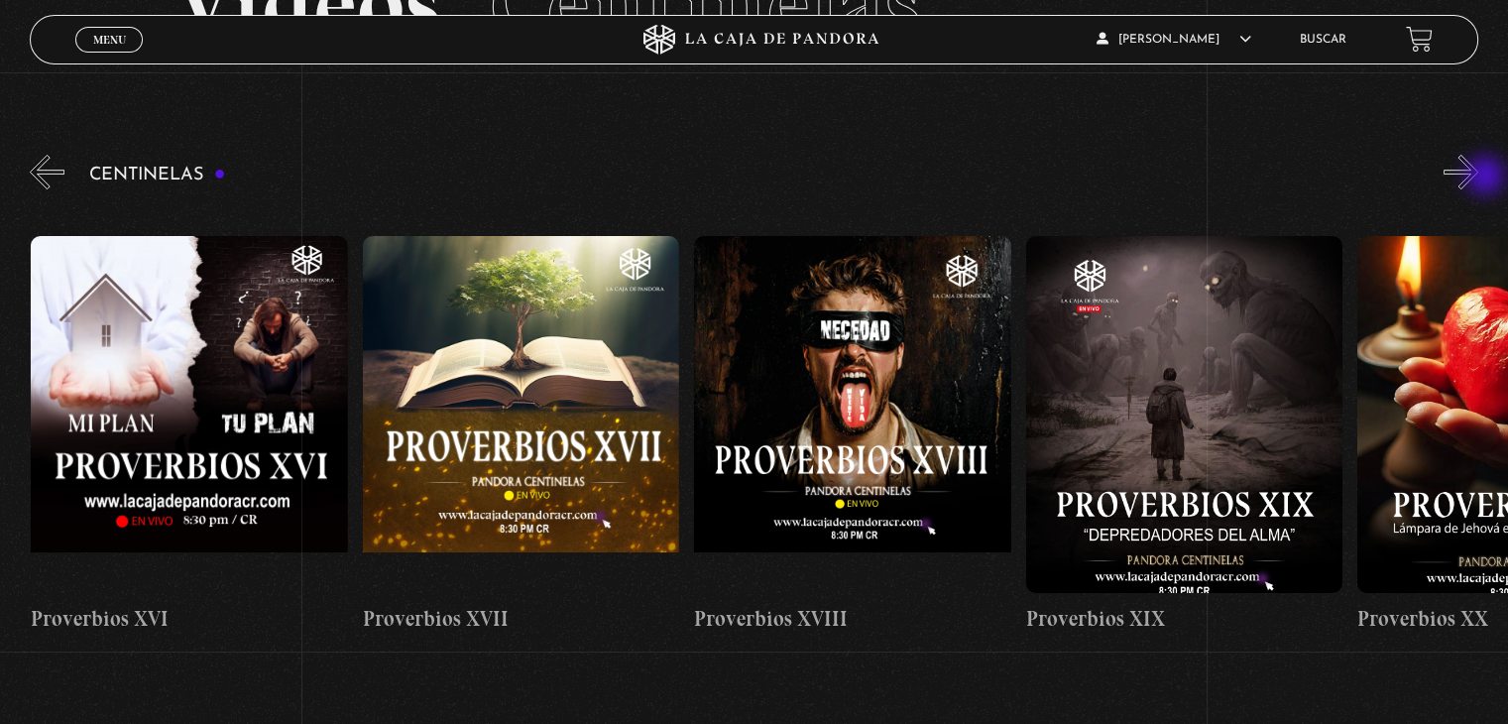
click at [1478, 177] on button "»" at bounding box center [1461, 172] width 35 height 35
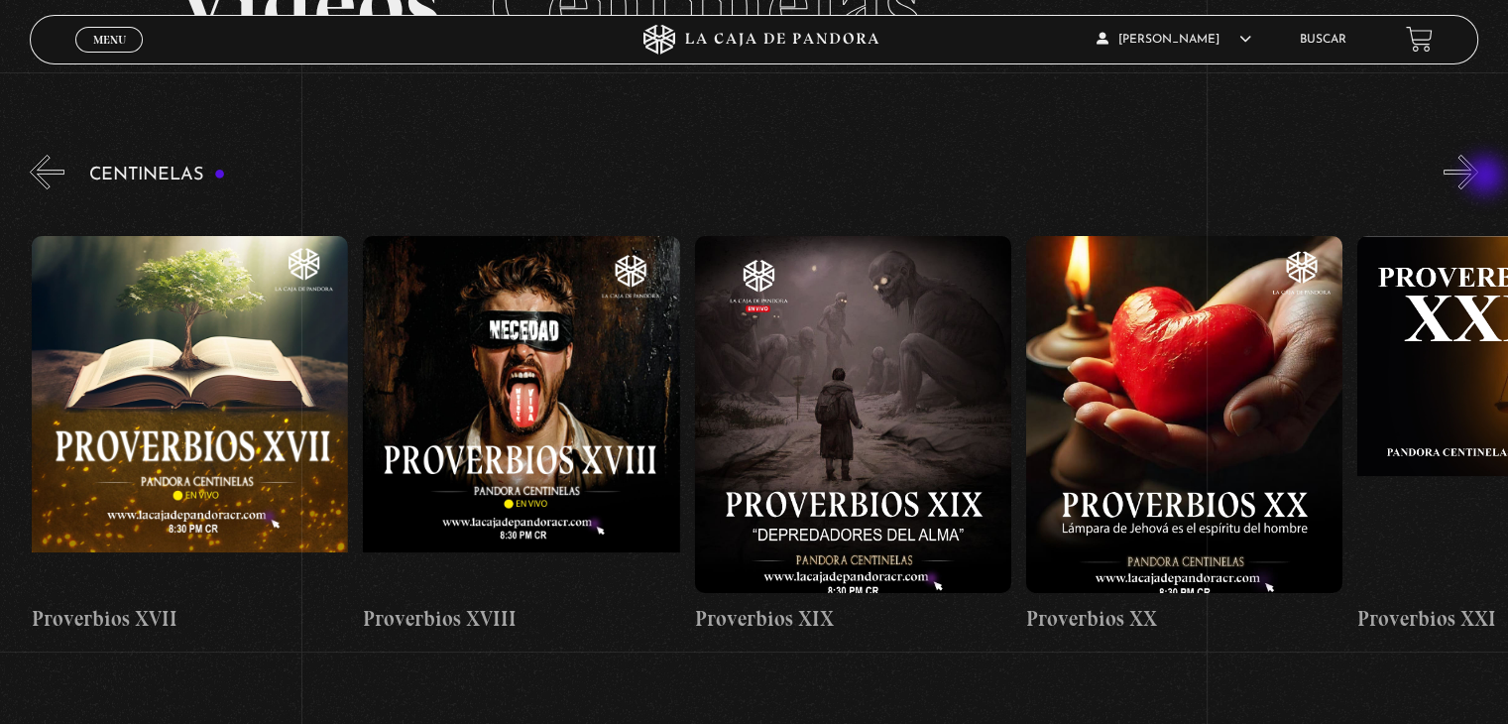
click at [1478, 177] on button "»" at bounding box center [1461, 172] width 35 height 35
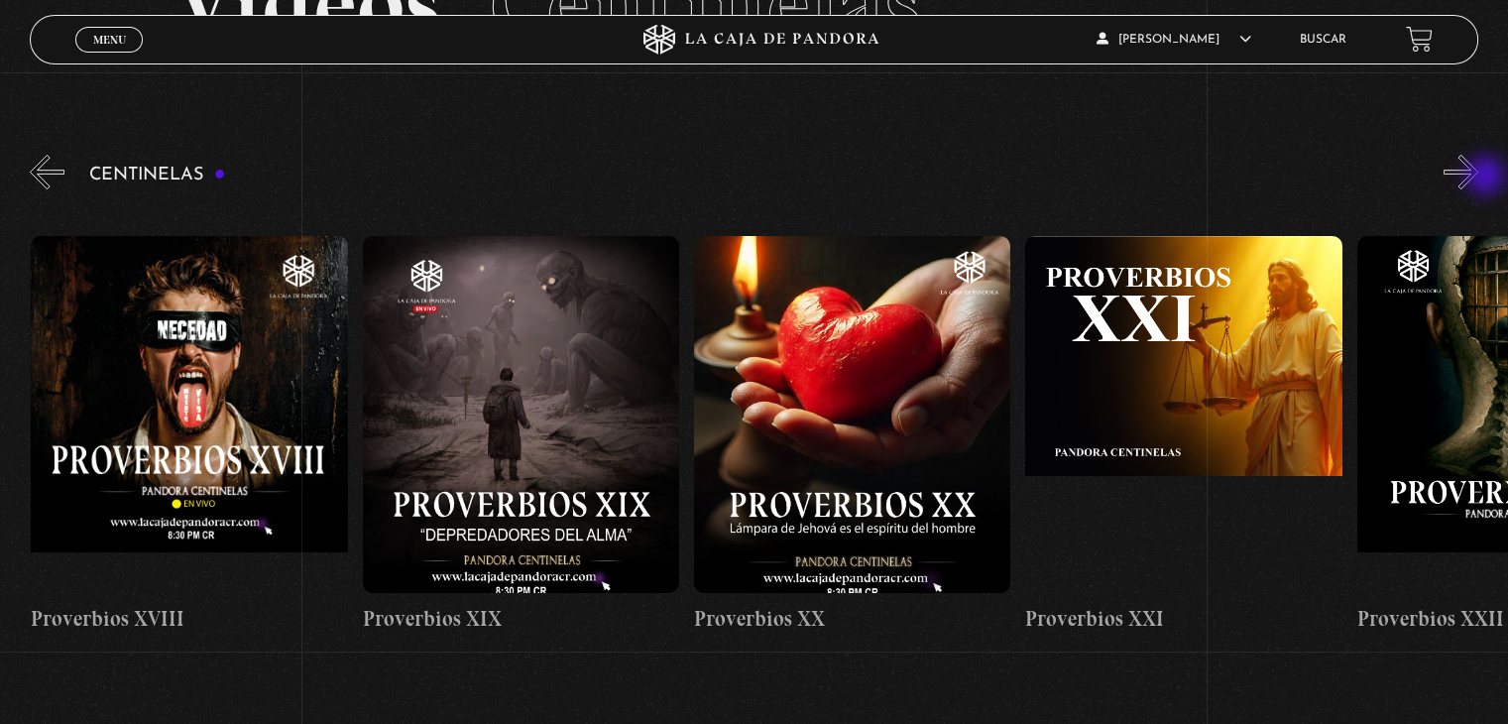
click at [1478, 177] on button "»" at bounding box center [1461, 172] width 35 height 35
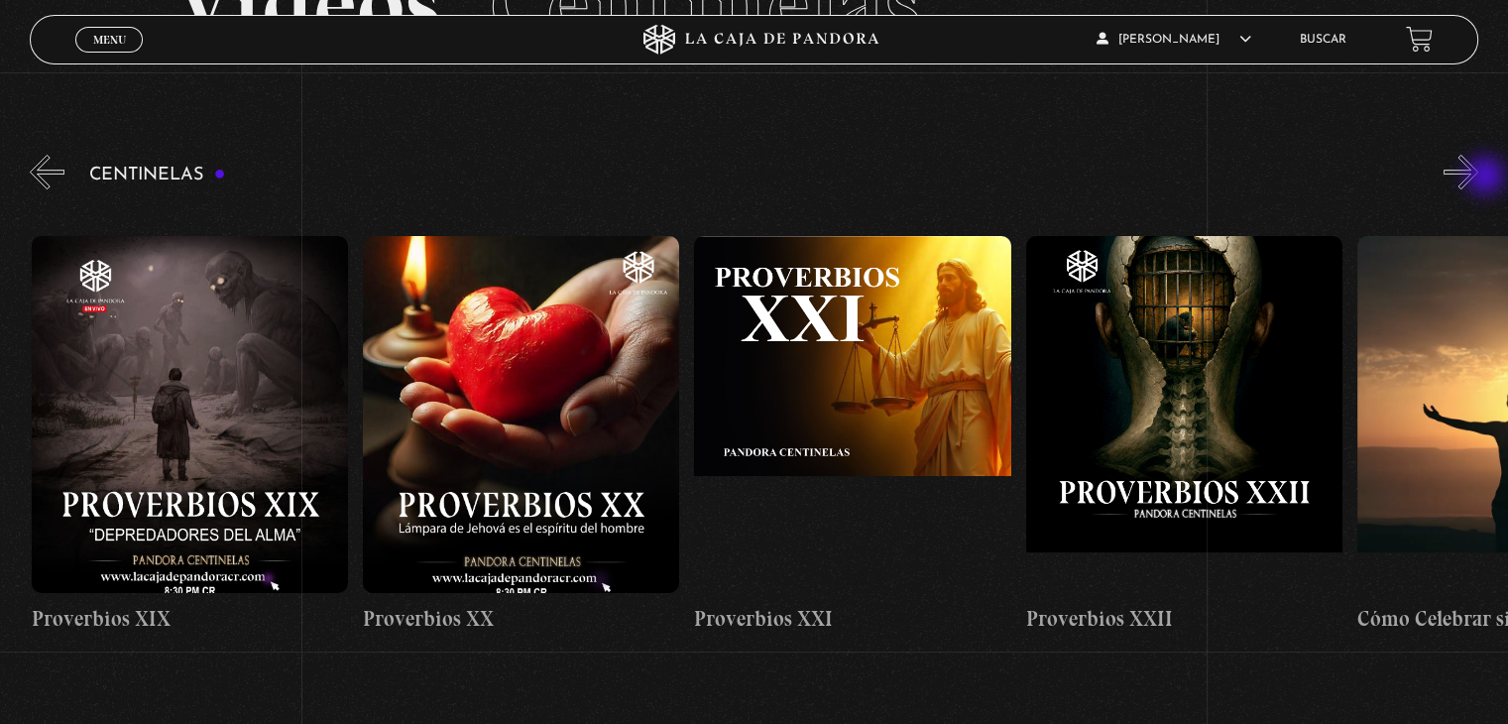
click at [1478, 177] on button "»" at bounding box center [1461, 172] width 35 height 35
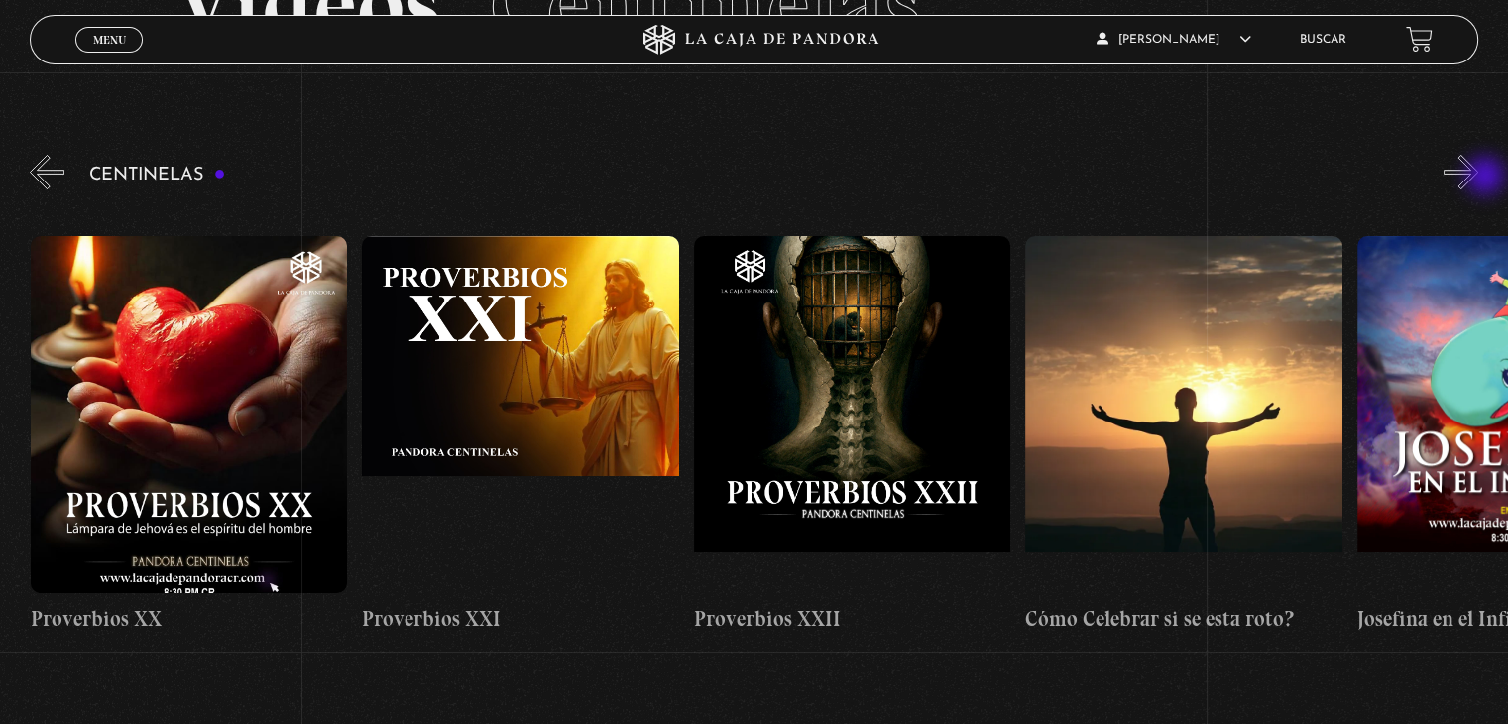
click at [1478, 177] on button "»" at bounding box center [1461, 172] width 35 height 35
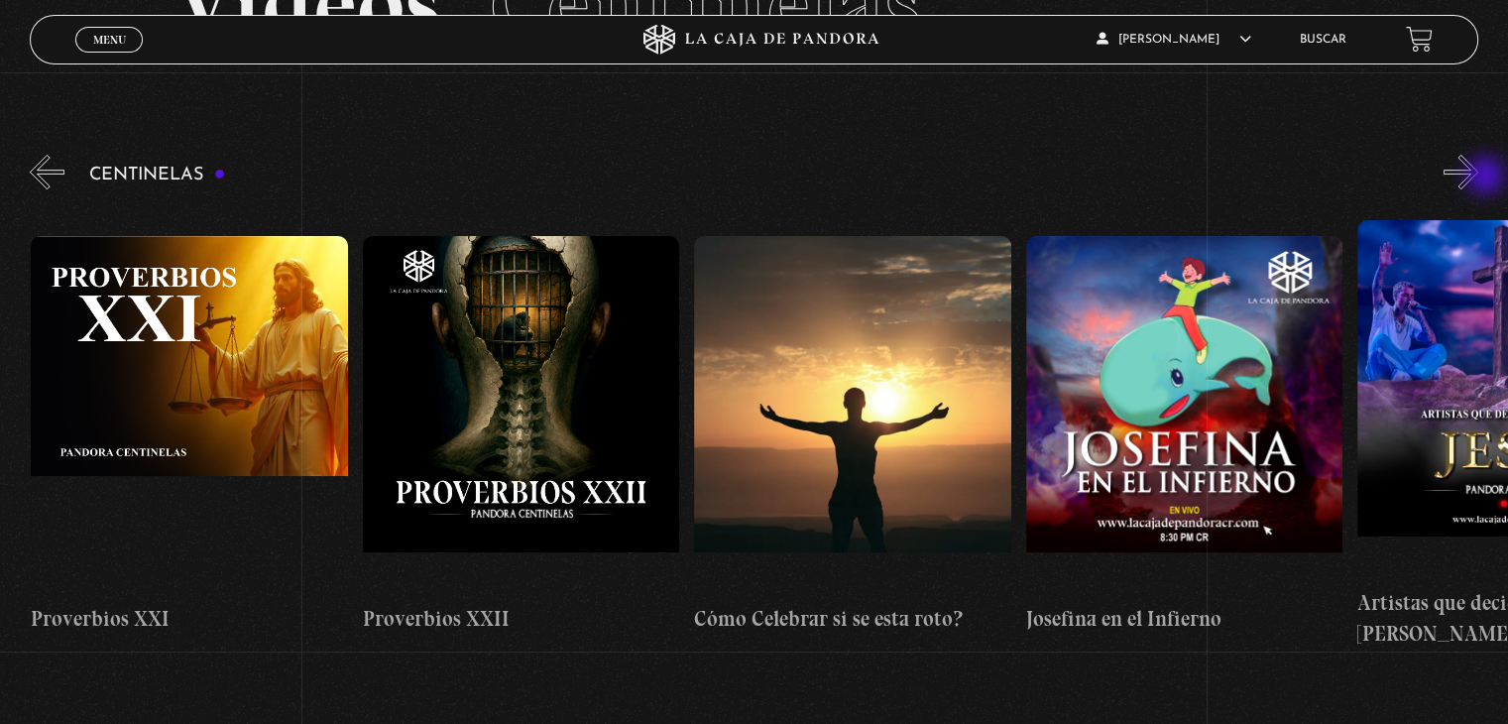
scroll to position [0, 7627]
click at [1478, 177] on button "»" at bounding box center [1461, 172] width 35 height 35
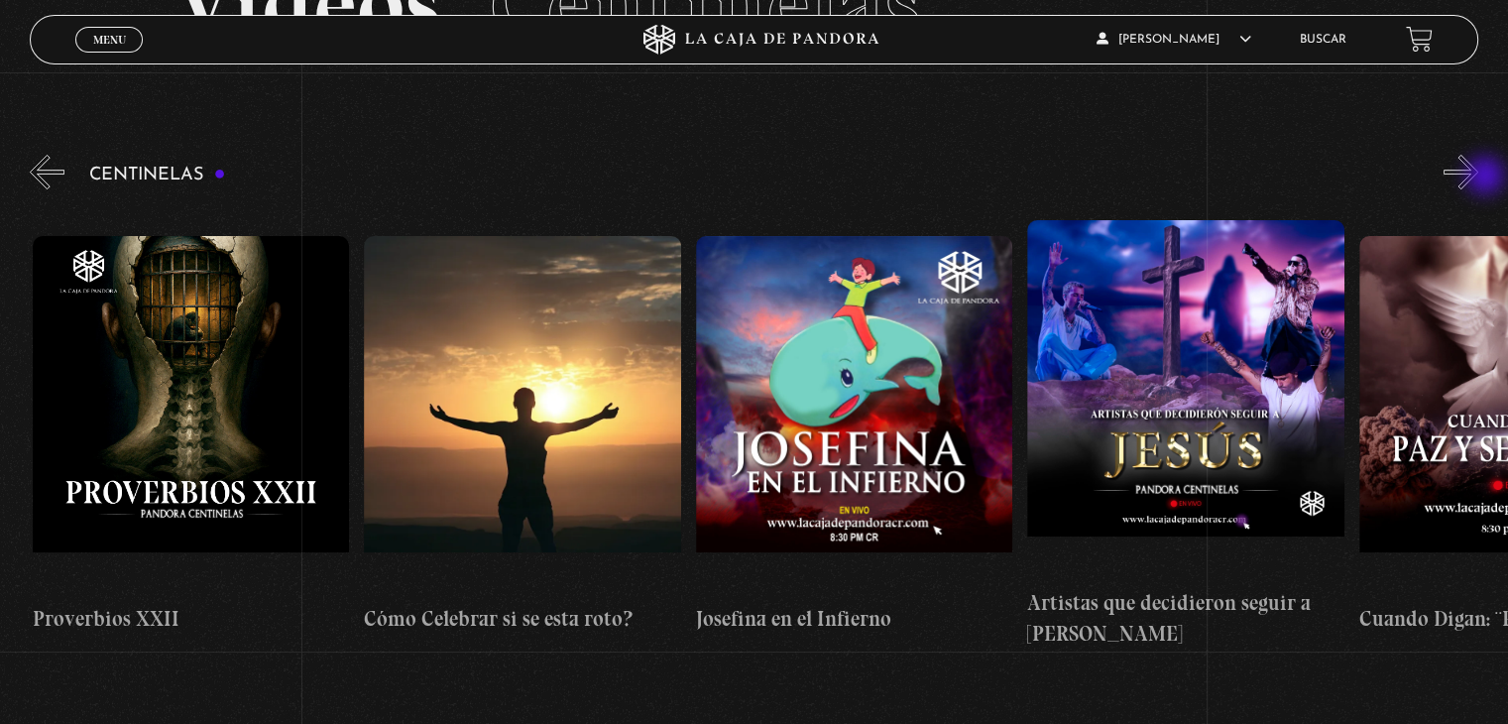
scroll to position [0, 7958]
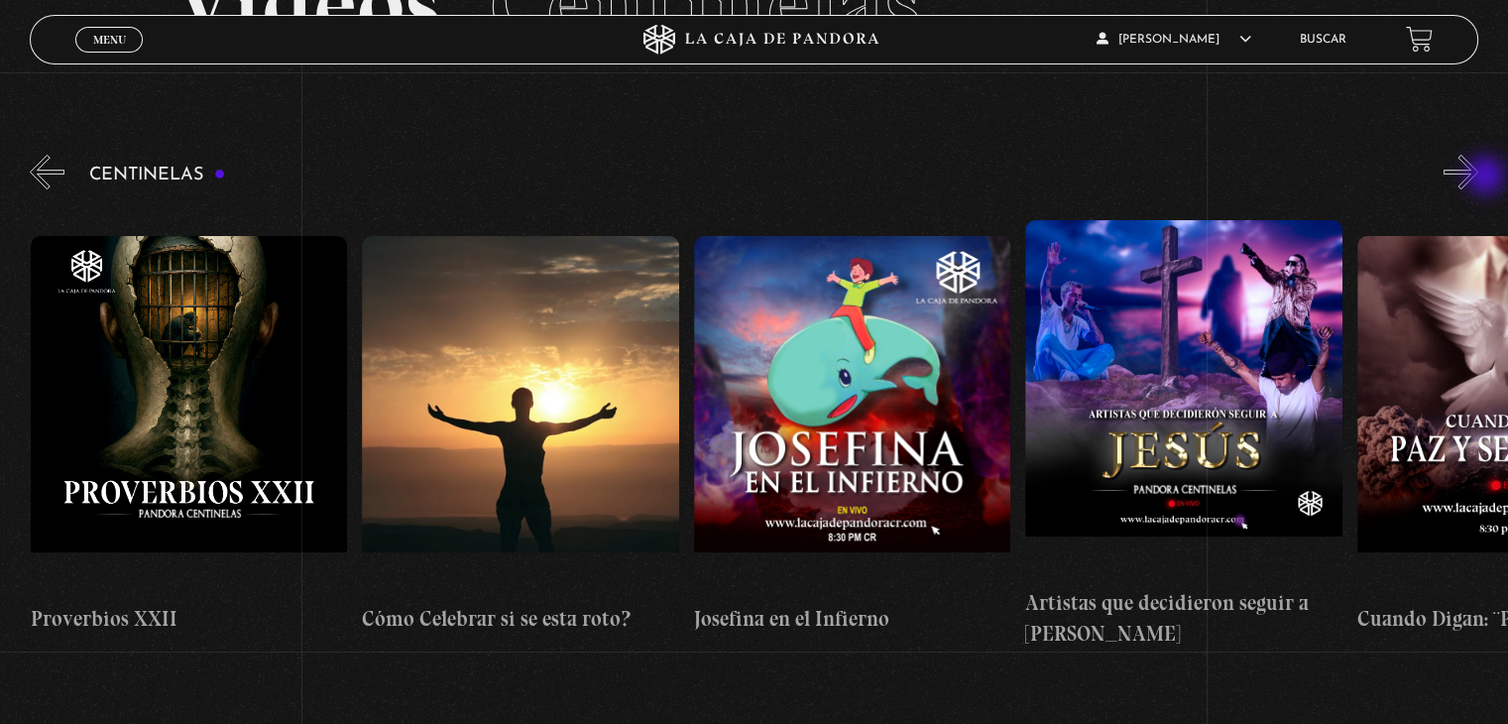
click at [1478, 177] on button "»" at bounding box center [1461, 172] width 35 height 35
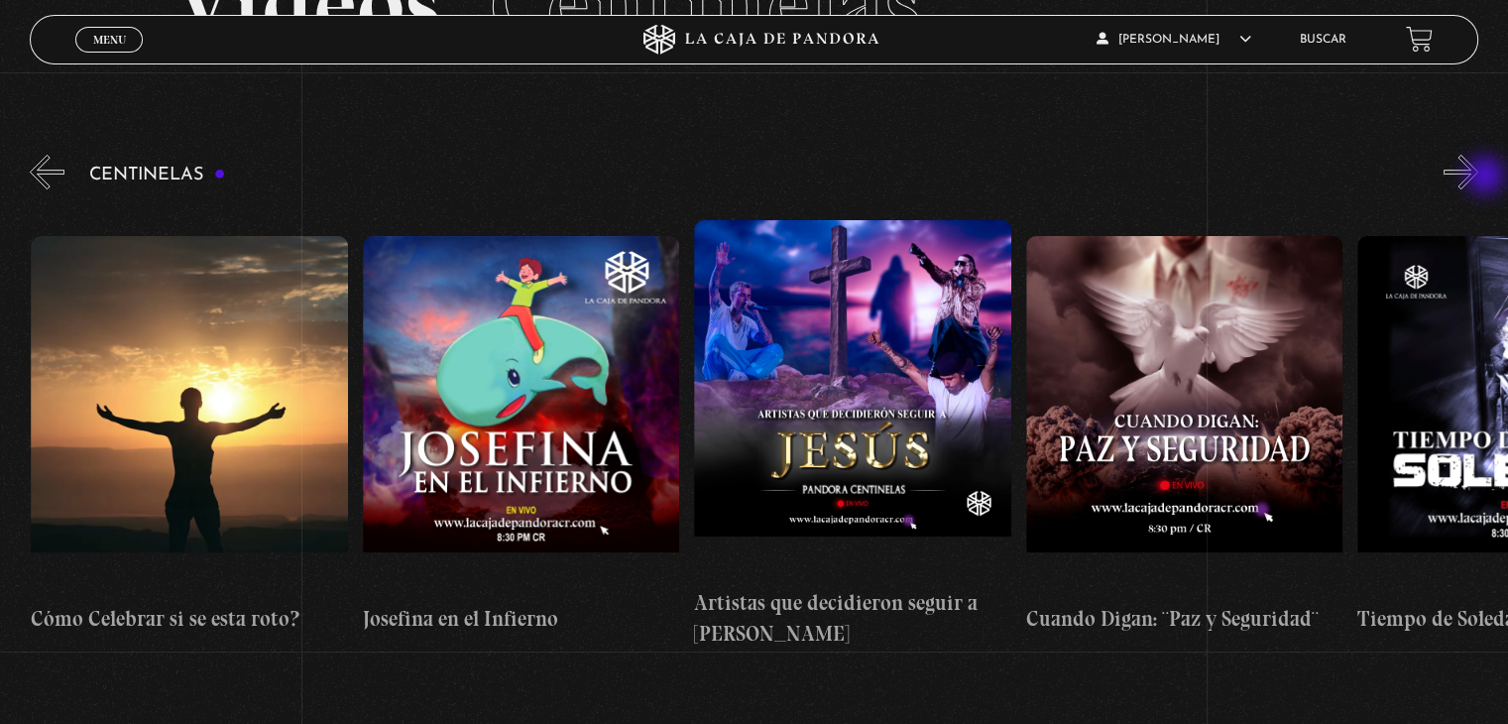
click at [1478, 177] on button "»" at bounding box center [1461, 172] width 35 height 35
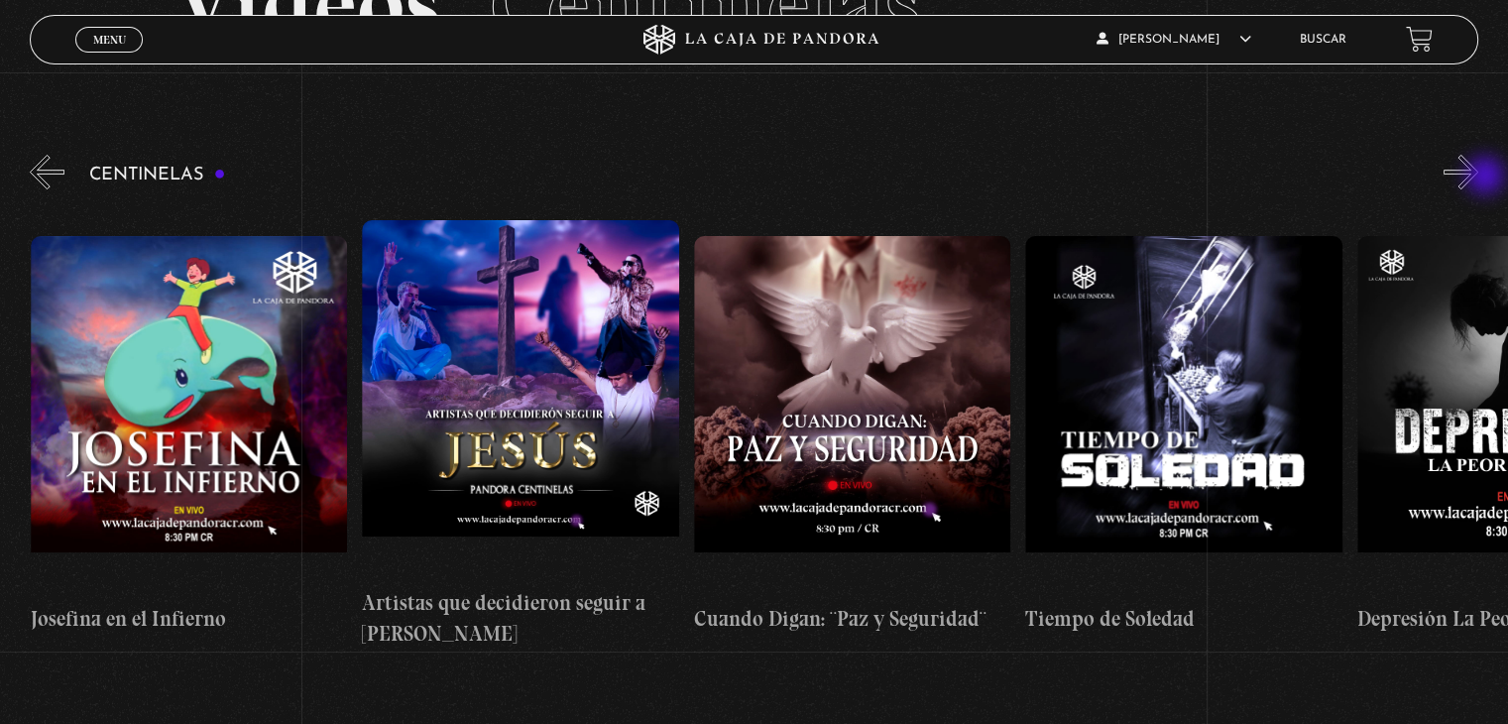
click at [1478, 177] on button "»" at bounding box center [1461, 172] width 35 height 35
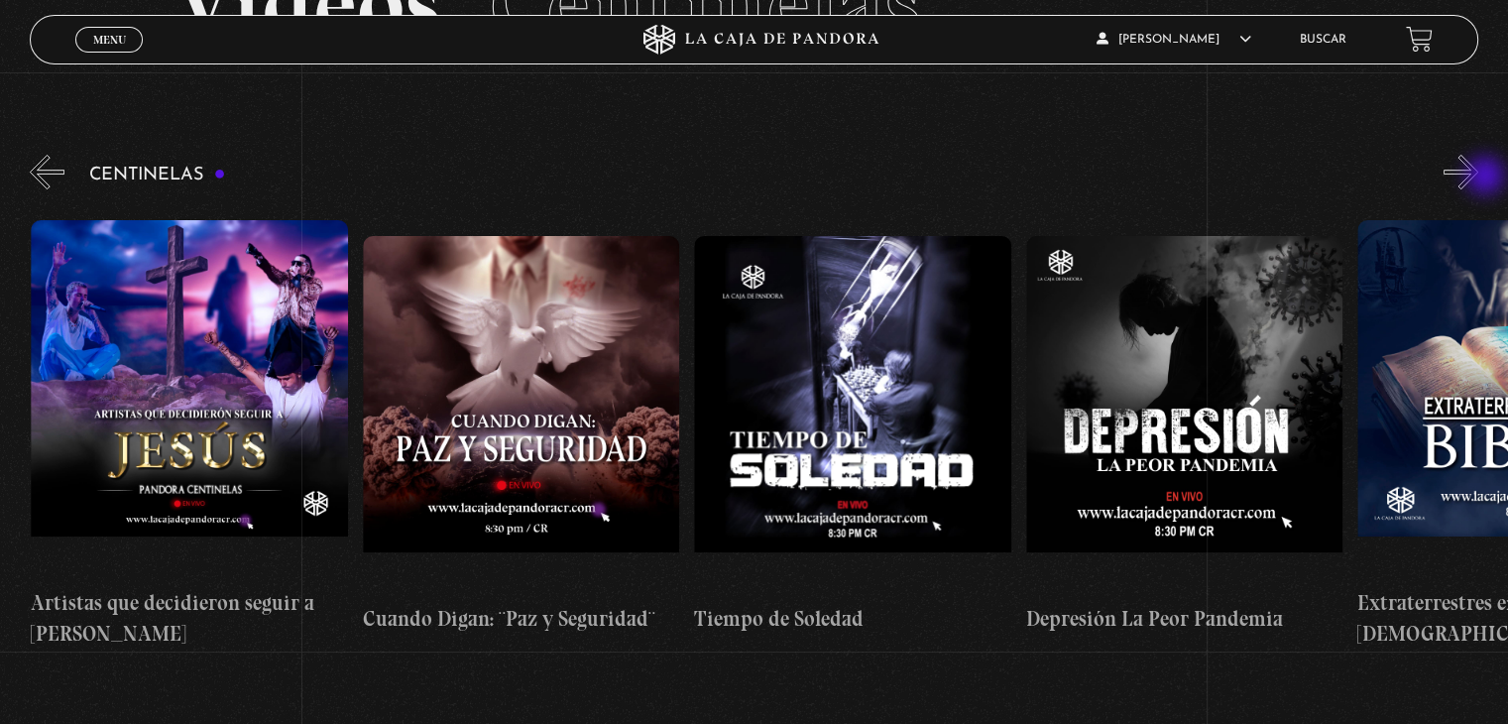
click at [1478, 177] on button "»" at bounding box center [1461, 172] width 35 height 35
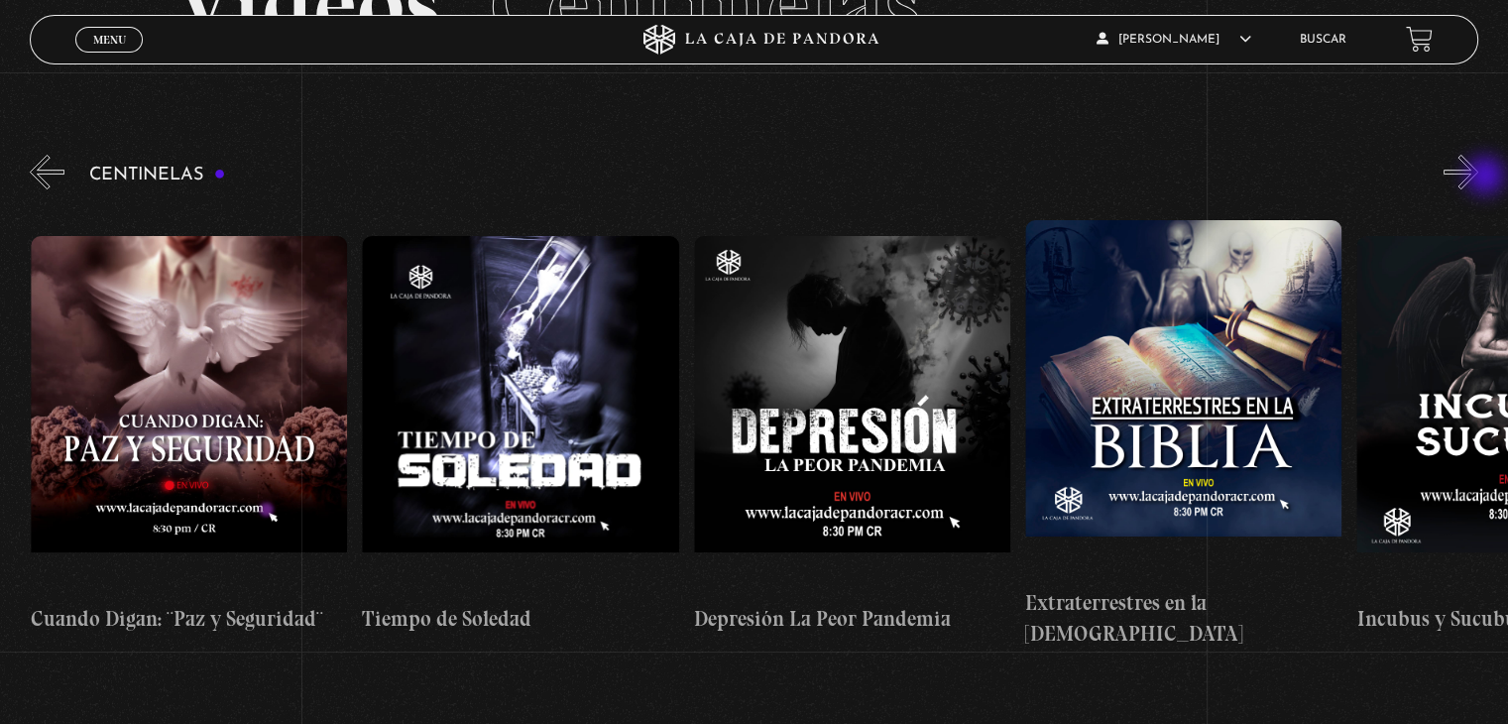
click at [1478, 177] on button "»" at bounding box center [1461, 172] width 35 height 35
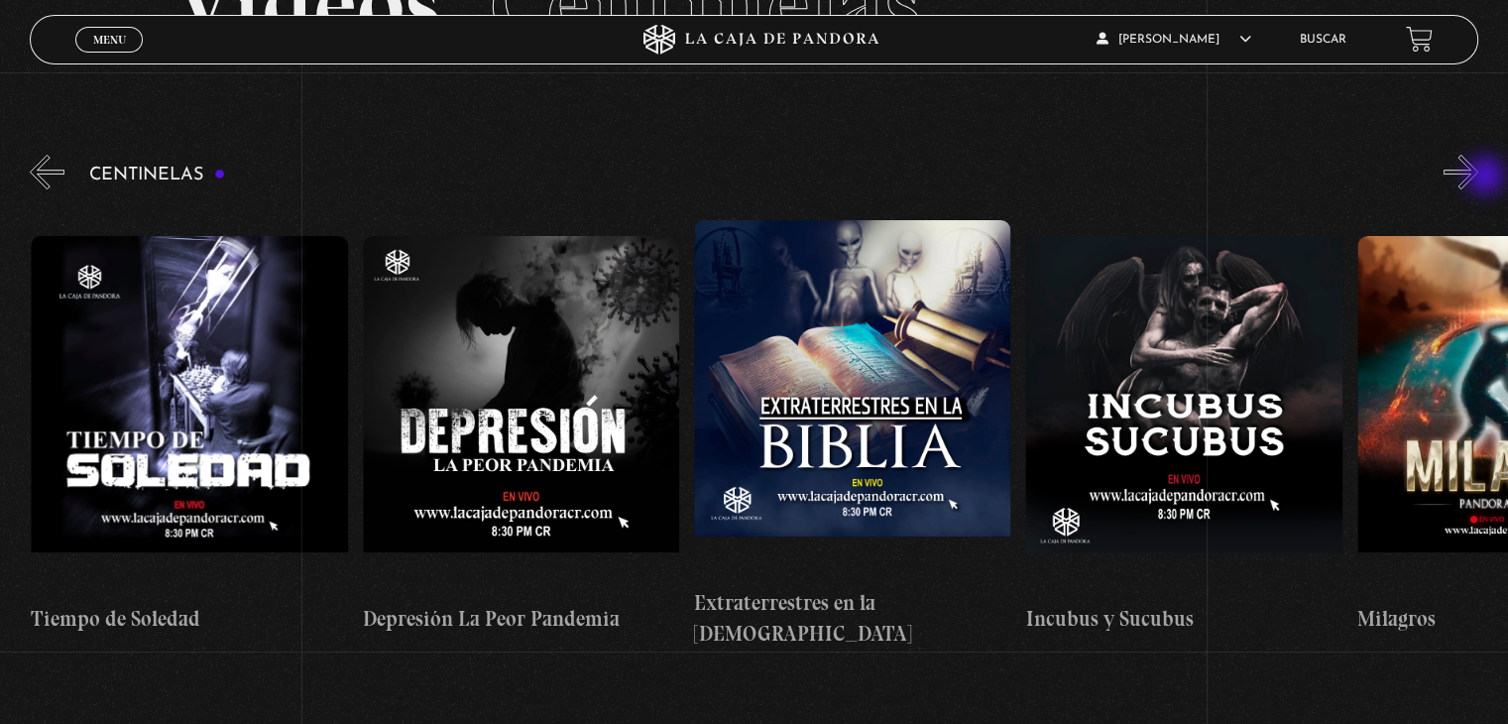
scroll to position [0, 9617]
click at [57, 168] on button "«" at bounding box center [47, 172] width 35 height 35
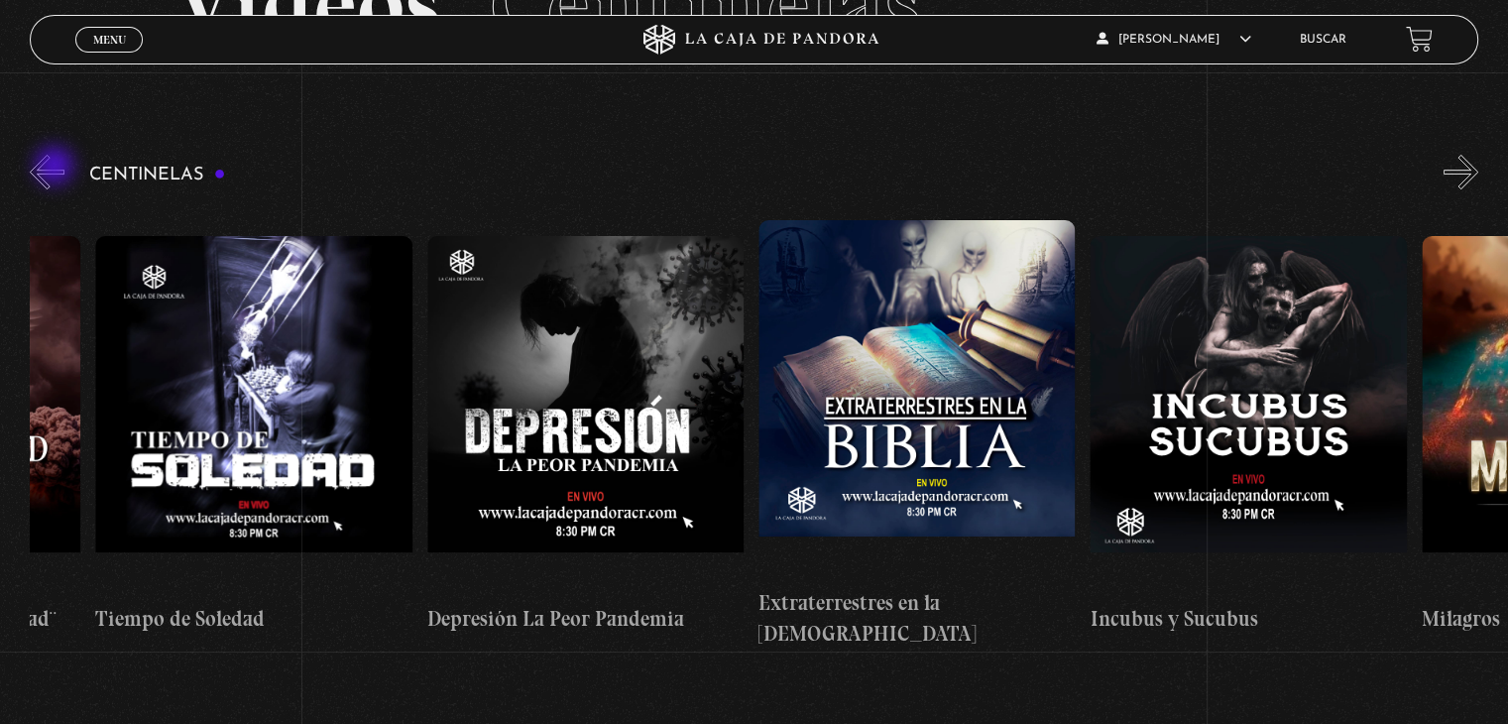
click at [57, 168] on button "«" at bounding box center [47, 172] width 35 height 35
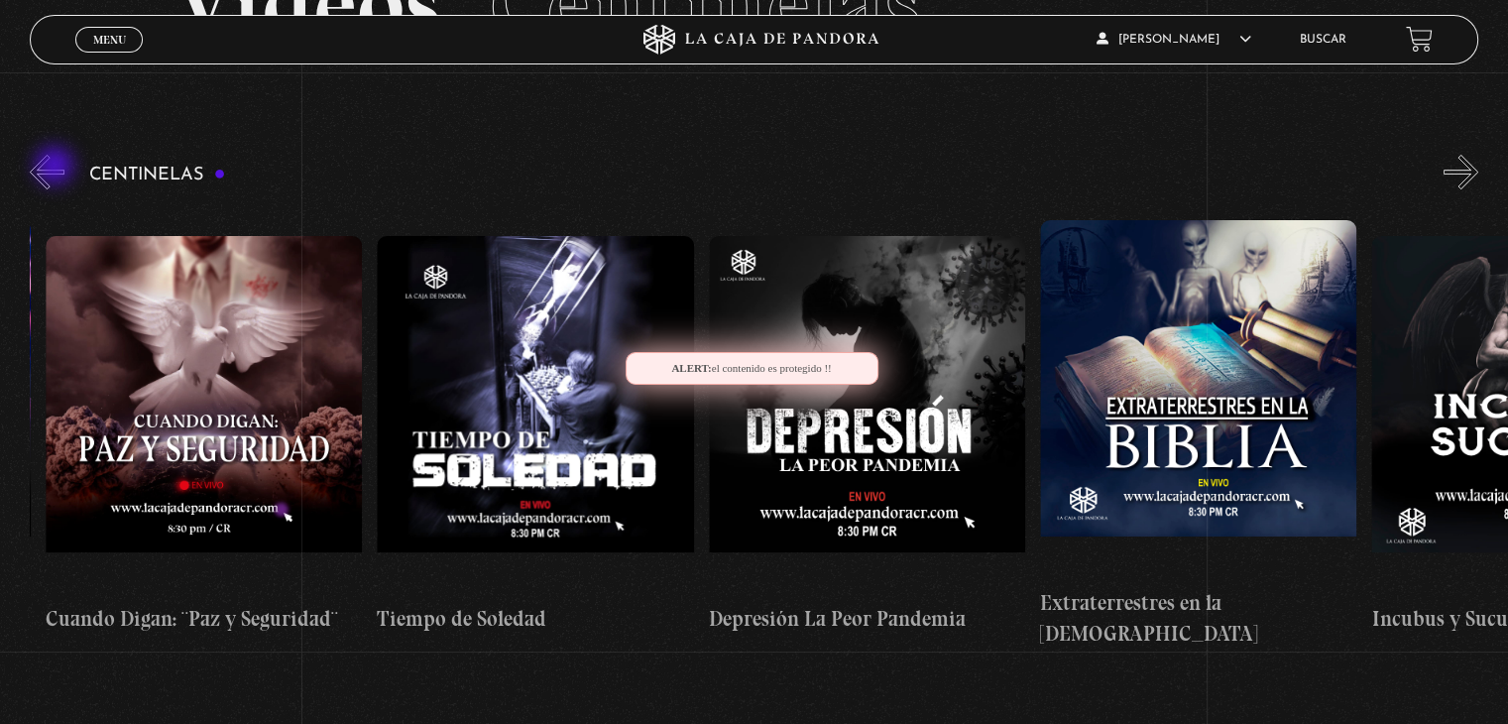
click at [57, 168] on button "«" at bounding box center [47, 172] width 35 height 35
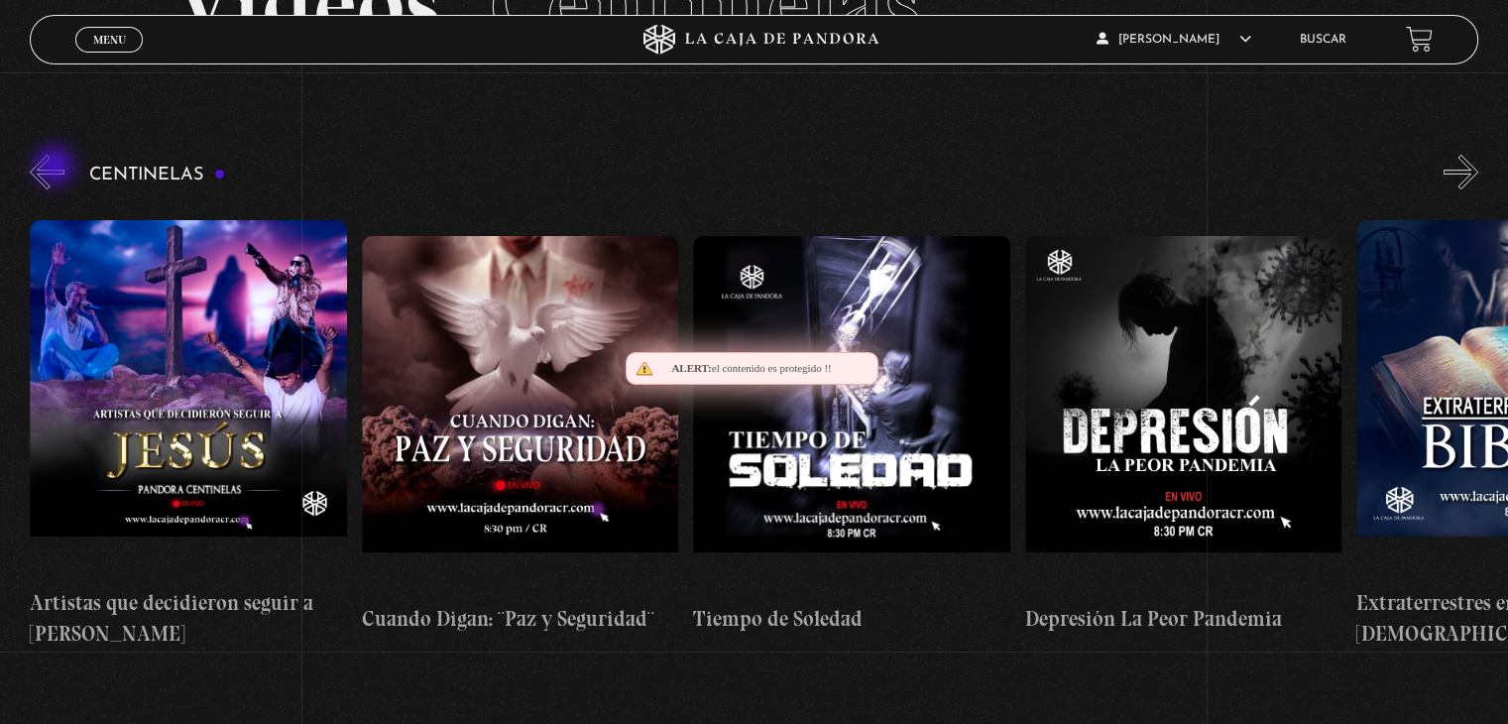
click at [57, 168] on button "«" at bounding box center [47, 172] width 35 height 35
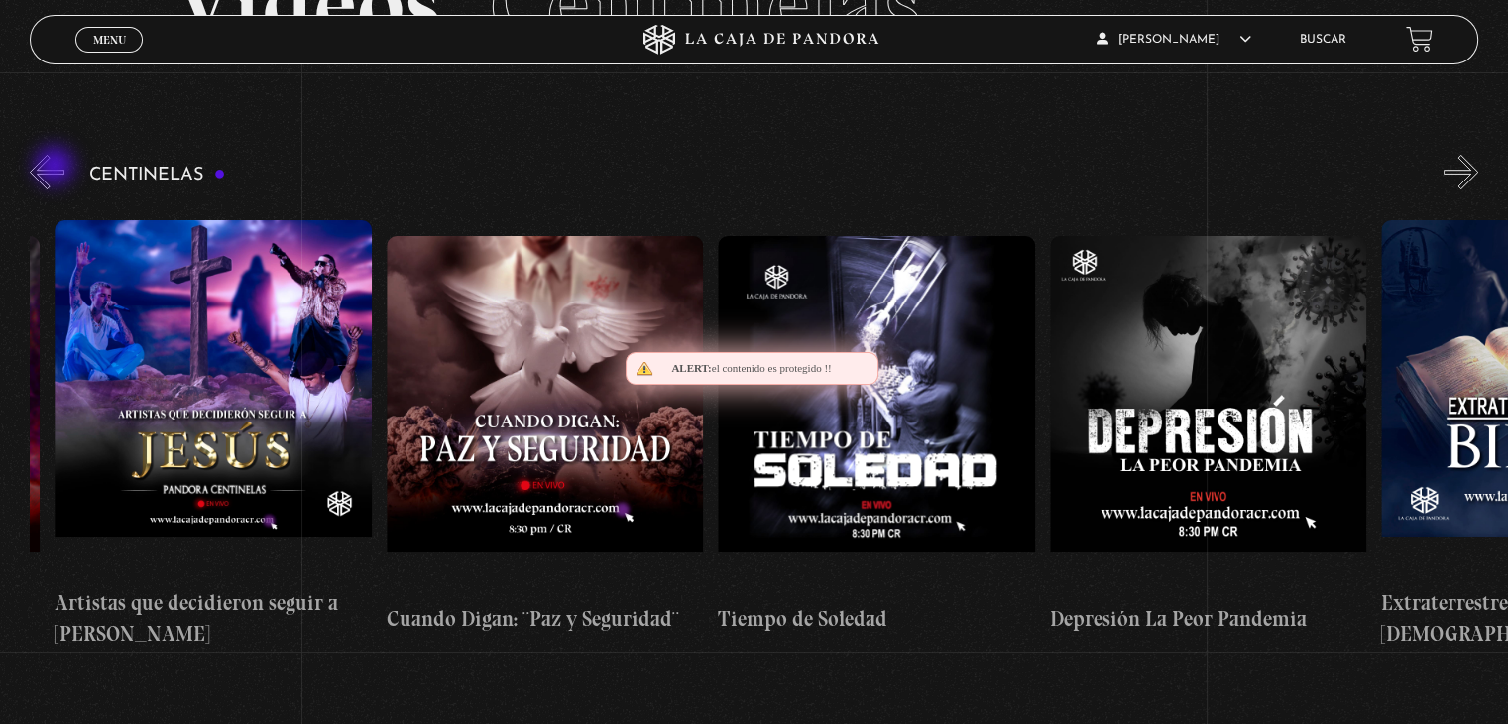
click at [57, 168] on button "«" at bounding box center [47, 172] width 35 height 35
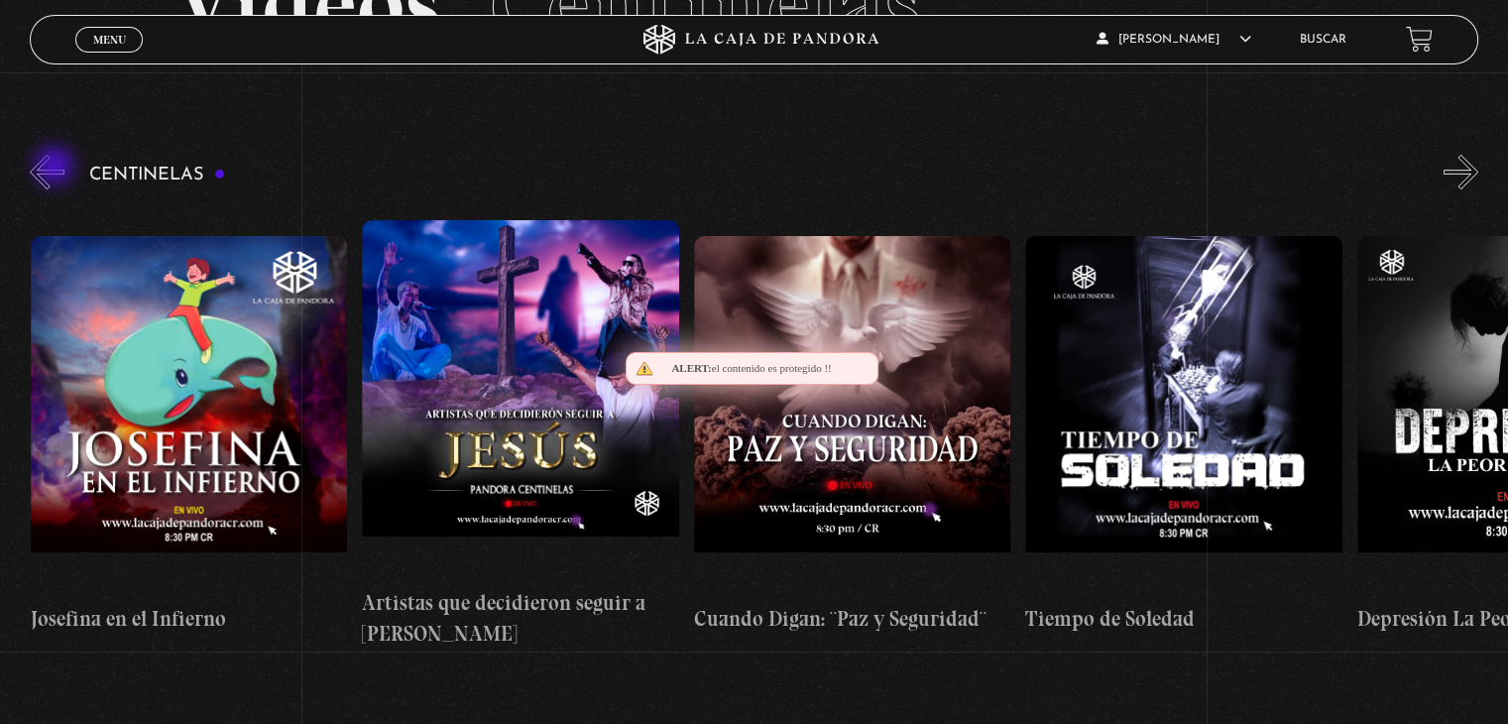
click at [57, 168] on button "«" at bounding box center [47, 172] width 35 height 35
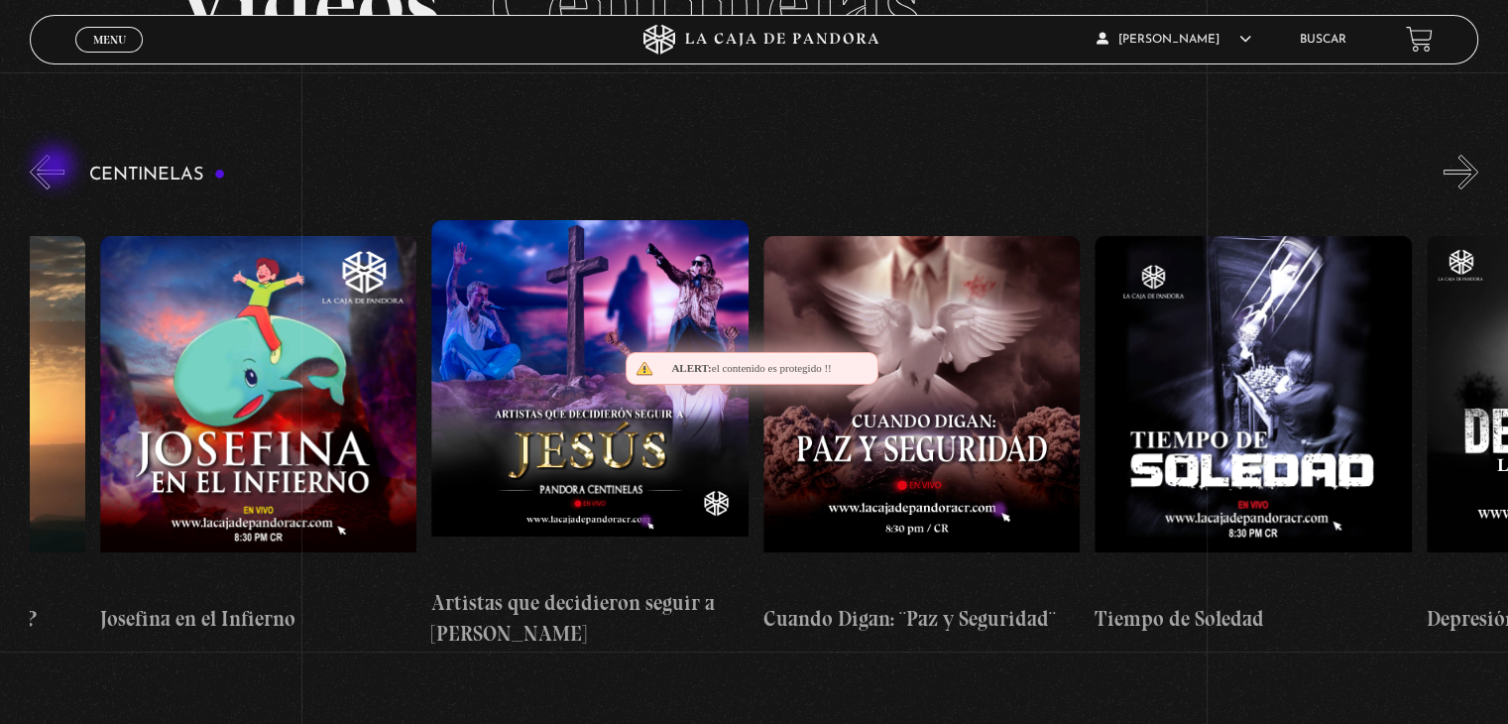
click at [57, 168] on button "«" at bounding box center [47, 172] width 35 height 35
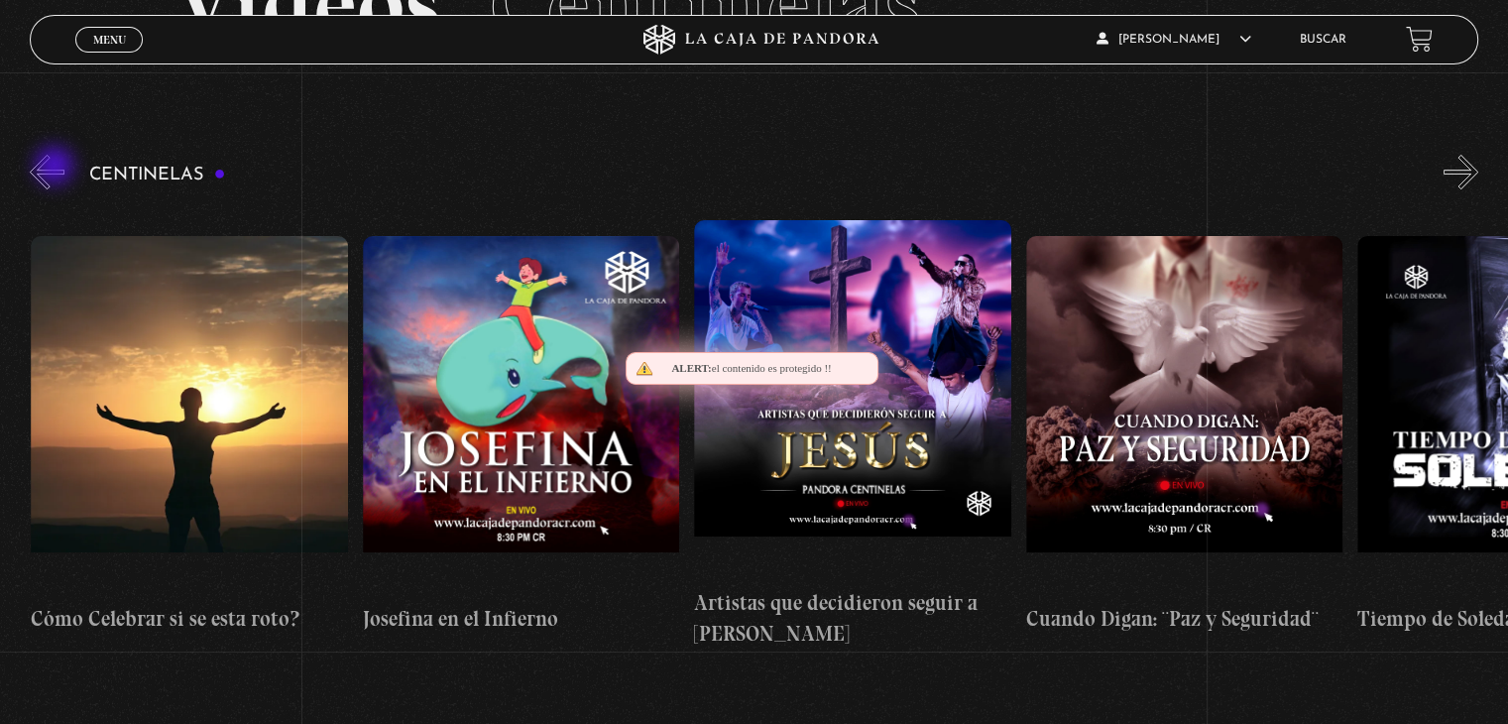
click at [57, 168] on button "«" at bounding box center [47, 172] width 35 height 35
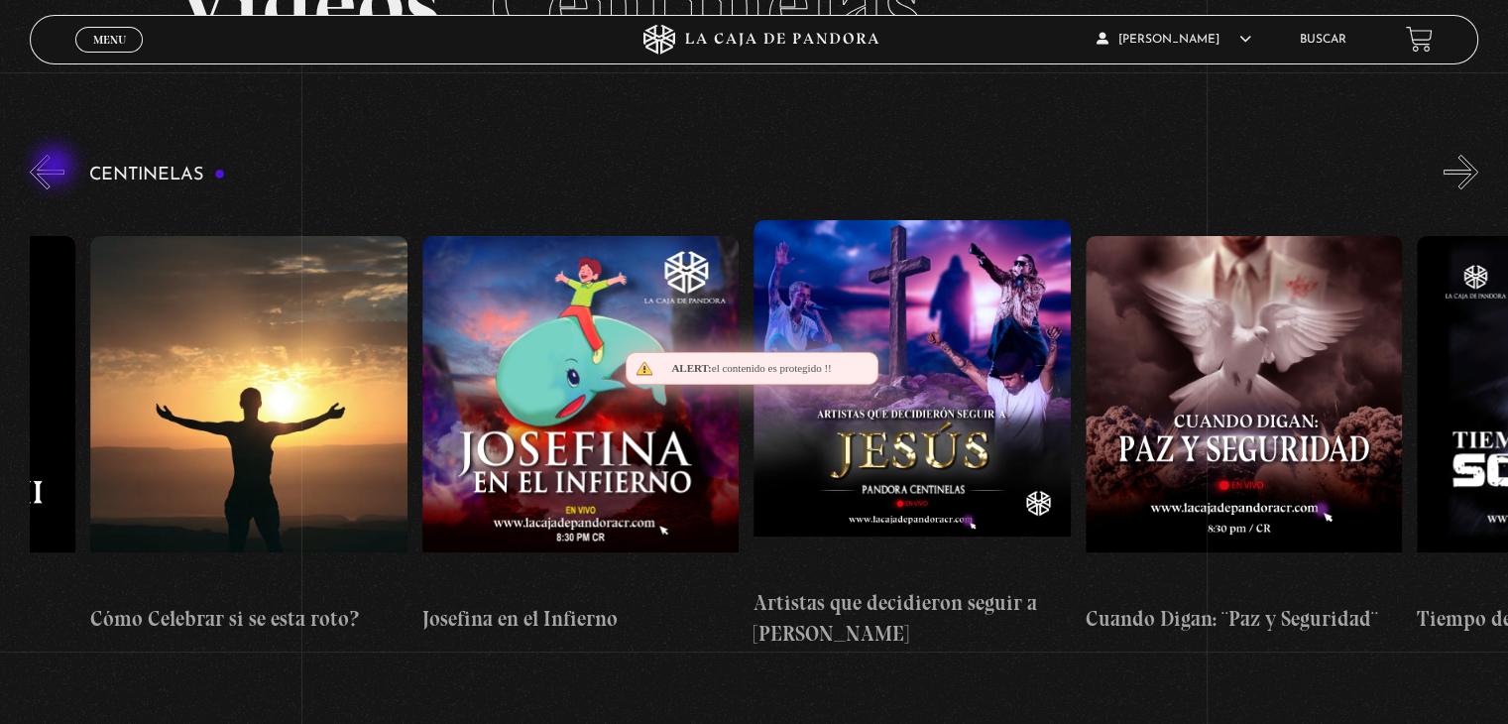
click at [57, 168] on button "«" at bounding box center [47, 172] width 35 height 35
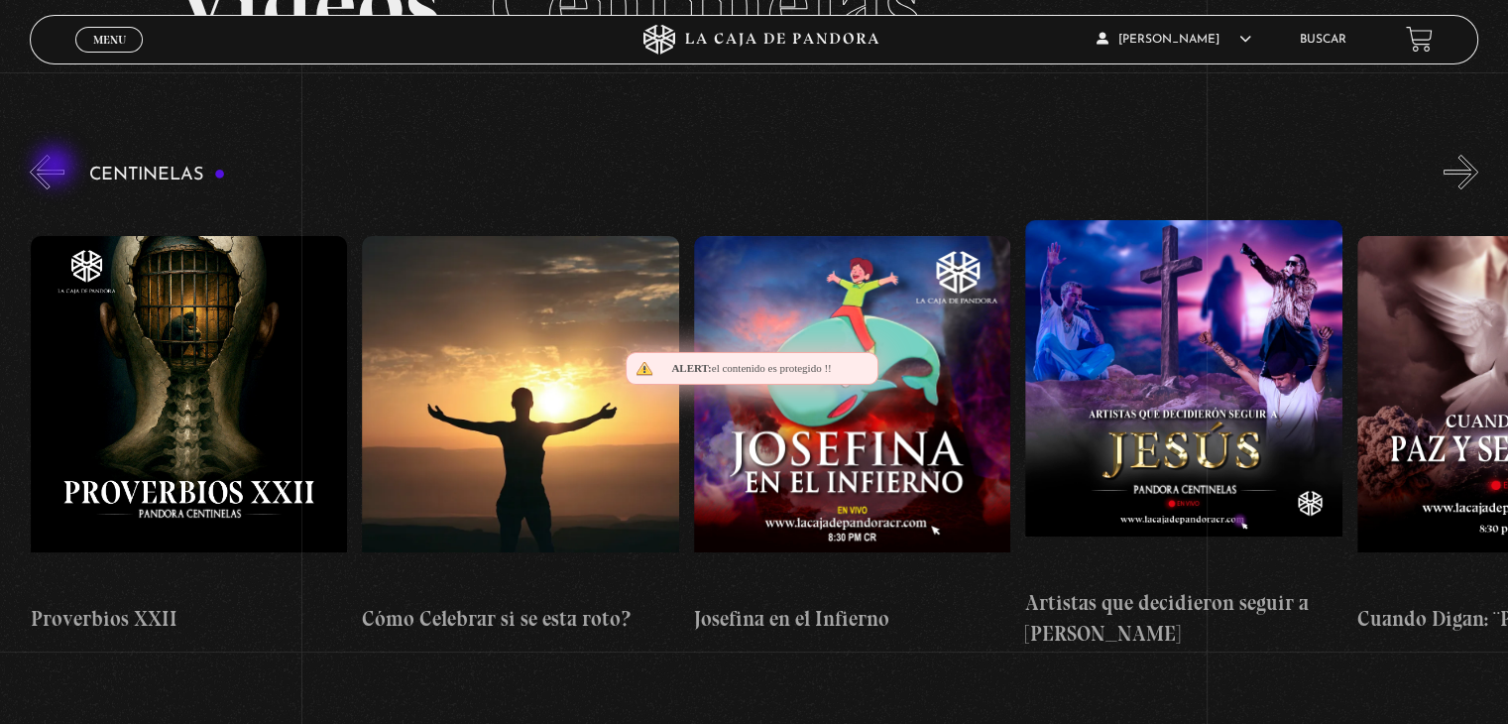
click at [57, 168] on button "«" at bounding box center [47, 172] width 35 height 35
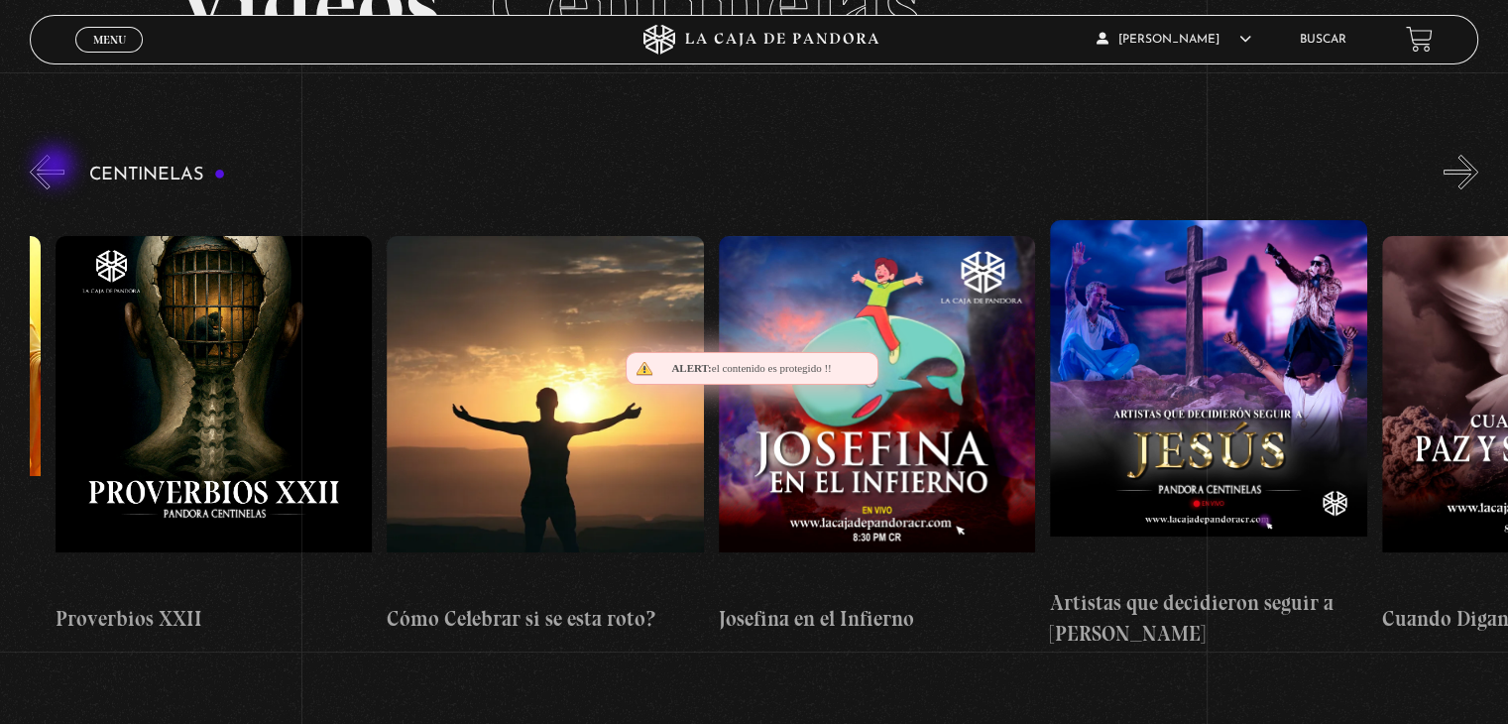
click at [57, 168] on button "«" at bounding box center [47, 172] width 35 height 35
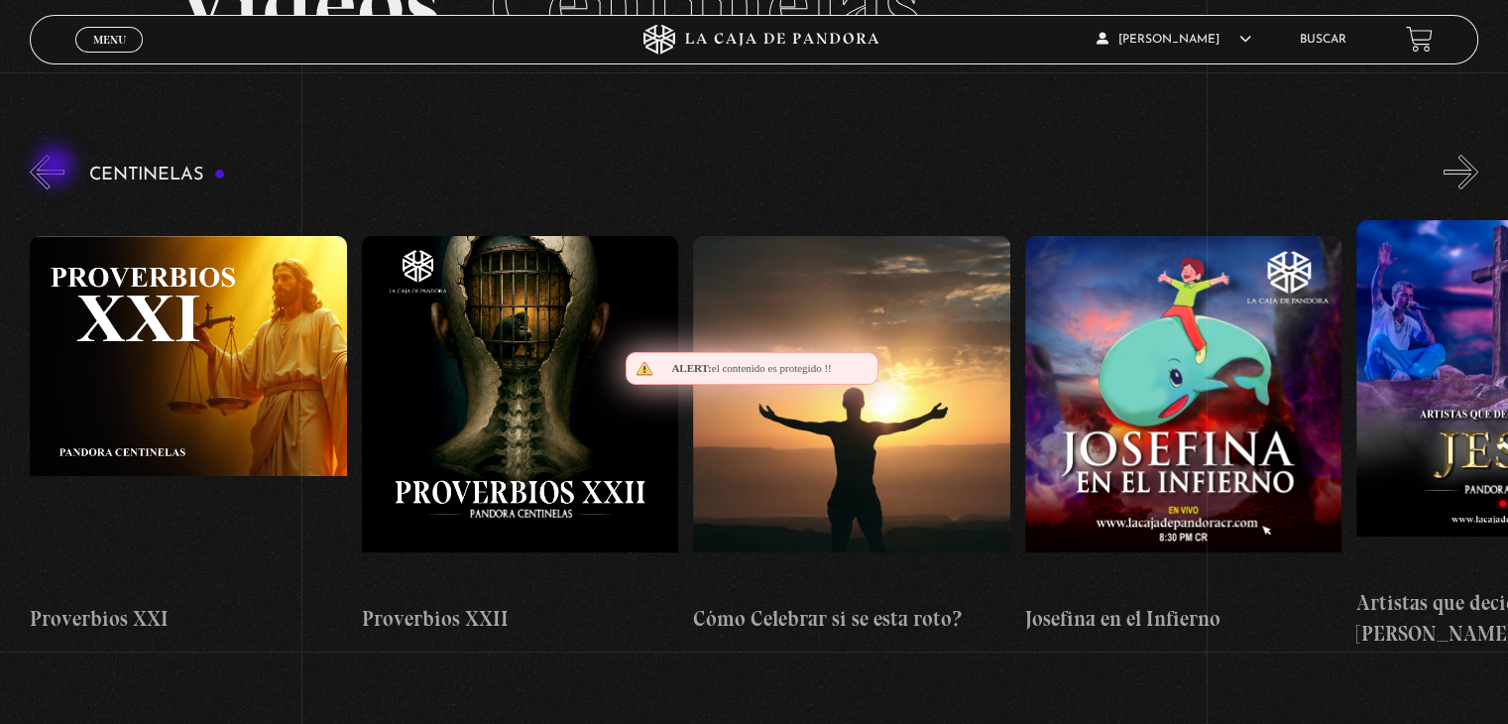
click at [57, 168] on button "«" at bounding box center [47, 172] width 35 height 35
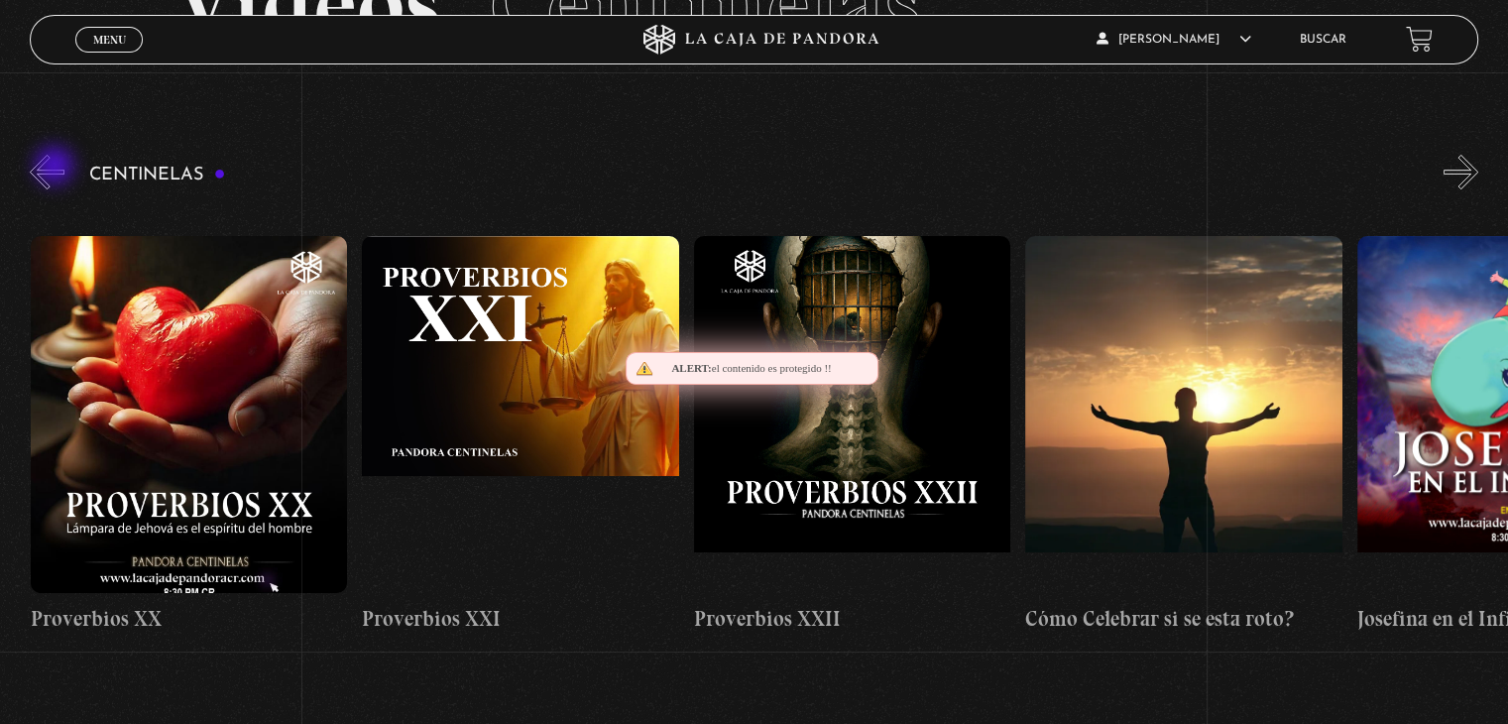
click at [57, 168] on button "«" at bounding box center [47, 172] width 35 height 35
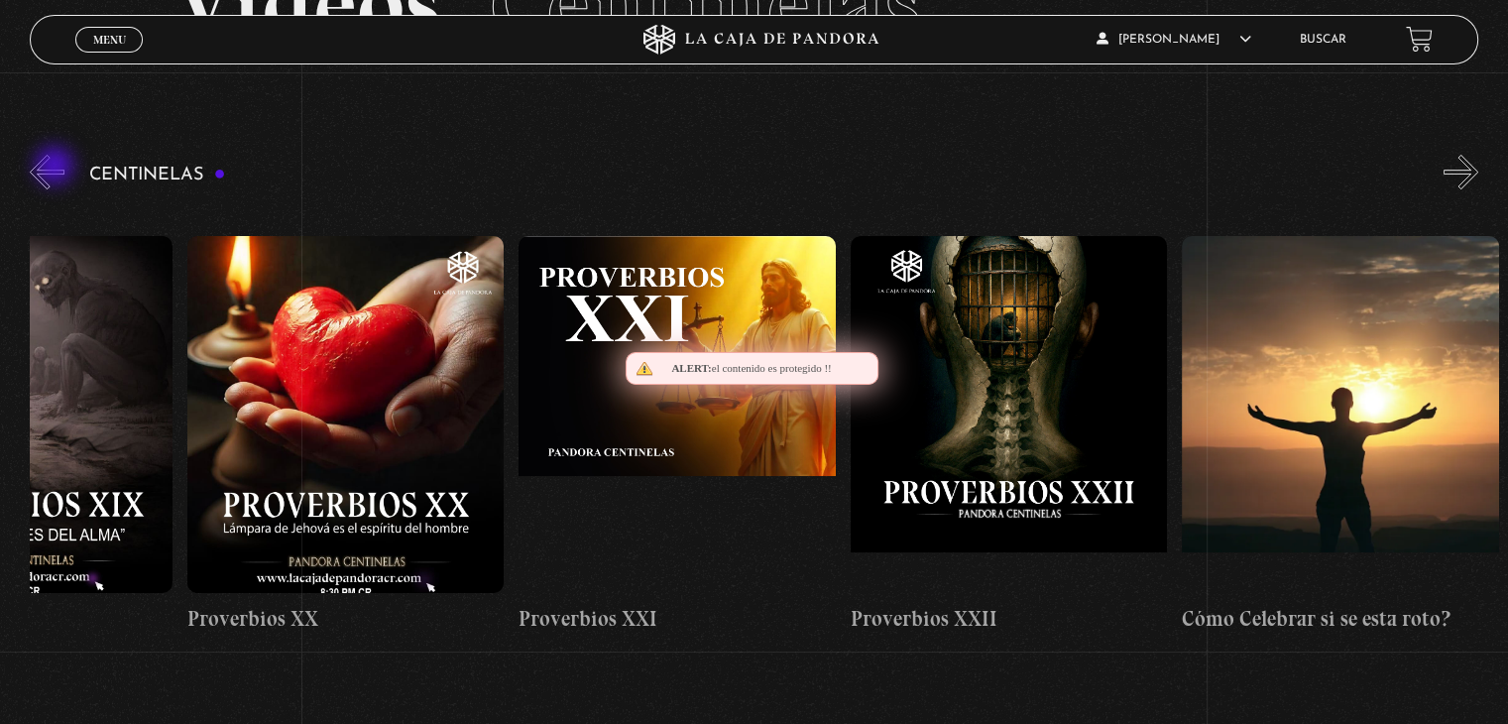
click at [57, 168] on button "«" at bounding box center [47, 172] width 35 height 35
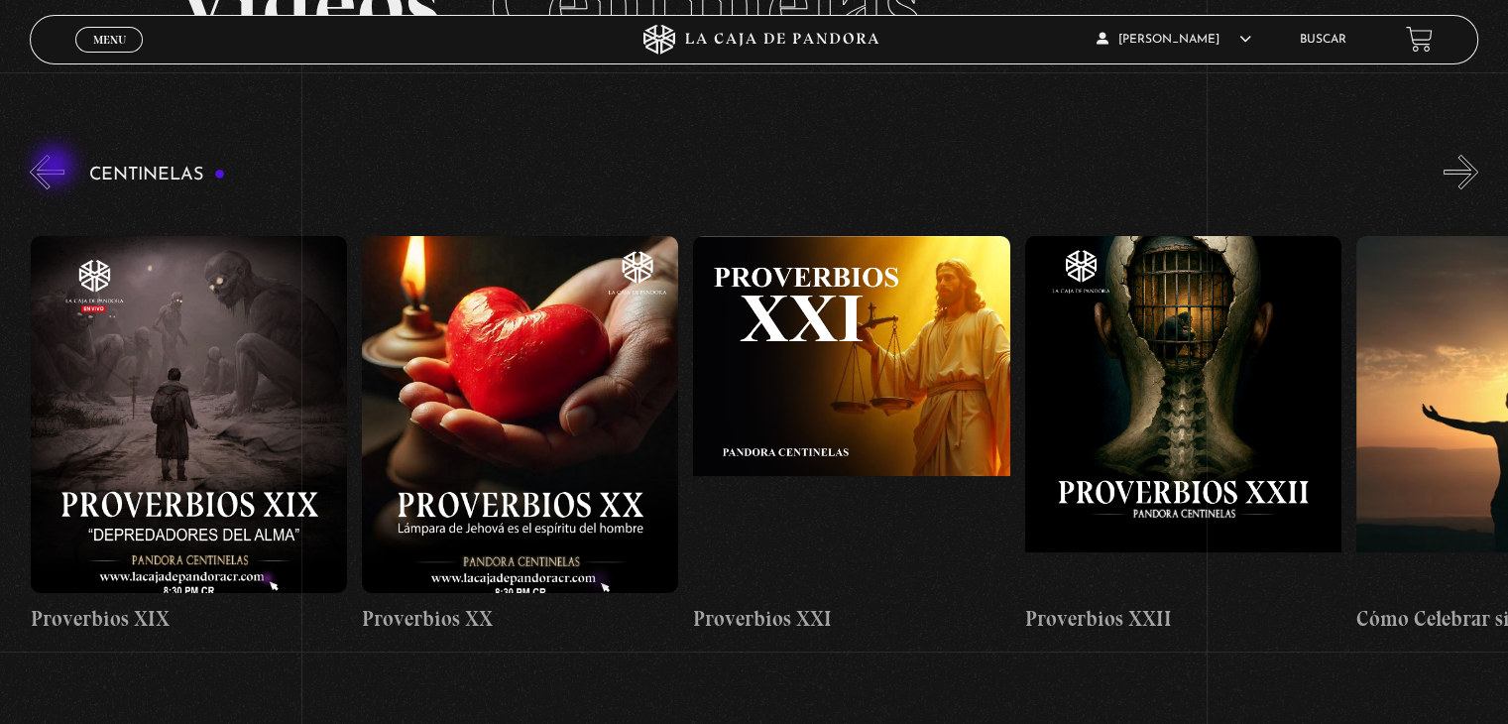
click at [57, 168] on button "«" at bounding box center [47, 172] width 35 height 35
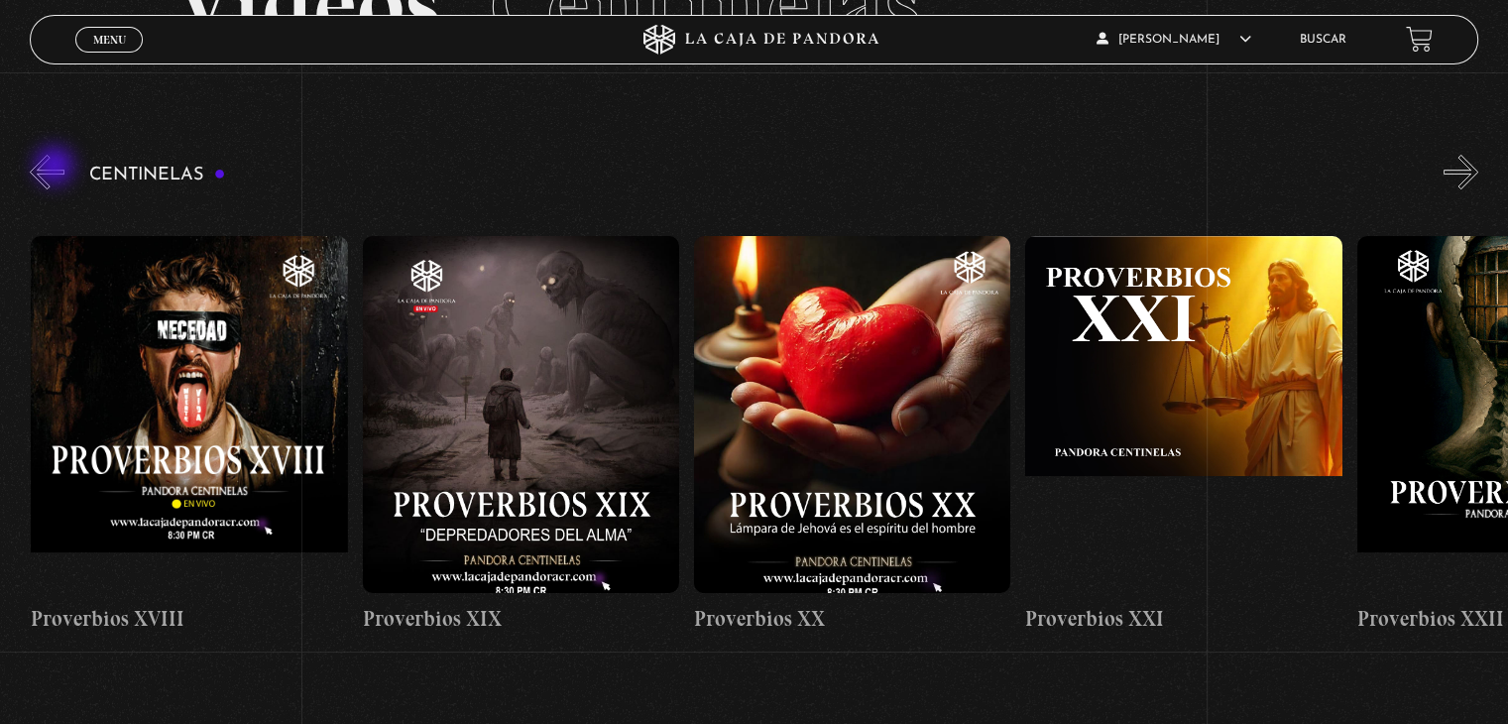
click at [57, 168] on button "«" at bounding box center [47, 172] width 35 height 35
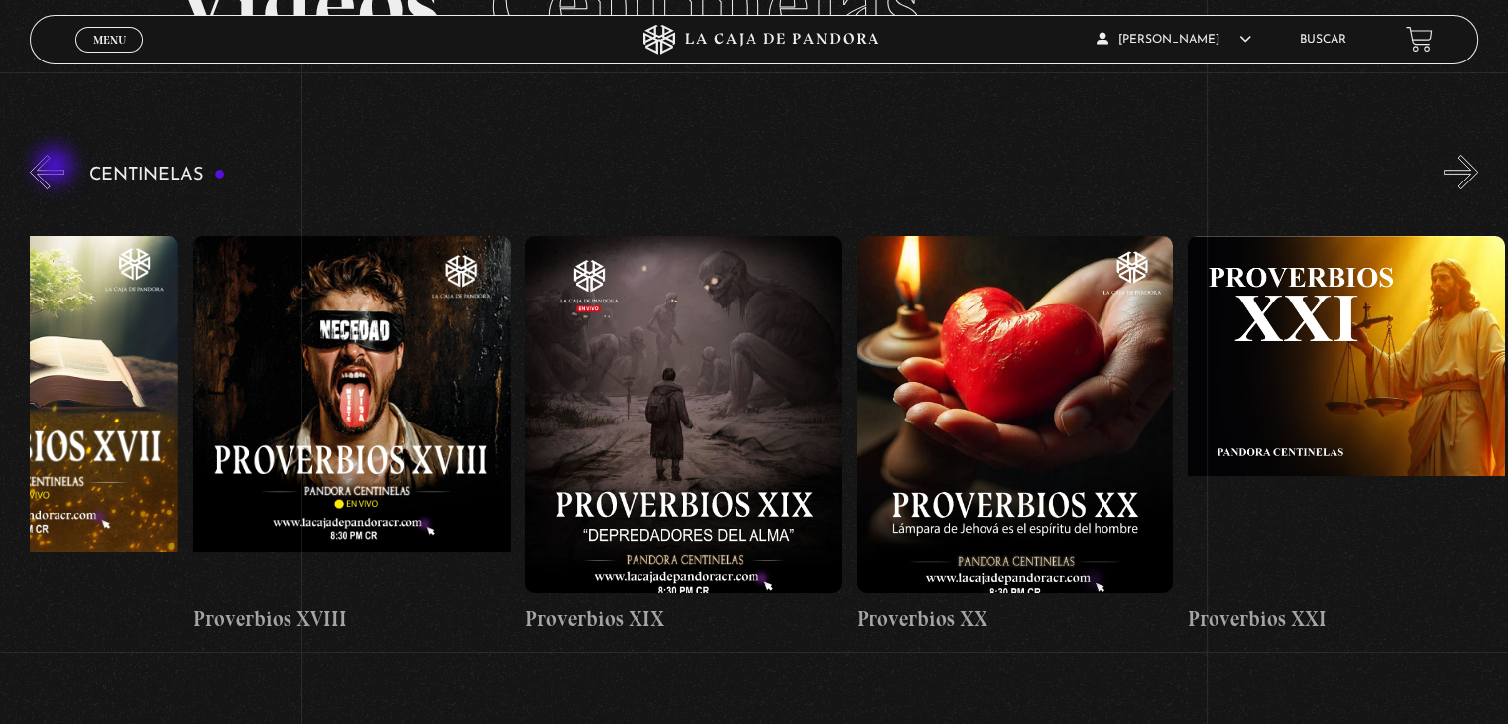
click at [57, 168] on button "«" at bounding box center [47, 172] width 35 height 35
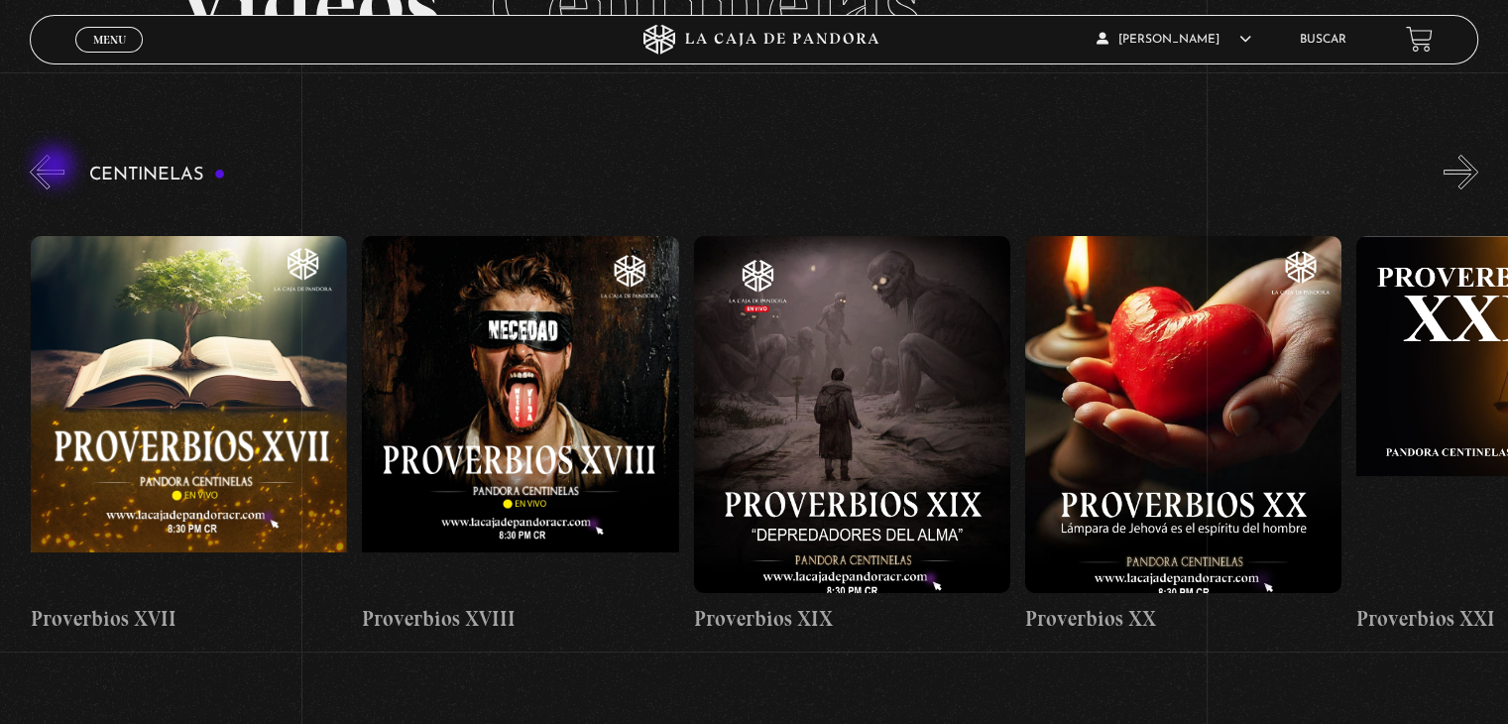
click at [57, 168] on button "«" at bounding box center [47, 172] width 35 height 35
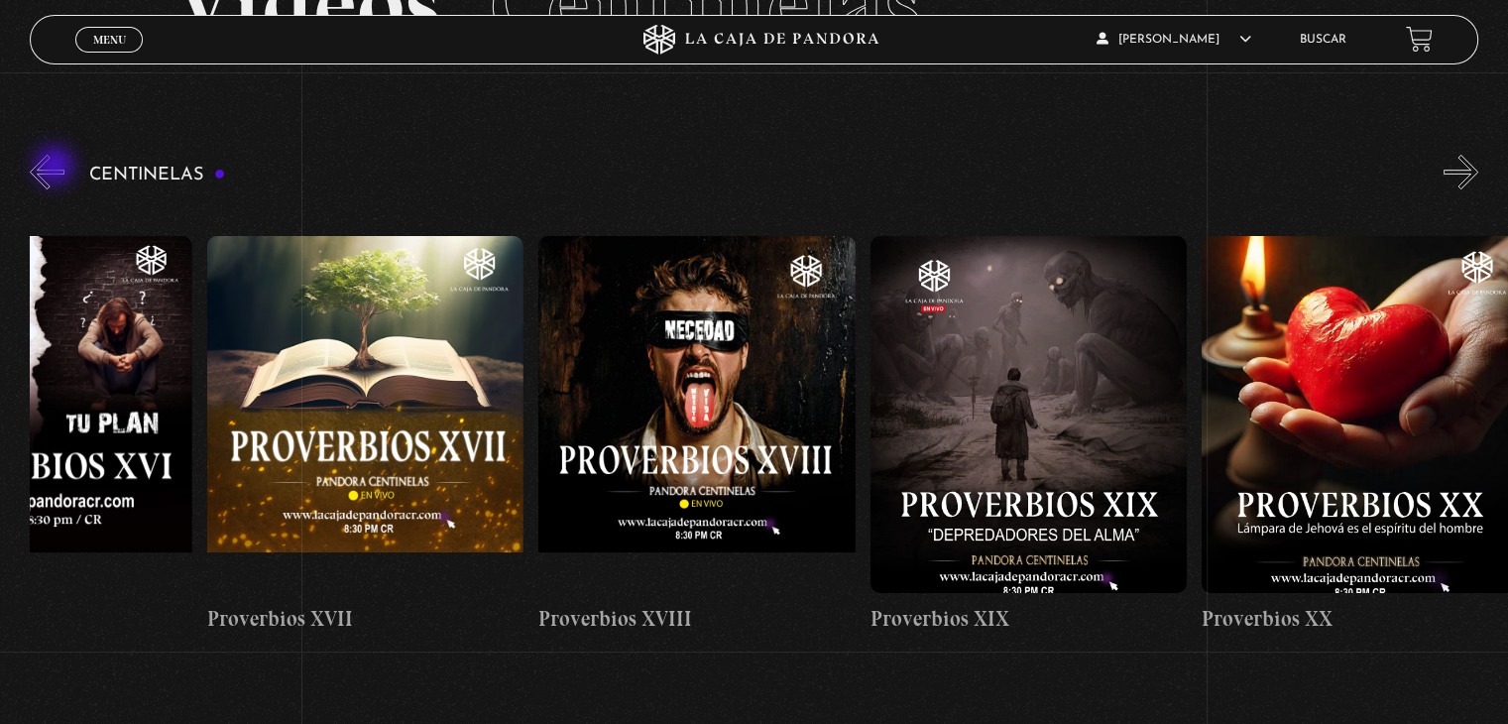
click at [57, 168] on button "«" at bounding box center [47, 172] width 35 height 35
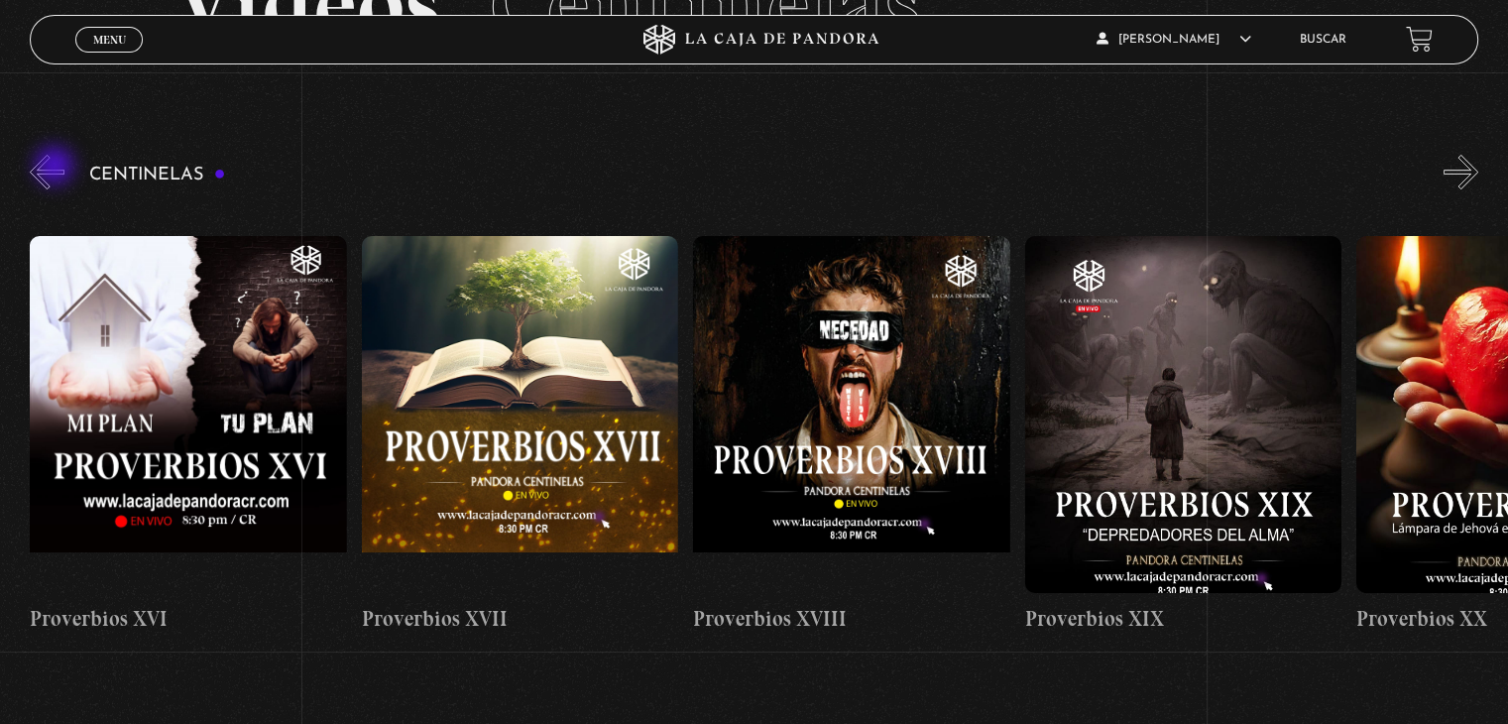
click at [57, 168] on button "«" at bounding box center [47, 172] width 35 height 35
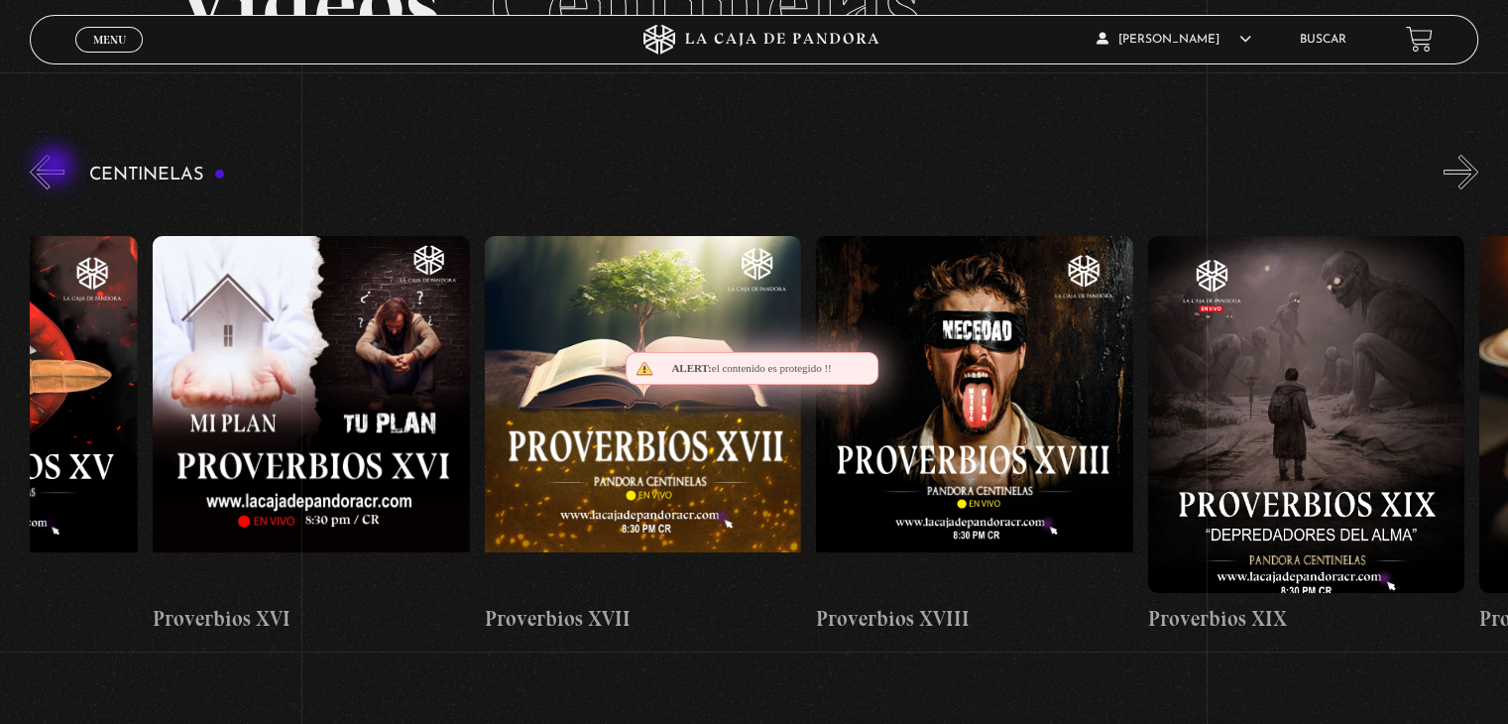
click at [57, 168] on button "«" at bounding box center [47, 172] width 35 height 35
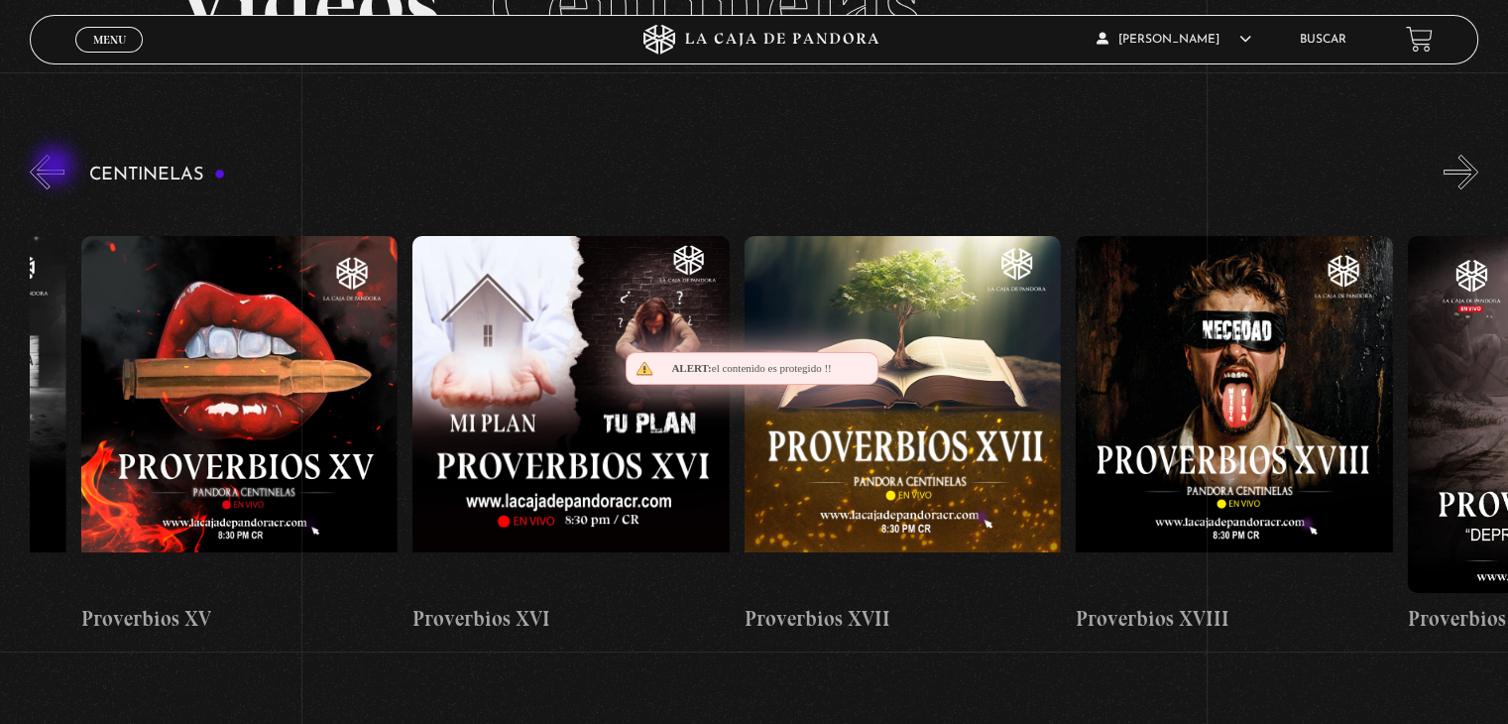
click at [57, 168] on button "«" at bounding box center [47, 172] width 35 height 35
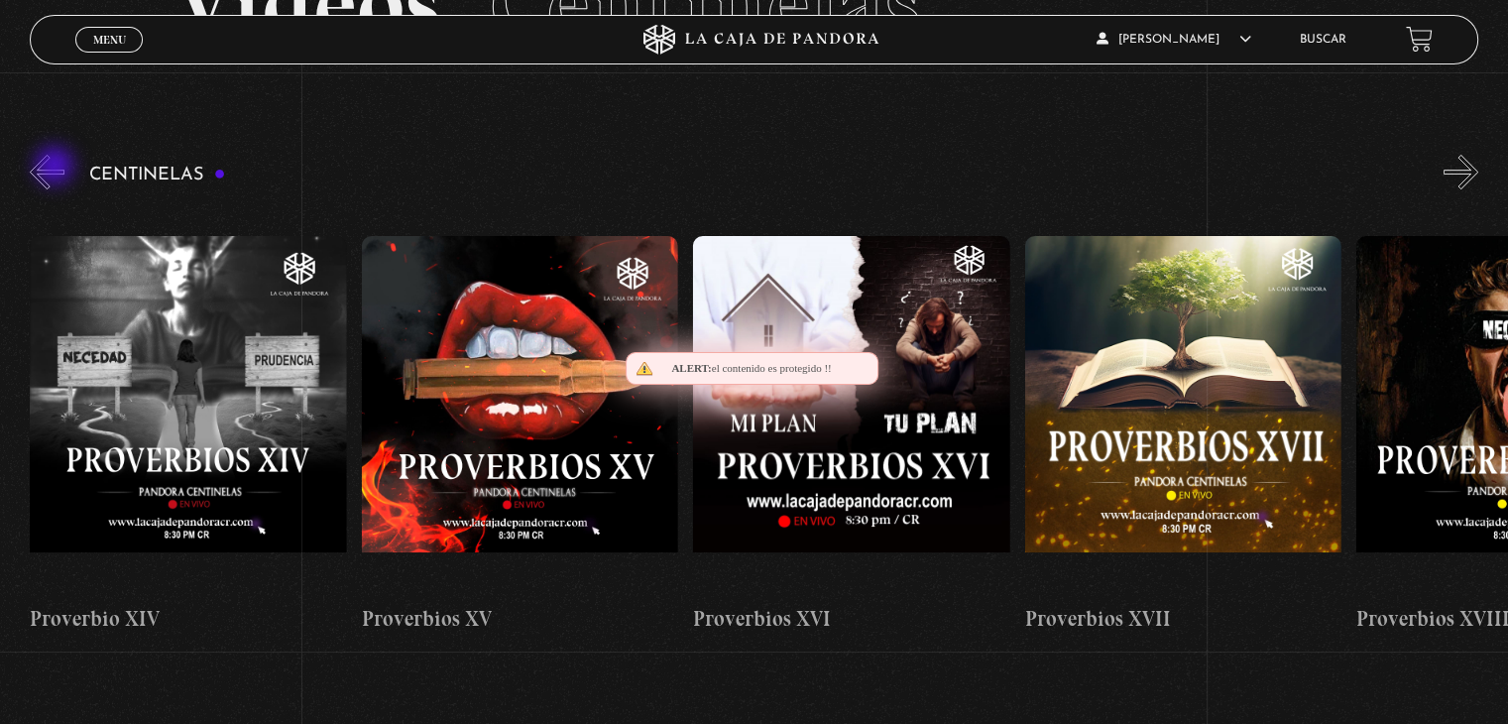
click at [57, 168] on button "«" at bounding box center [47, 172] width 35 height 35
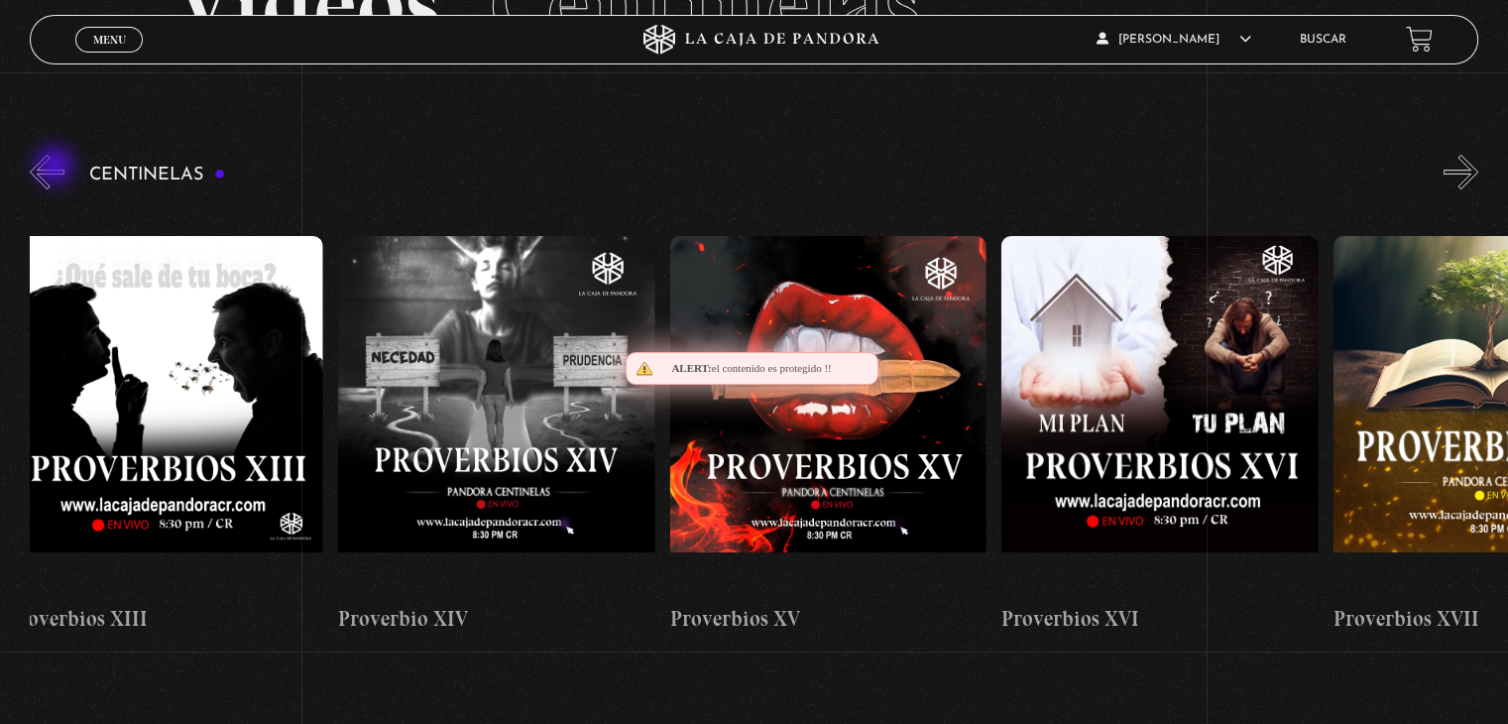
click at [57, 168] on button "«" at bounding box center [47, 172] width 35 height 35
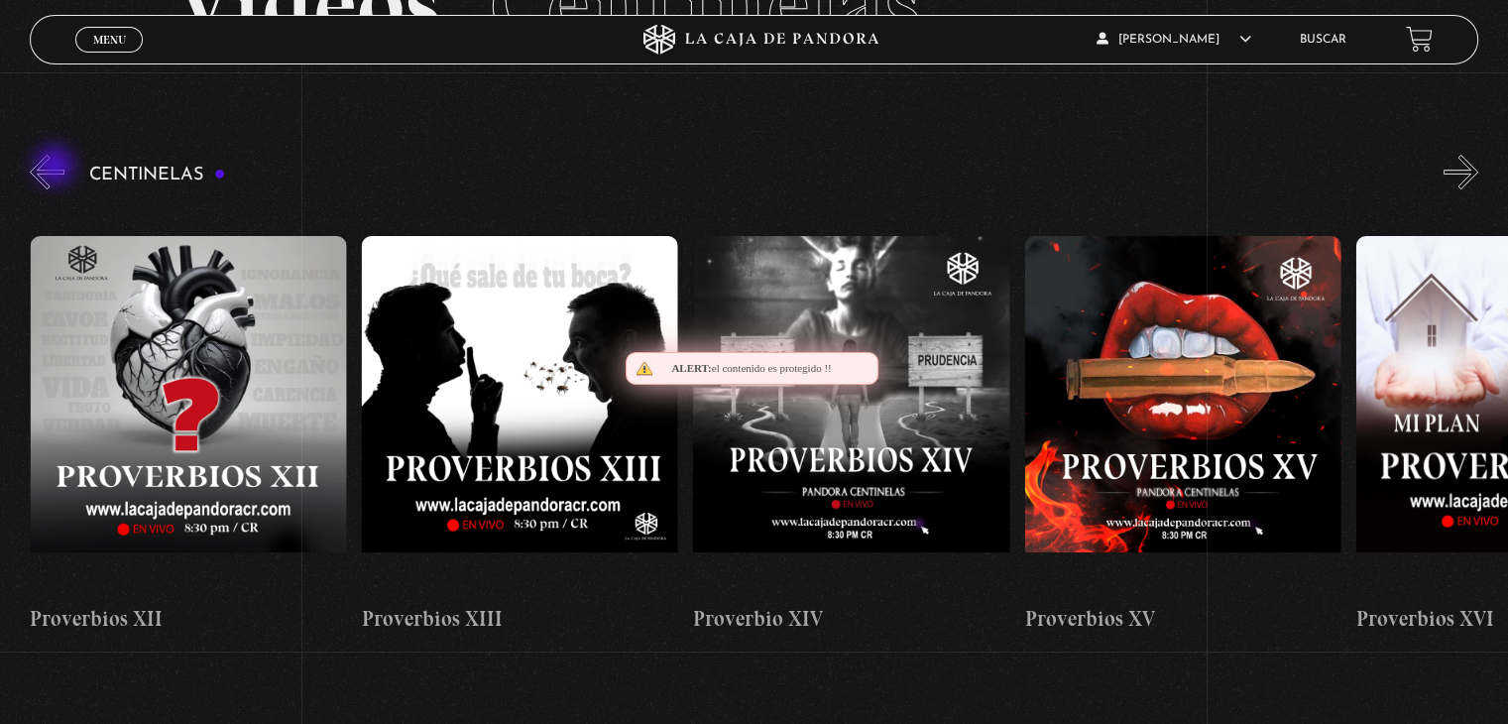
click at [57, 168] on button "«" at bounding box center [47, 172] width 35 height 35
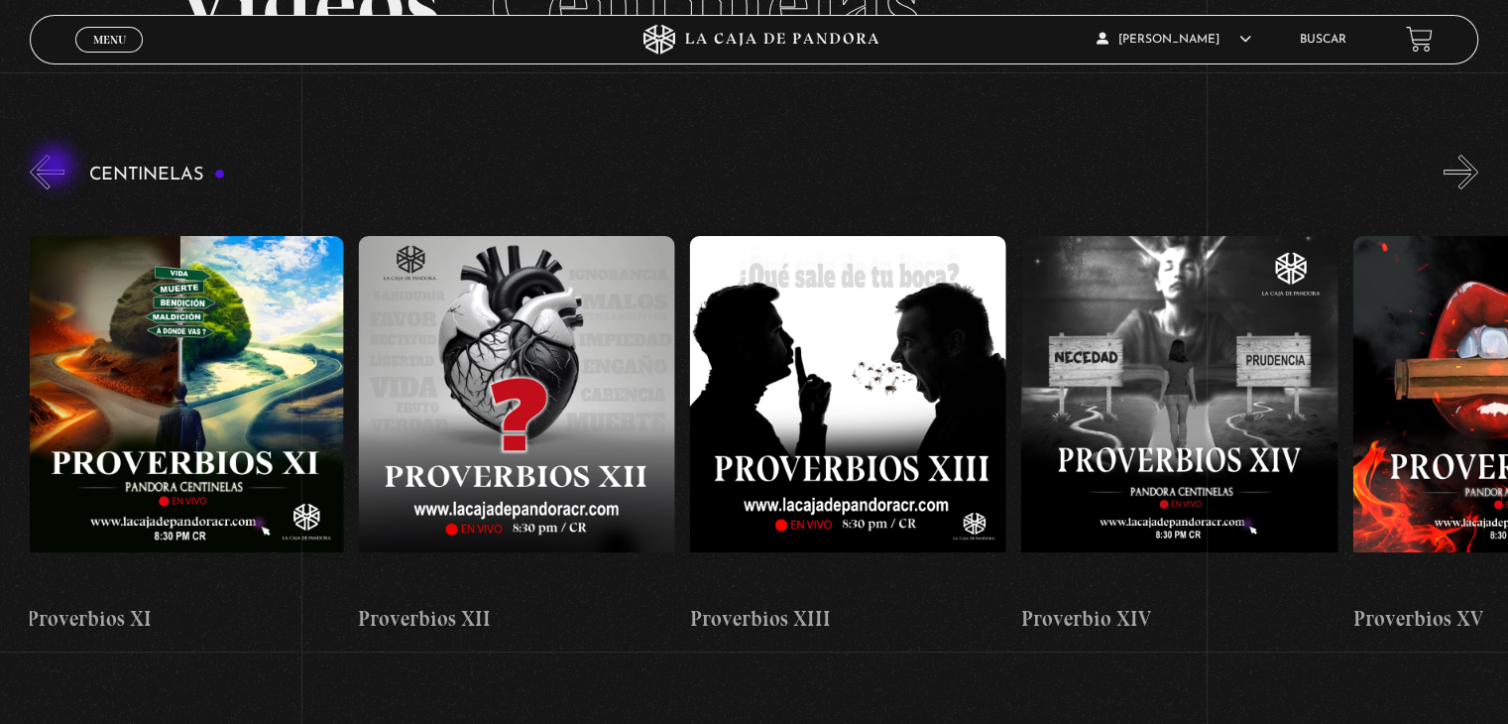
click at [57, 168] on button "«" at bounding box center [47, 172] width 35 height 35
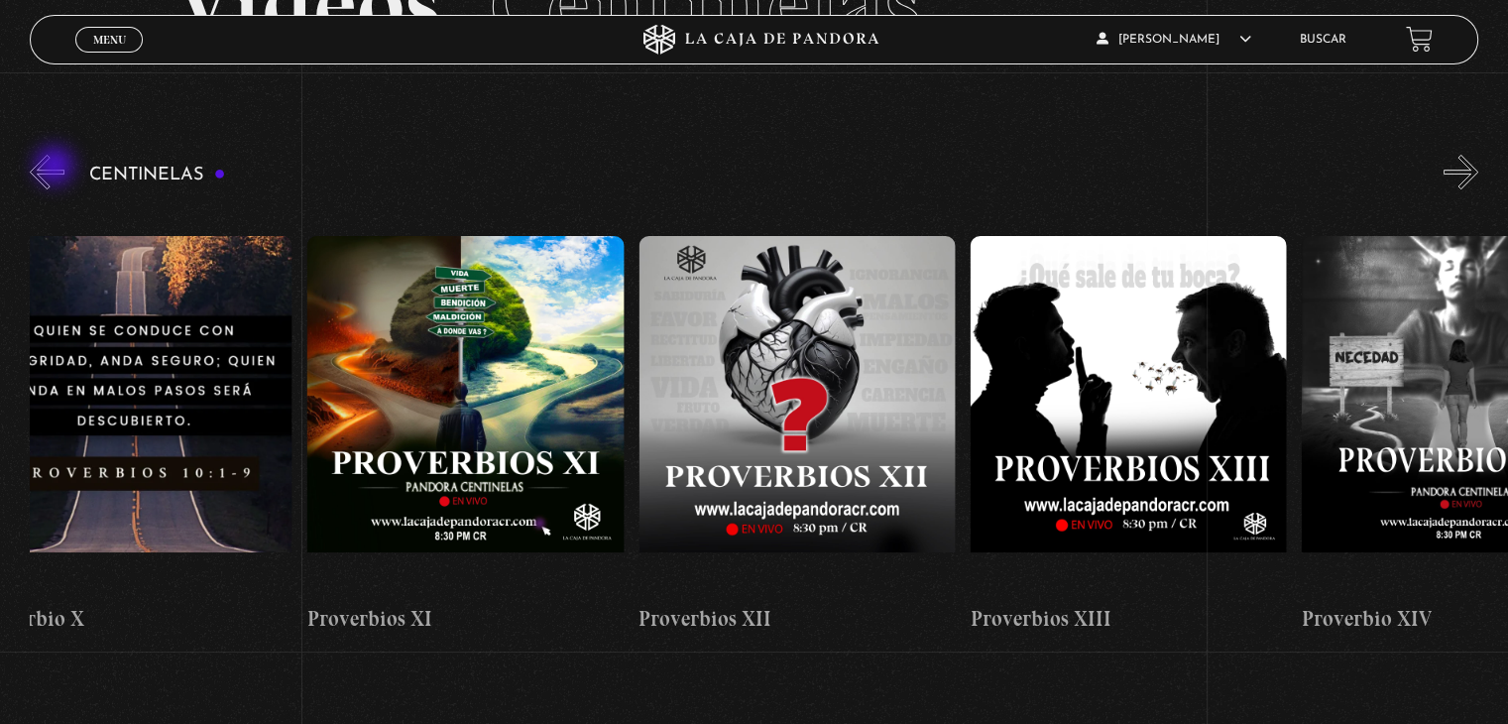
click at [57, 168] on button "«" at bounding box center [47, 172] width 35 height 35
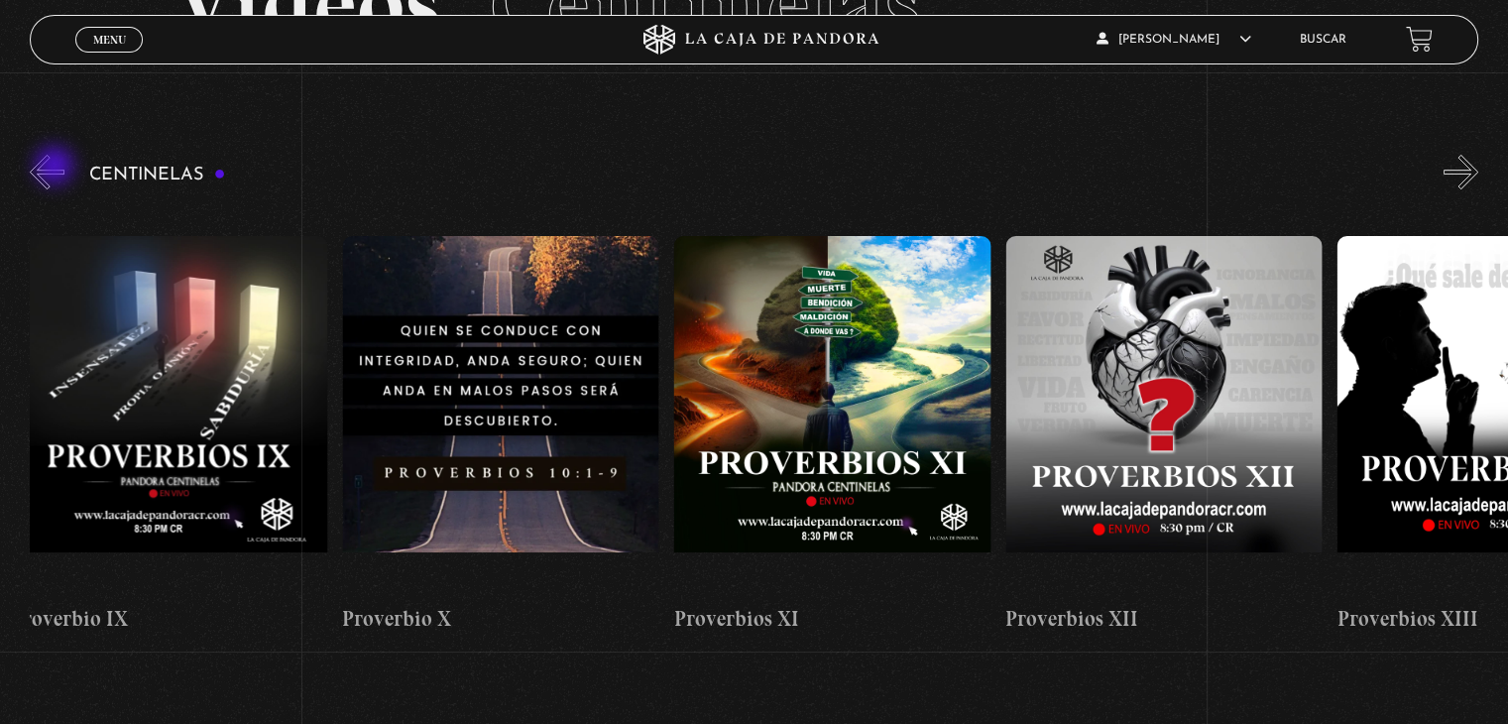
click at [57, 168] on button "«" at bounding box center [47, 172] width 35 height 35
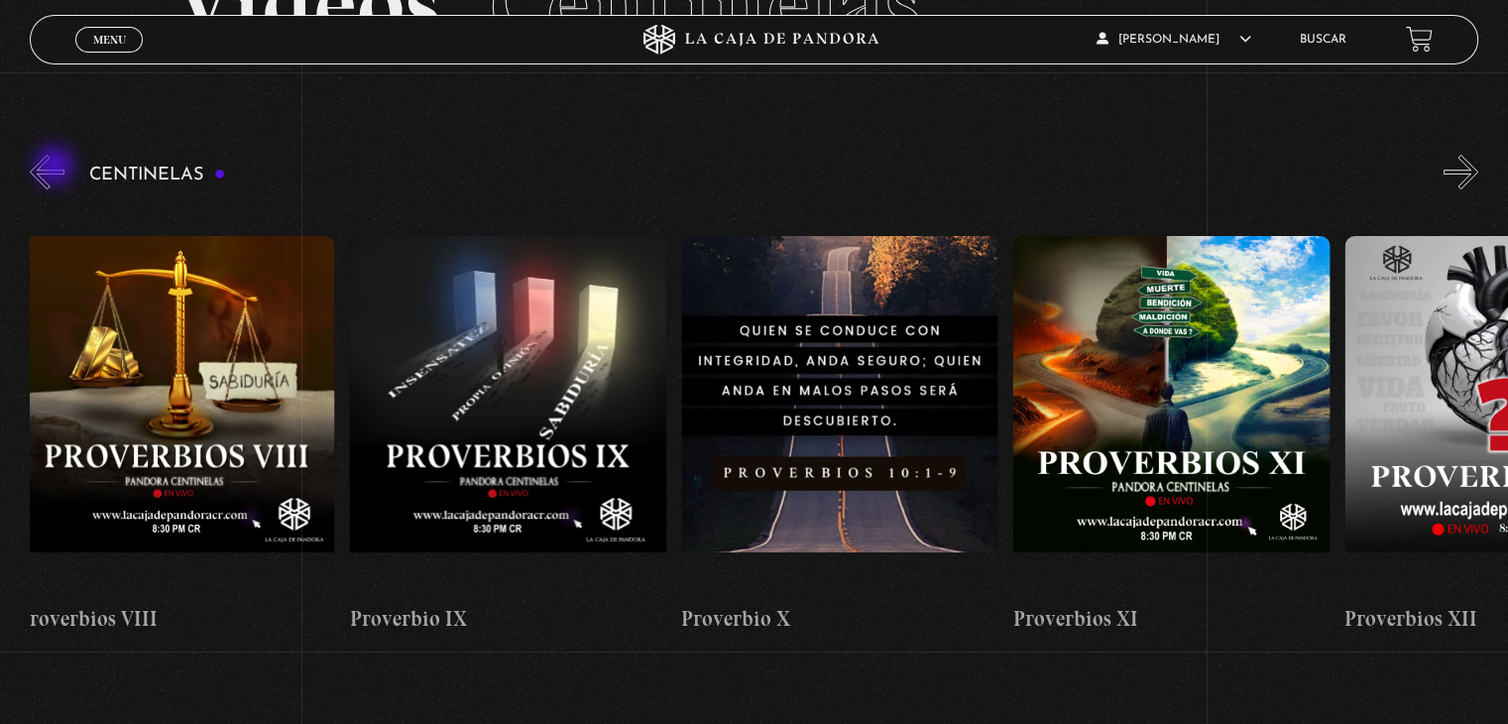
click at [57, 168] on button "«" at bounding box center [47, 172] width 35 height 35
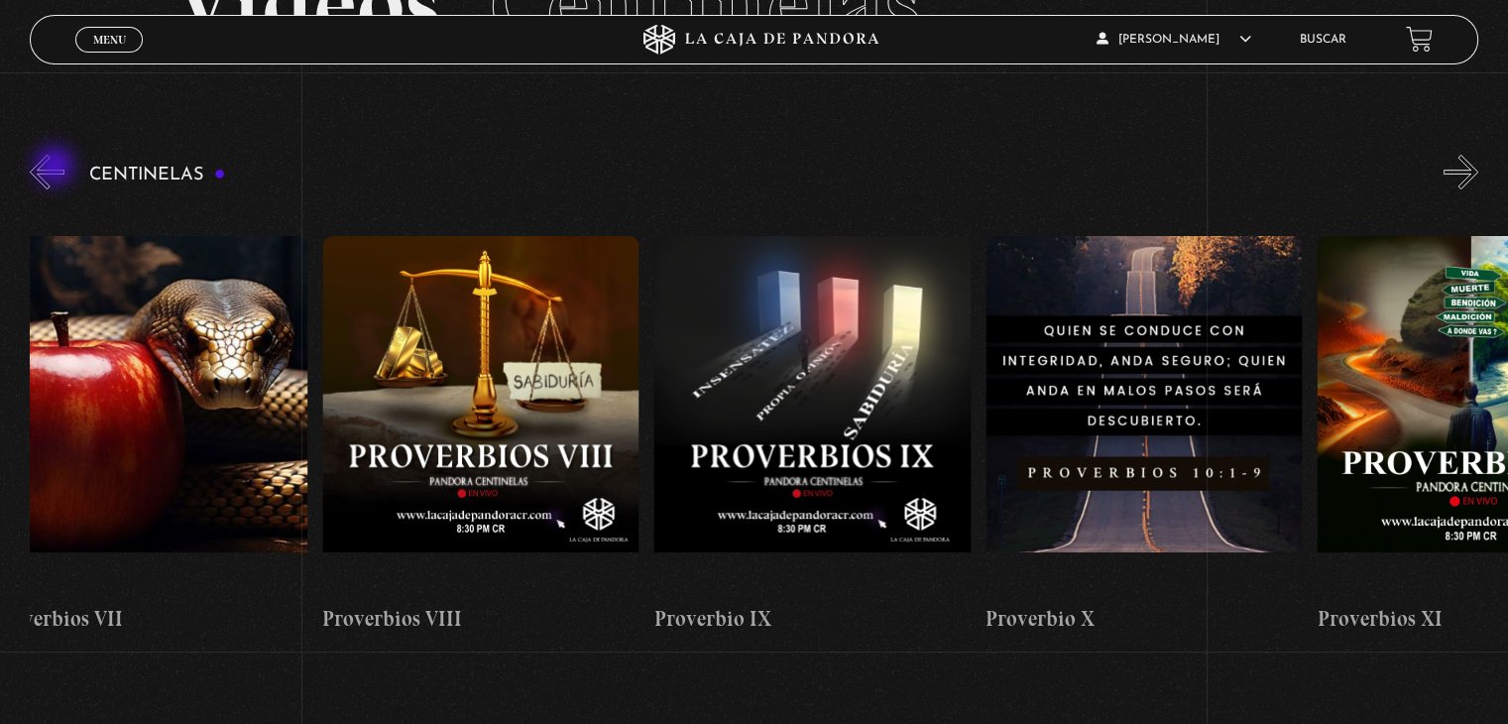
click at [57, 168] on button "«" at bounding box center [47, 172] width 35 height 35
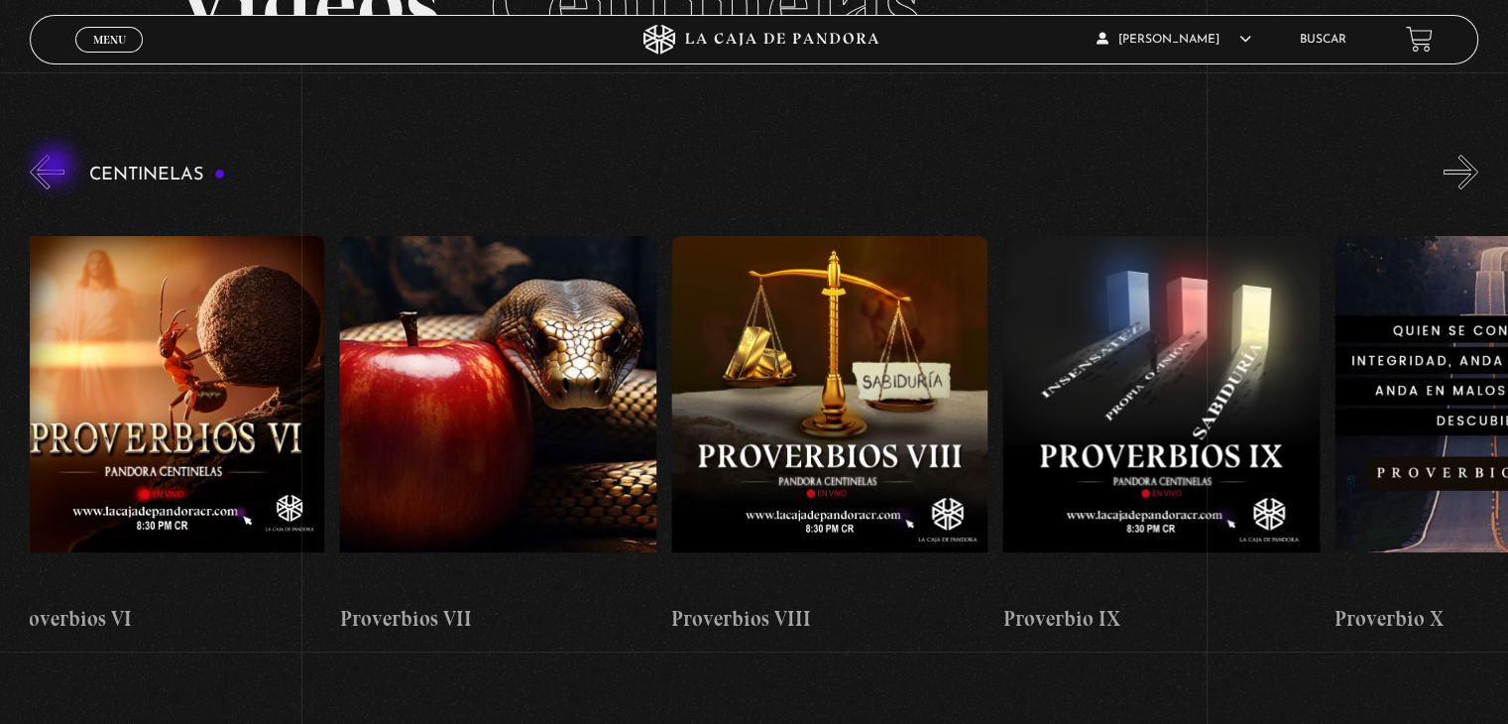
click at [57, 168] on button "«" at bounding box center [47, 172] width 35 height 35
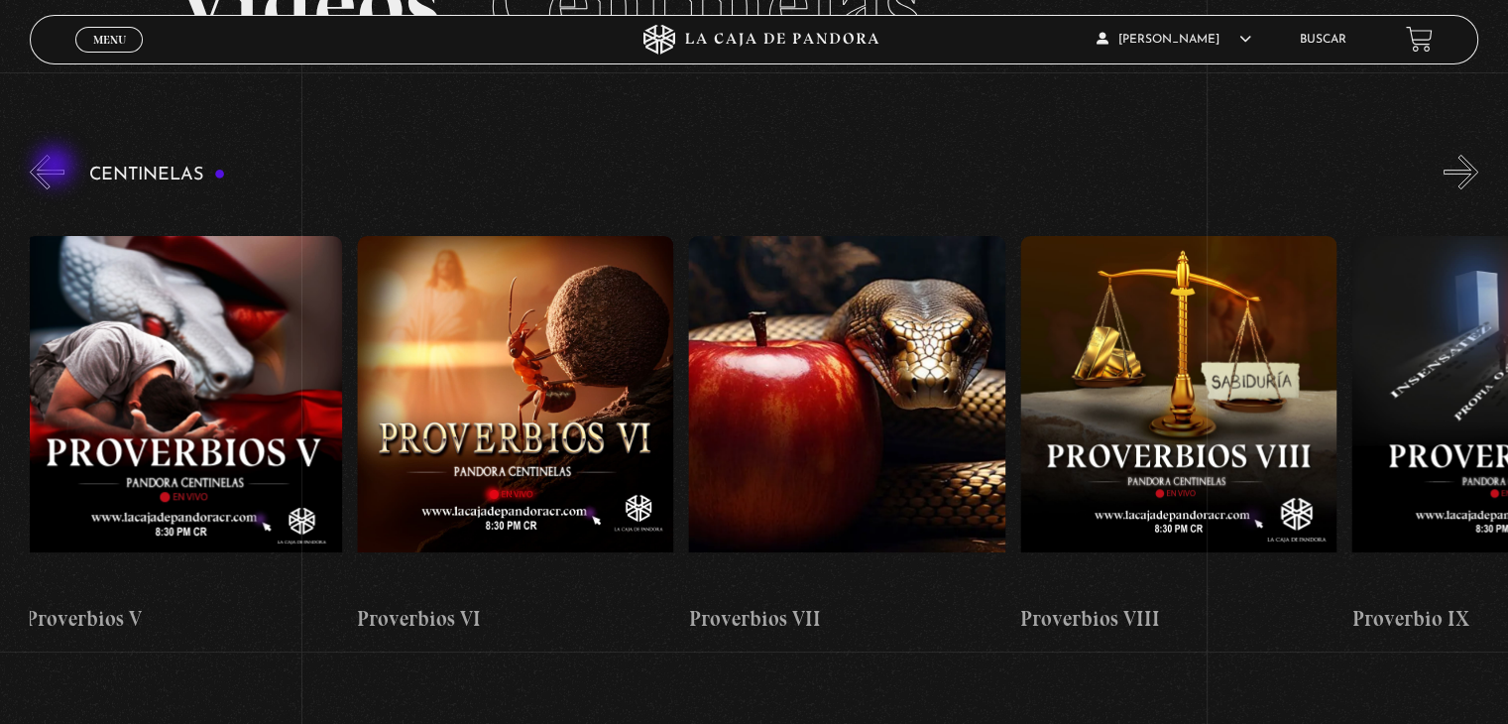
click at [57, 168] on button "«" at bounding box center [47, 172] width 35 height 35
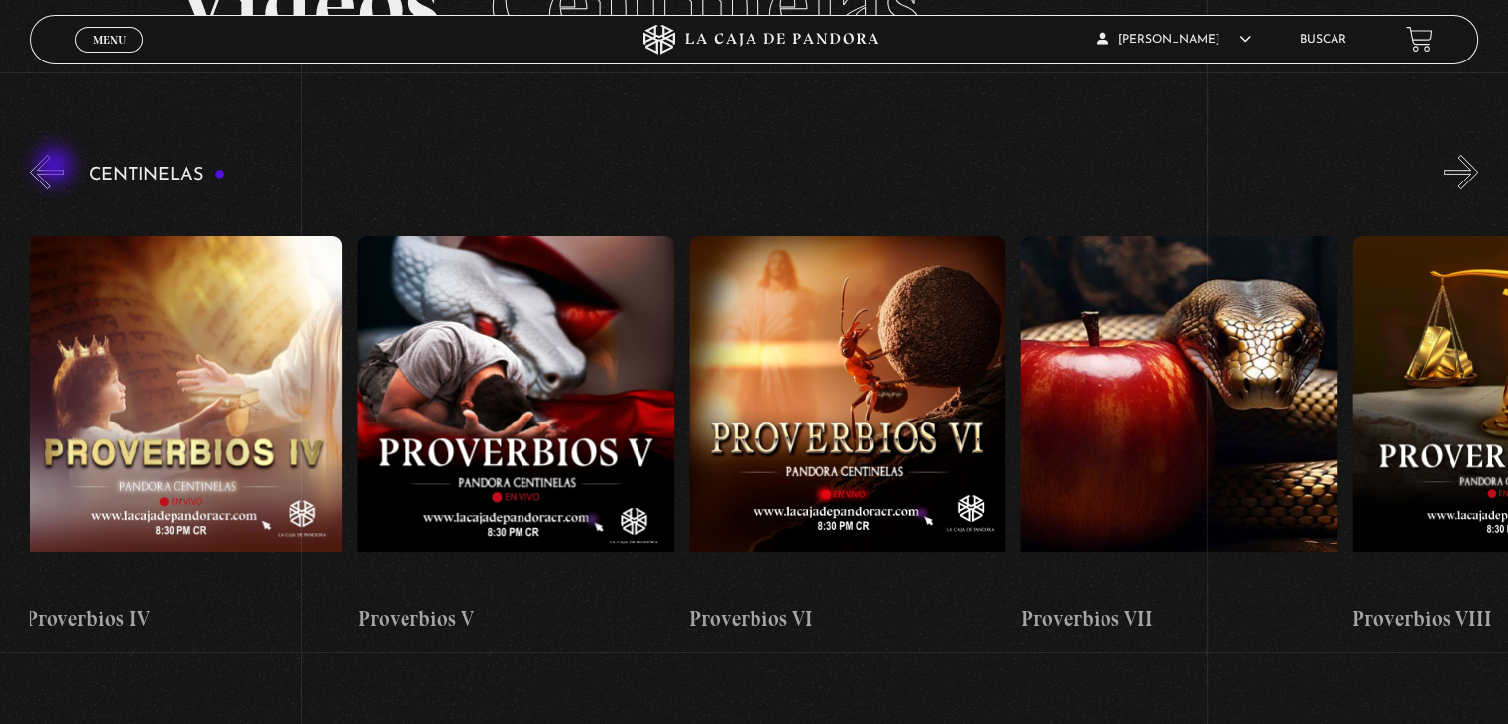
click at [57, 168] on button "«" at bounding box center [47, 172] width 35 height 35
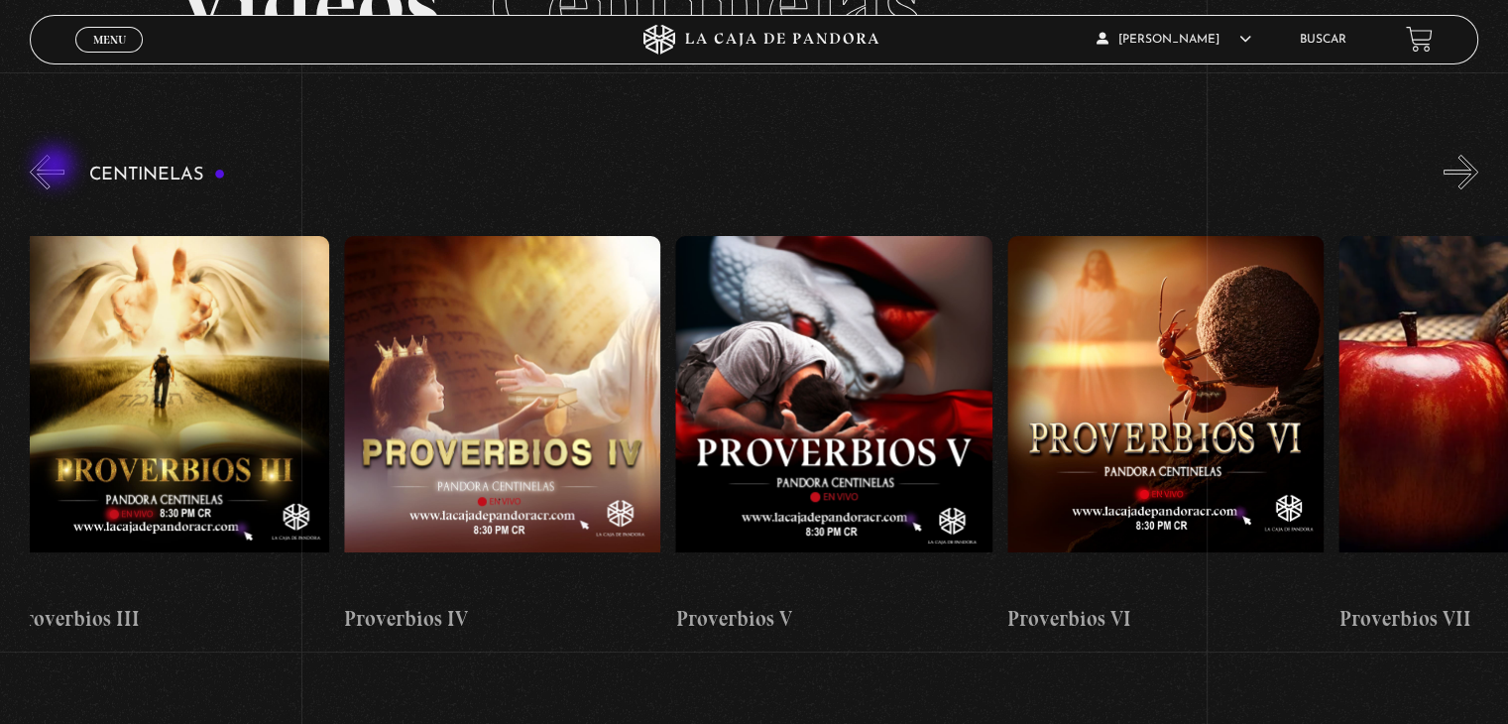
click at [57, 168] on button "«" at bounding box center [47, 172] width 35 height 35
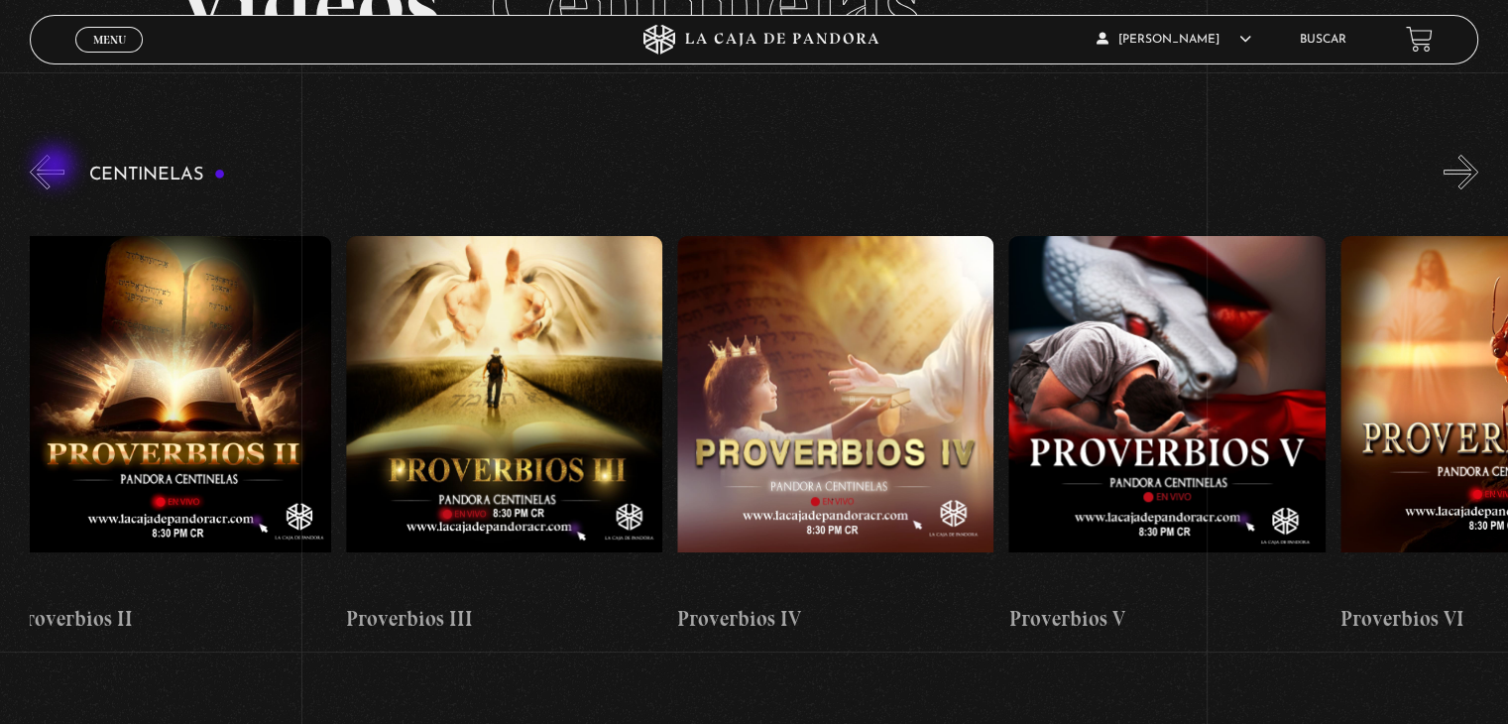
click at [57, 168] on button "«" at bounding box center [47, 172] width 35 height 35
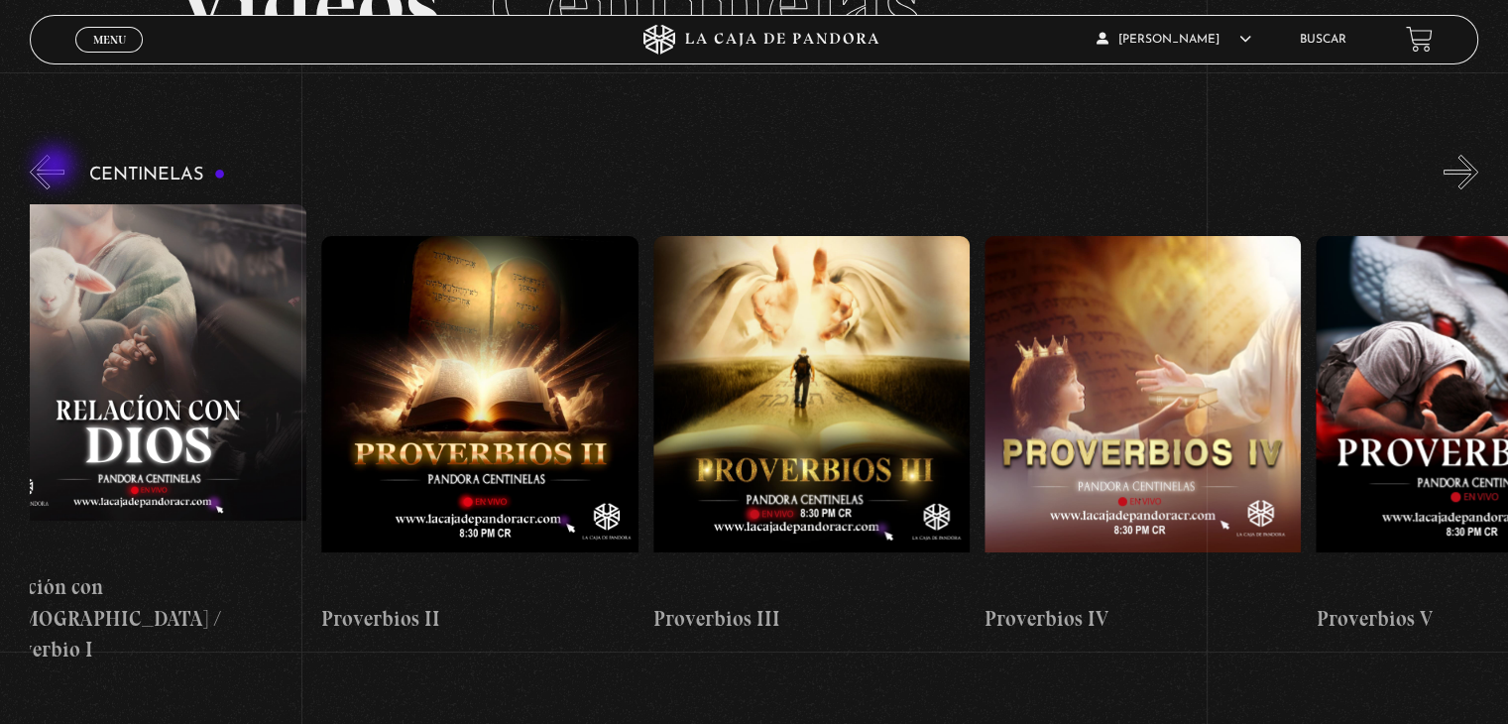
click at [57, 168] on button "«" at bounding box center [47, 172] width 35 height 35
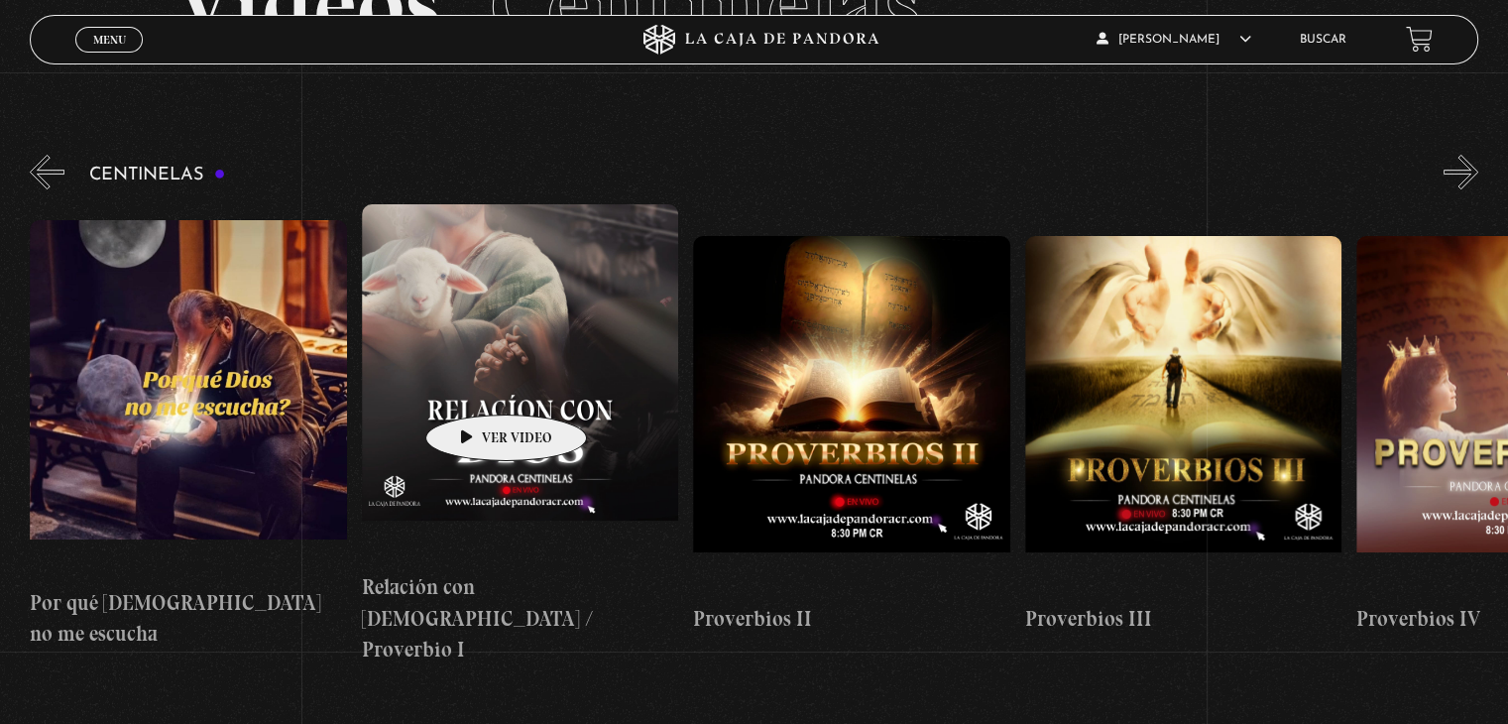
scroll to position [0, 662]
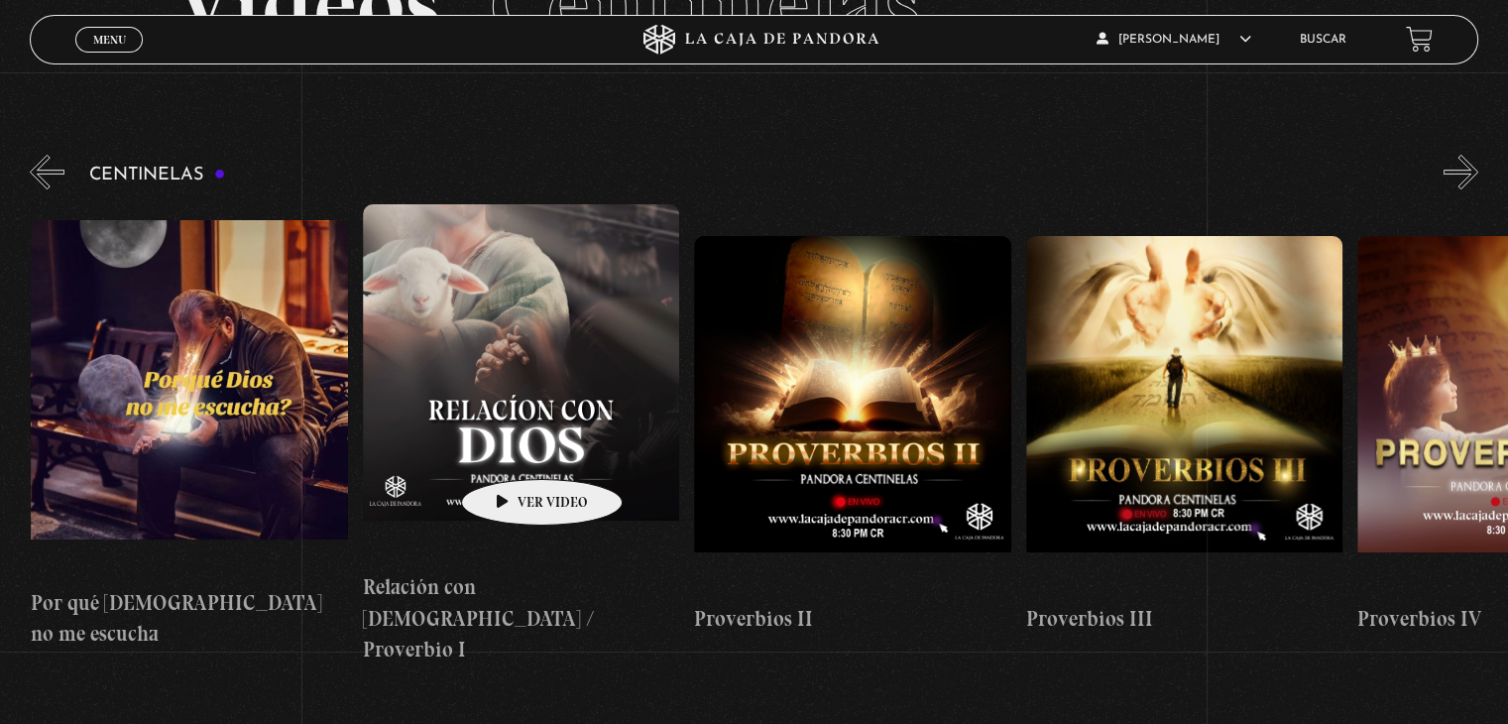
click at [511, 449] on figure at bounding box center [521, 382] width 316 height 357
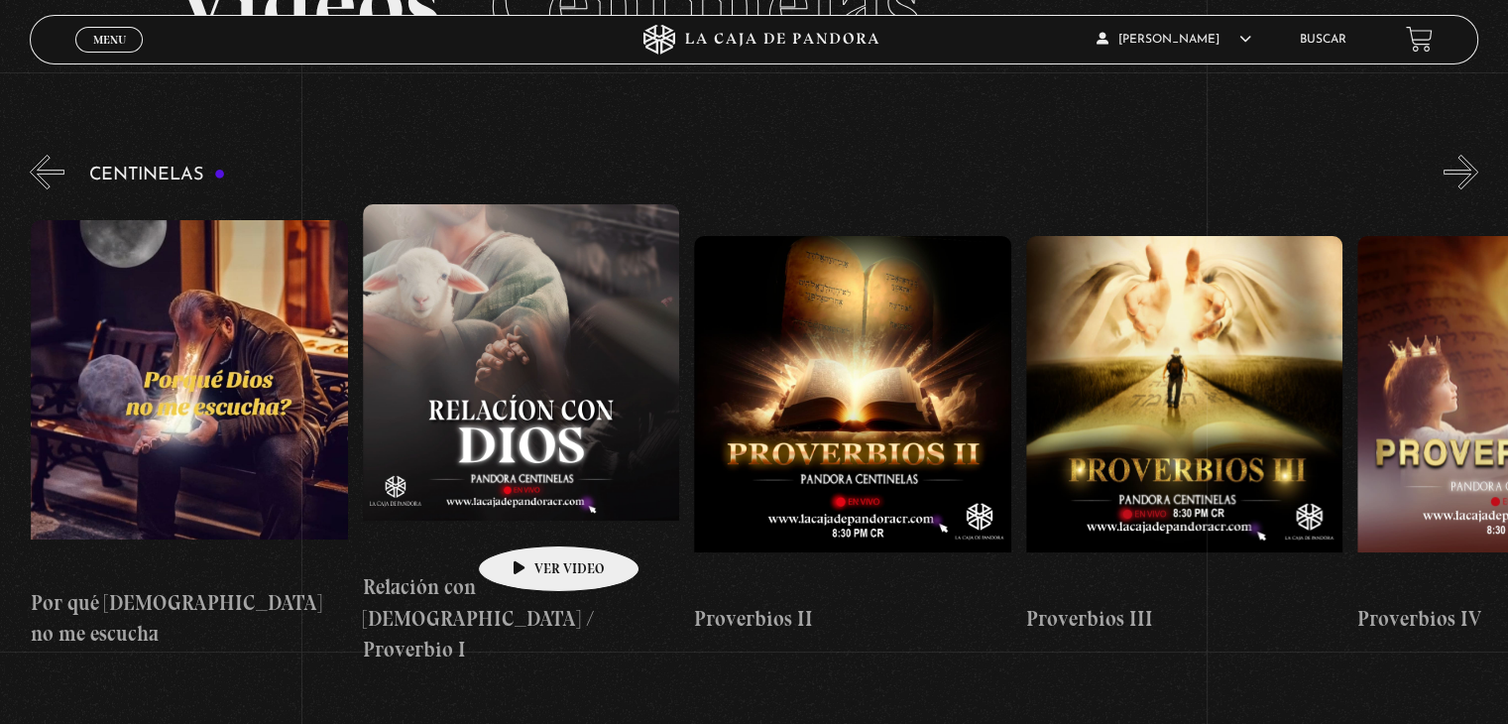
click at [528, 516] on figure at bounding box center [521, 382] width 316 height 357
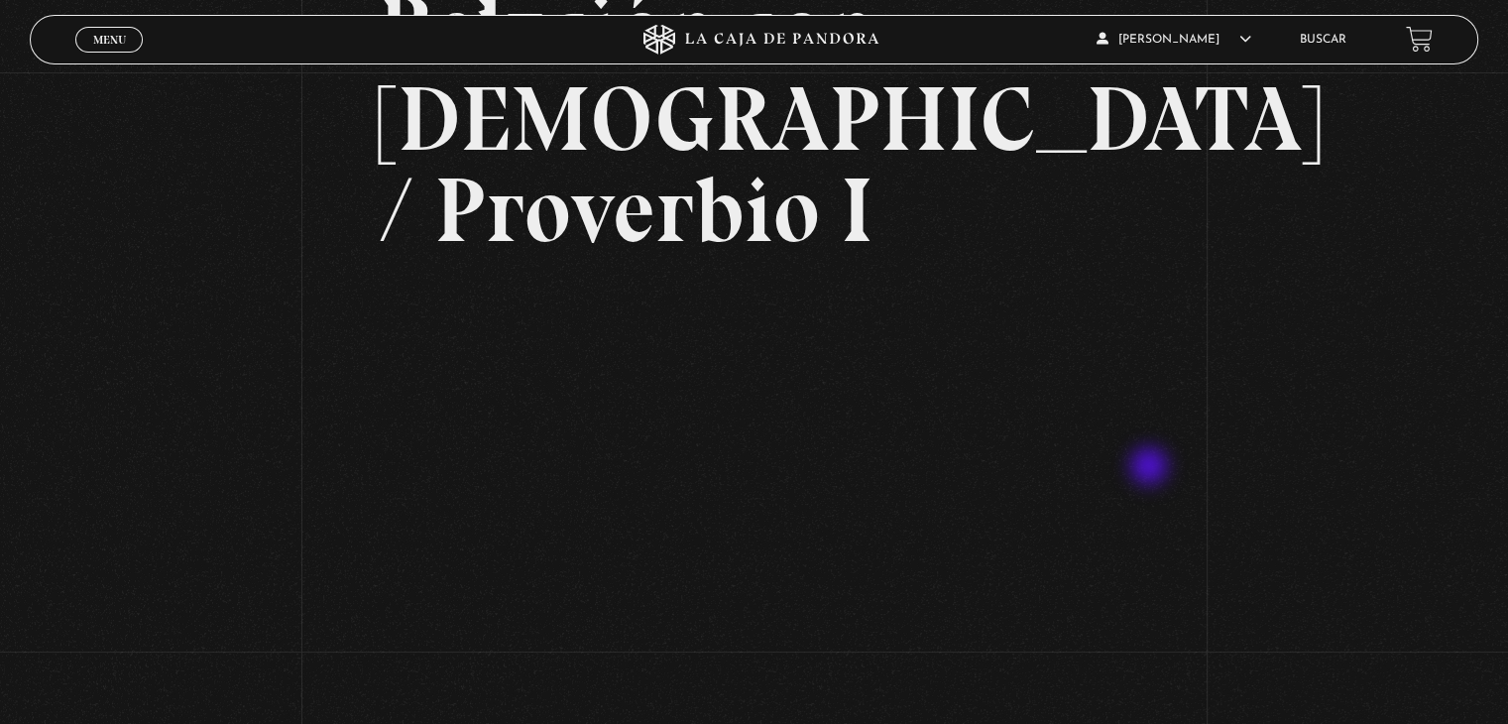
scroll to position [165, 0]
